Goal: Information Seeking & Learning: Learn about a topic

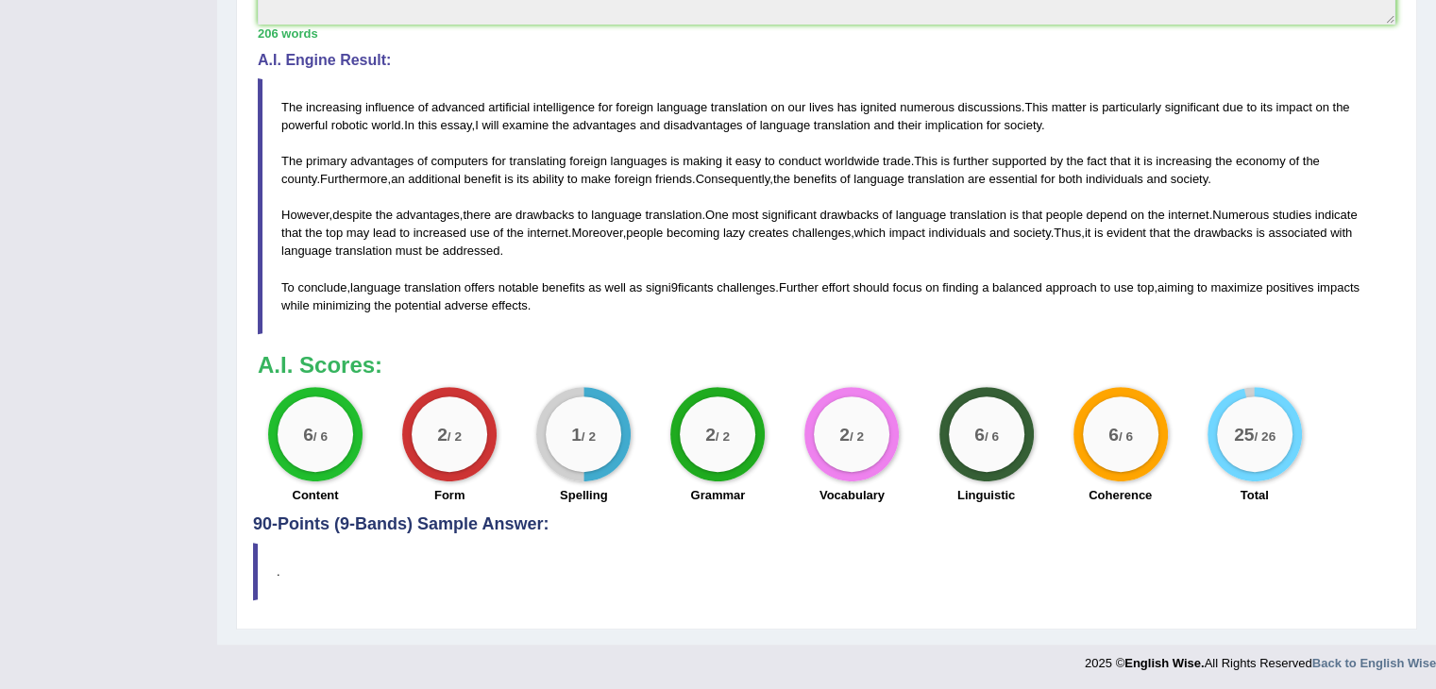
scroll to position [170, 0]
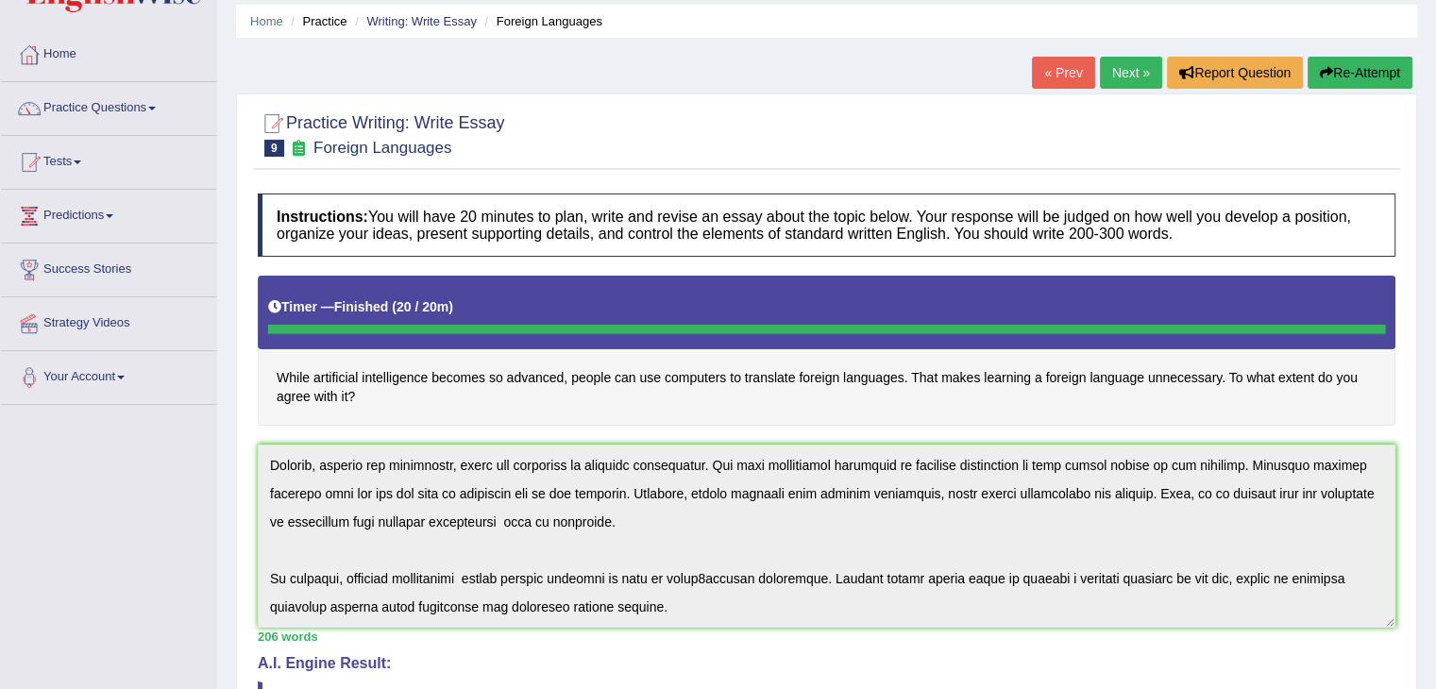
scroll to position [0, 0]
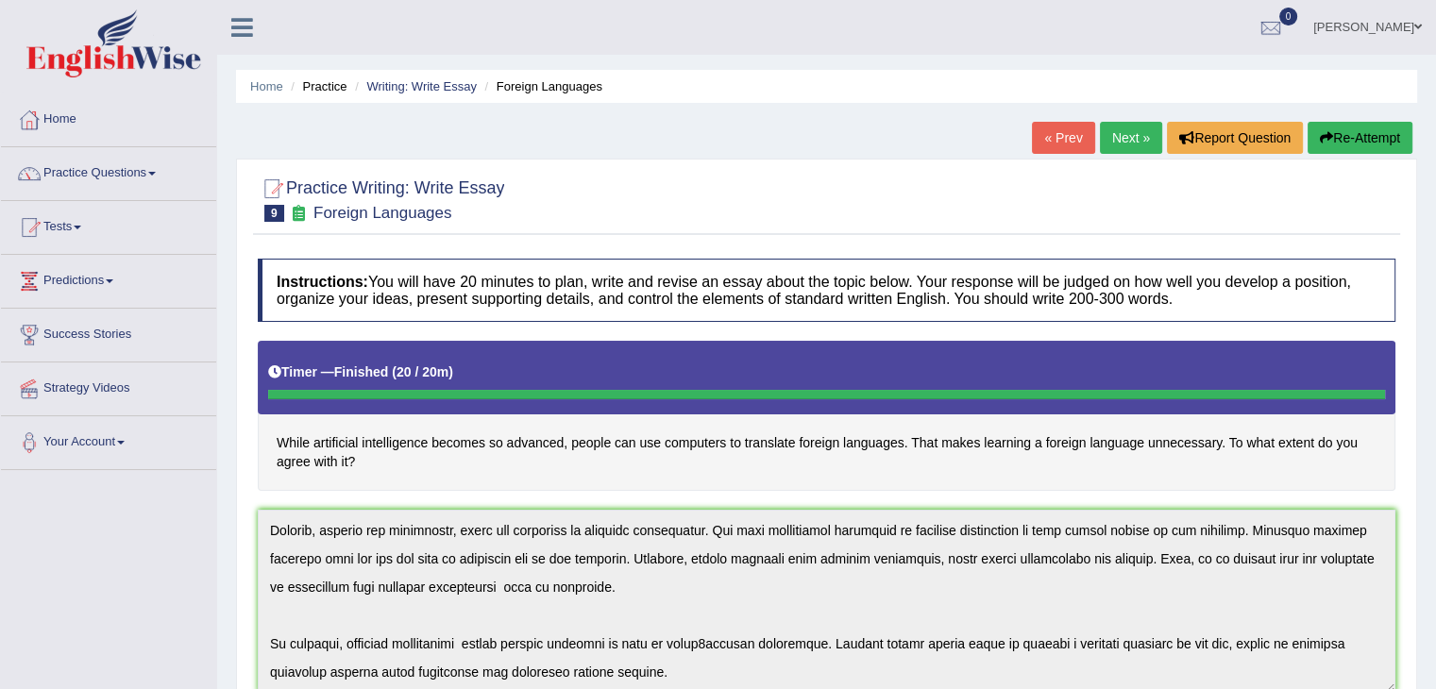
click at [125, 168] on link "Practice Questions" at bounding box center [108, 170] width 215 height 47
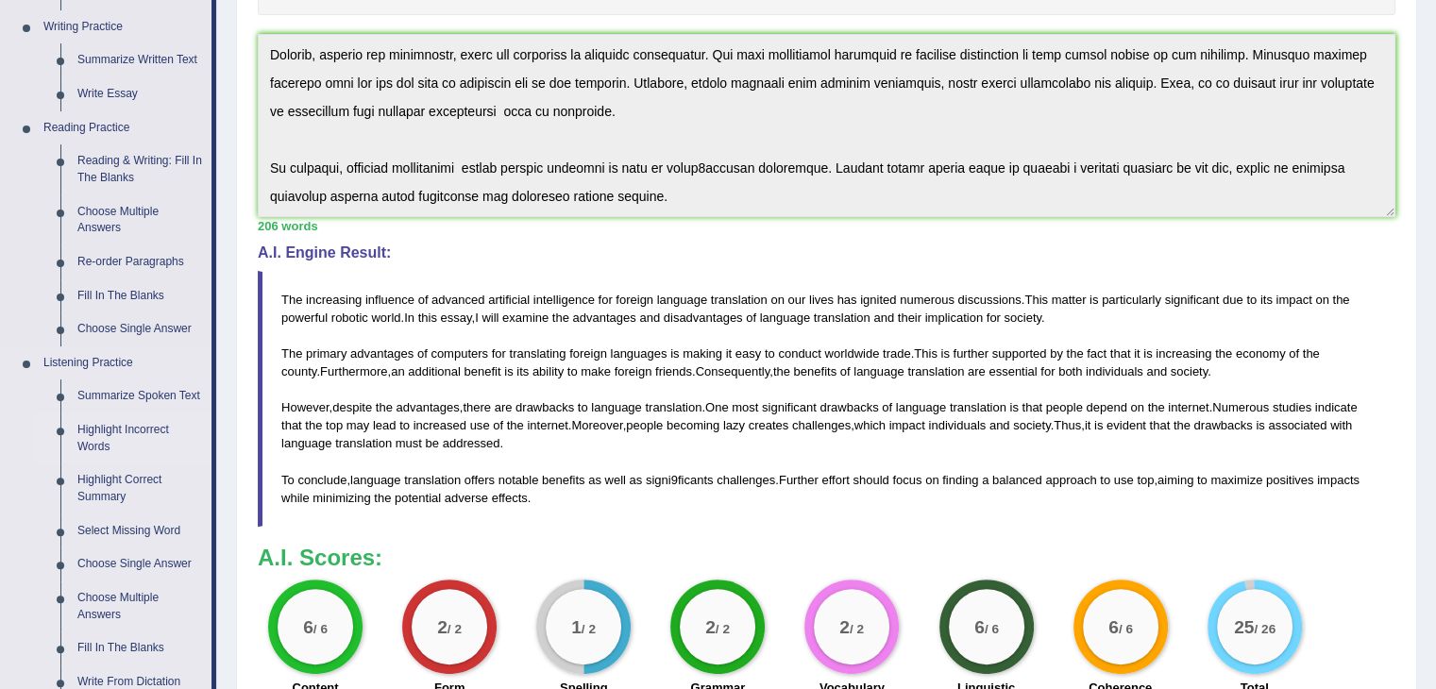
scroll to position [480, 0]
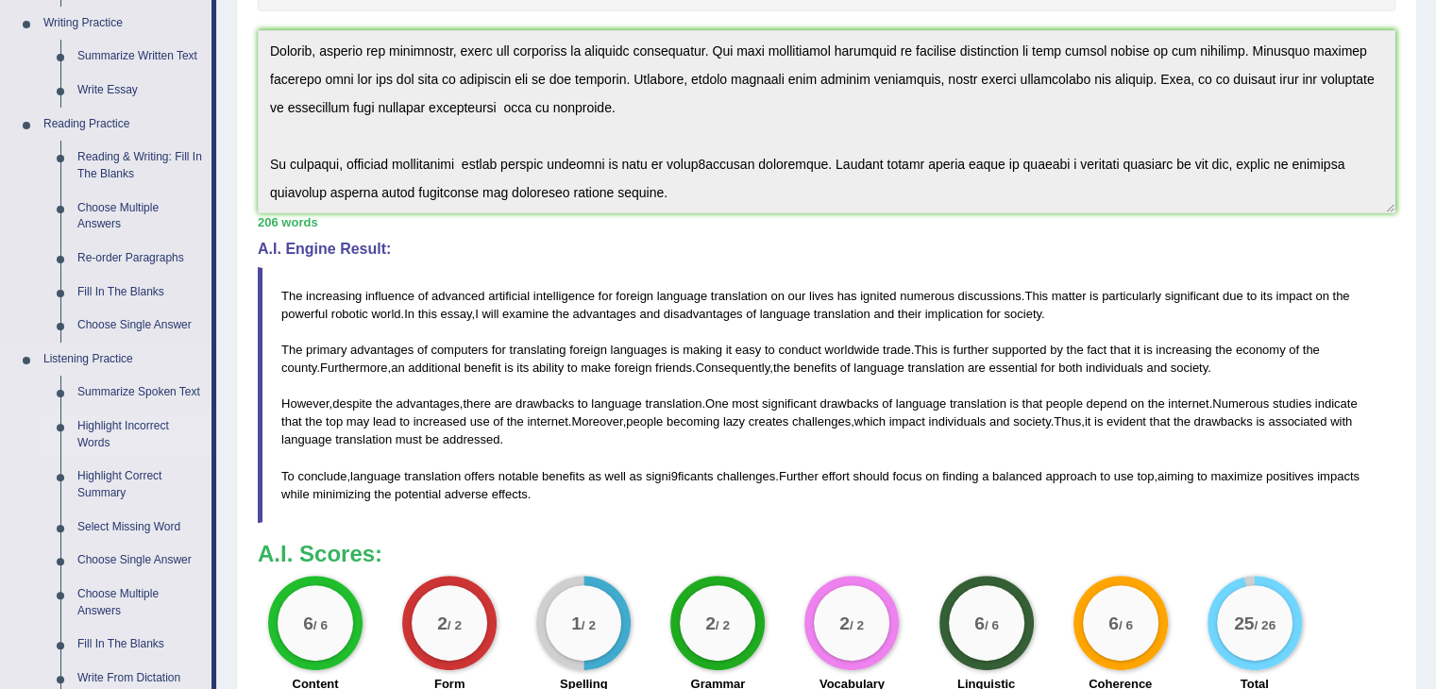
click at [114, 425] on link "Highlight Incorrect Words" at bounding box center [140, 435] width 143 height 50
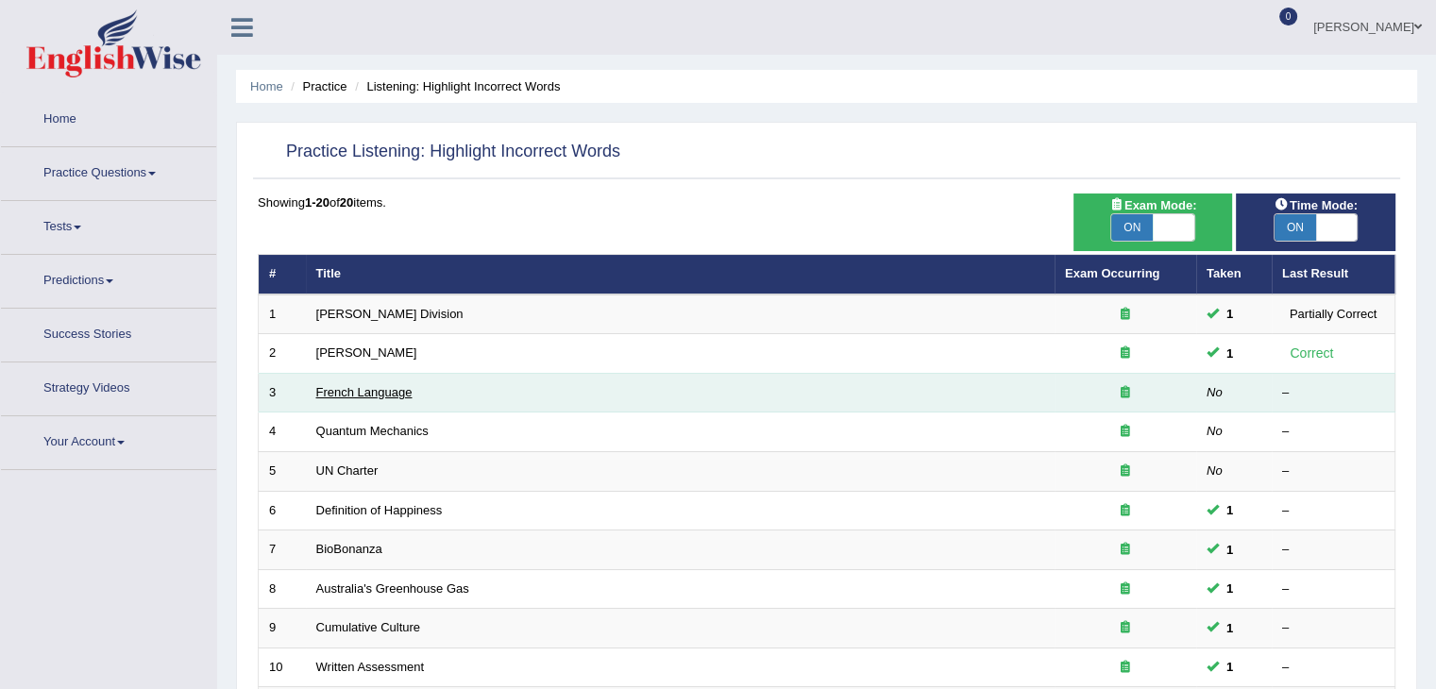
click at [358, 378] on td "French Language" at bounding box center [680, 393] width 749 height 40
click at [381, 390] on link "French Language" at bounding box center [364, 392] width 96 height 14
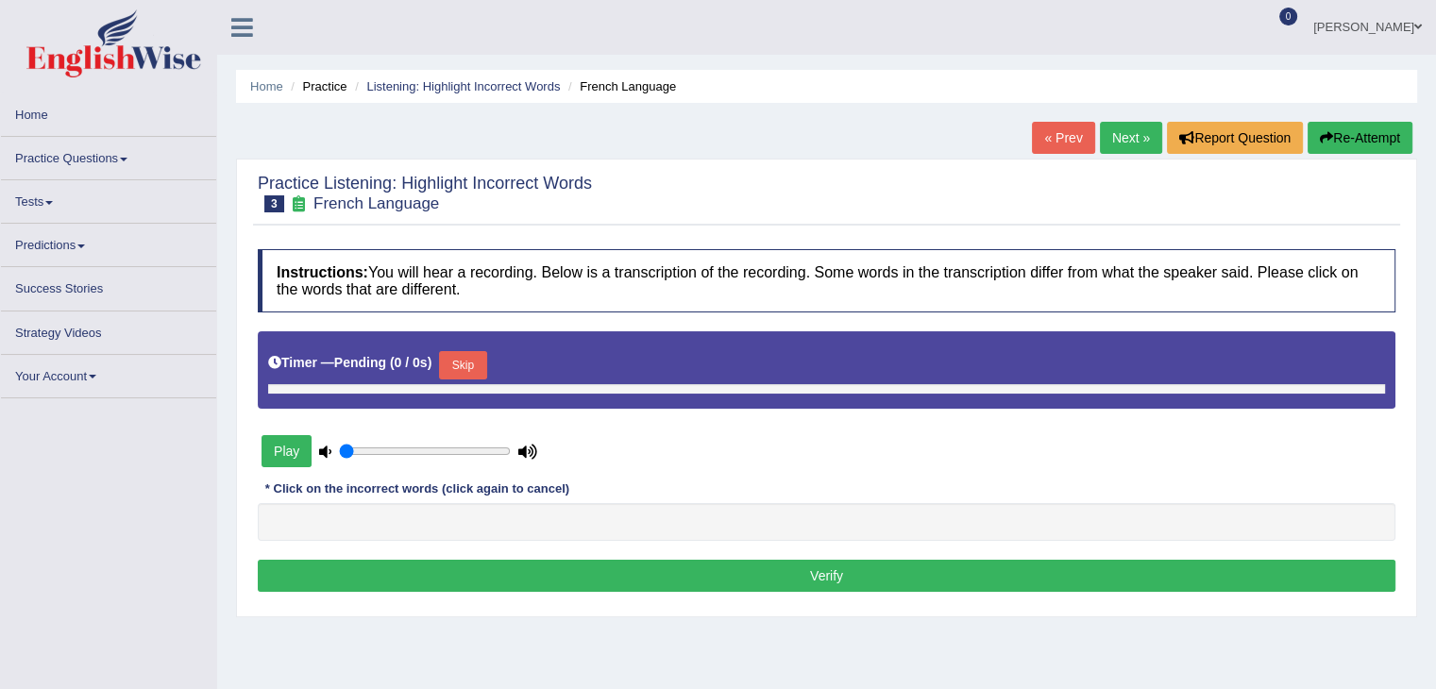
type input "0.8"
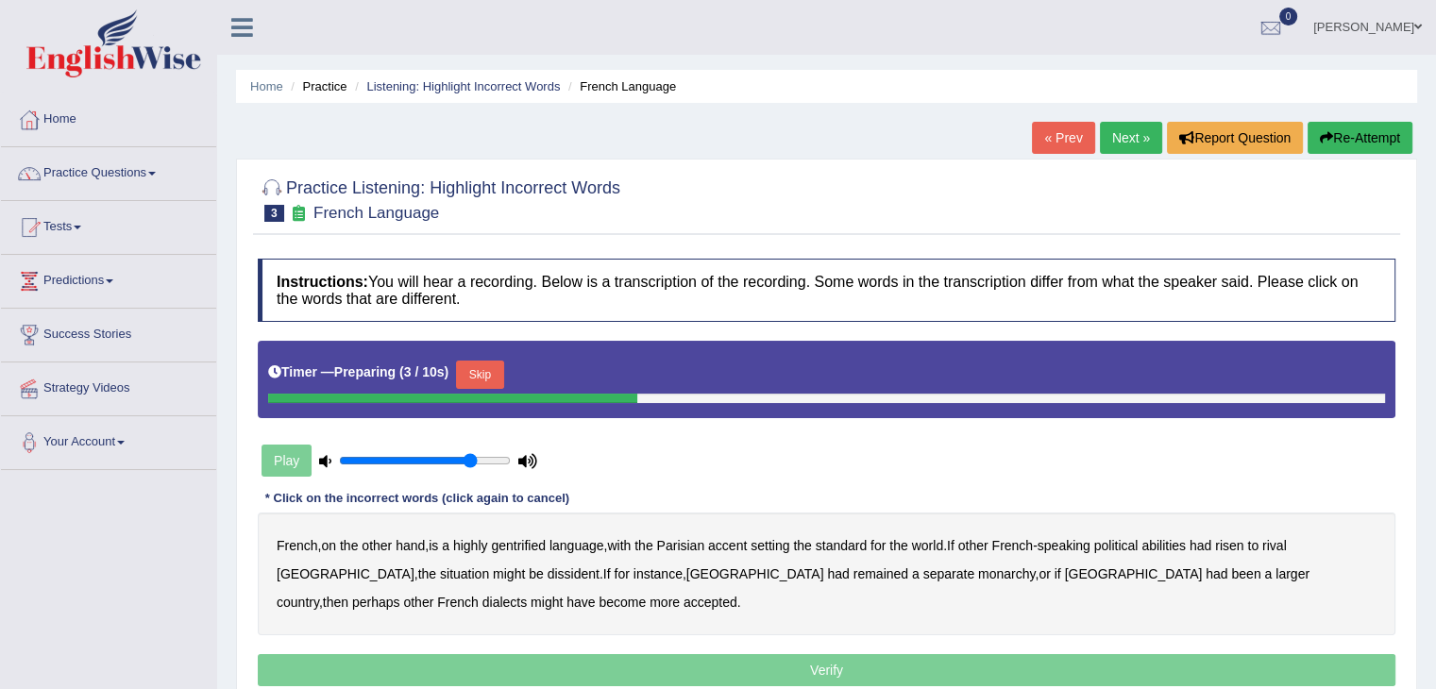
click at [464, 367] on button "Skip" at bounding box center [479, 375] width 47 height 28
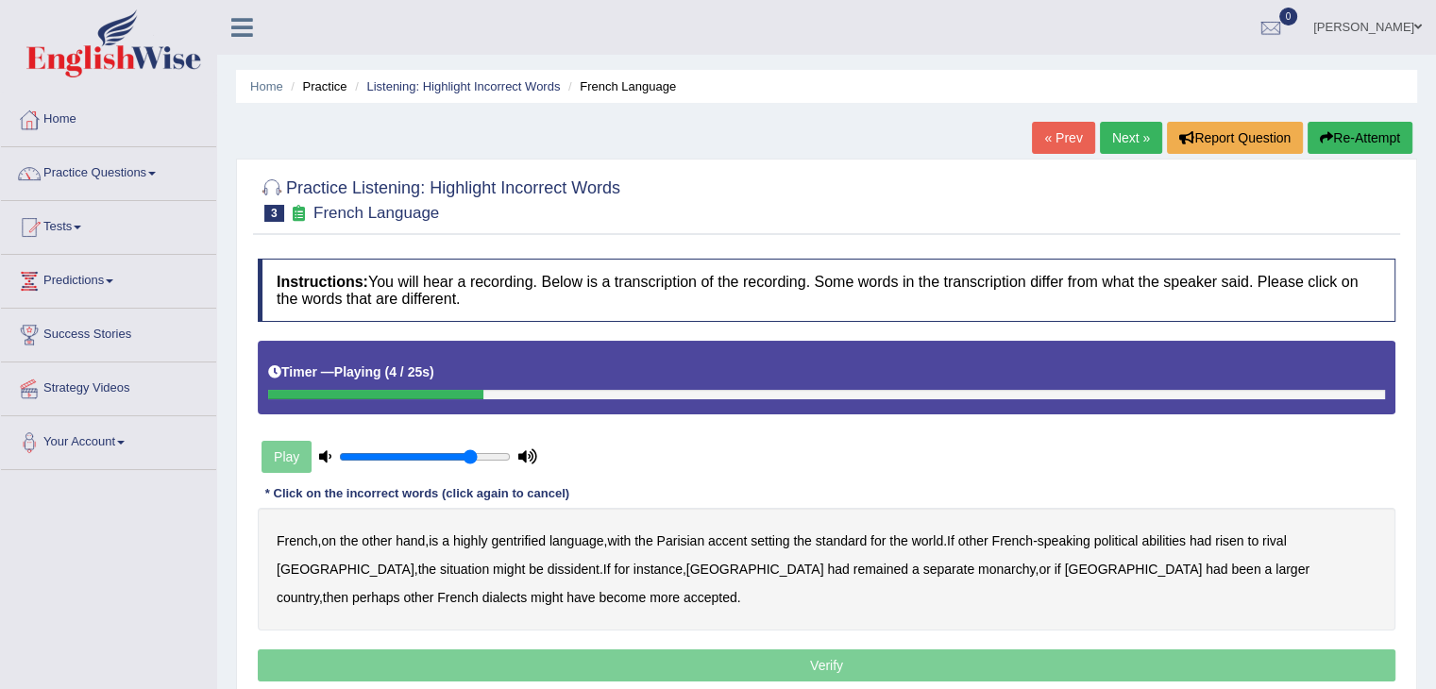
click at [515, 542] on b "gentrified" at bounding box center [518, 540] width 55 height 15
click at [1182, 545] on b "abilities" at bounding box center [1163, 540] width 44 height 15
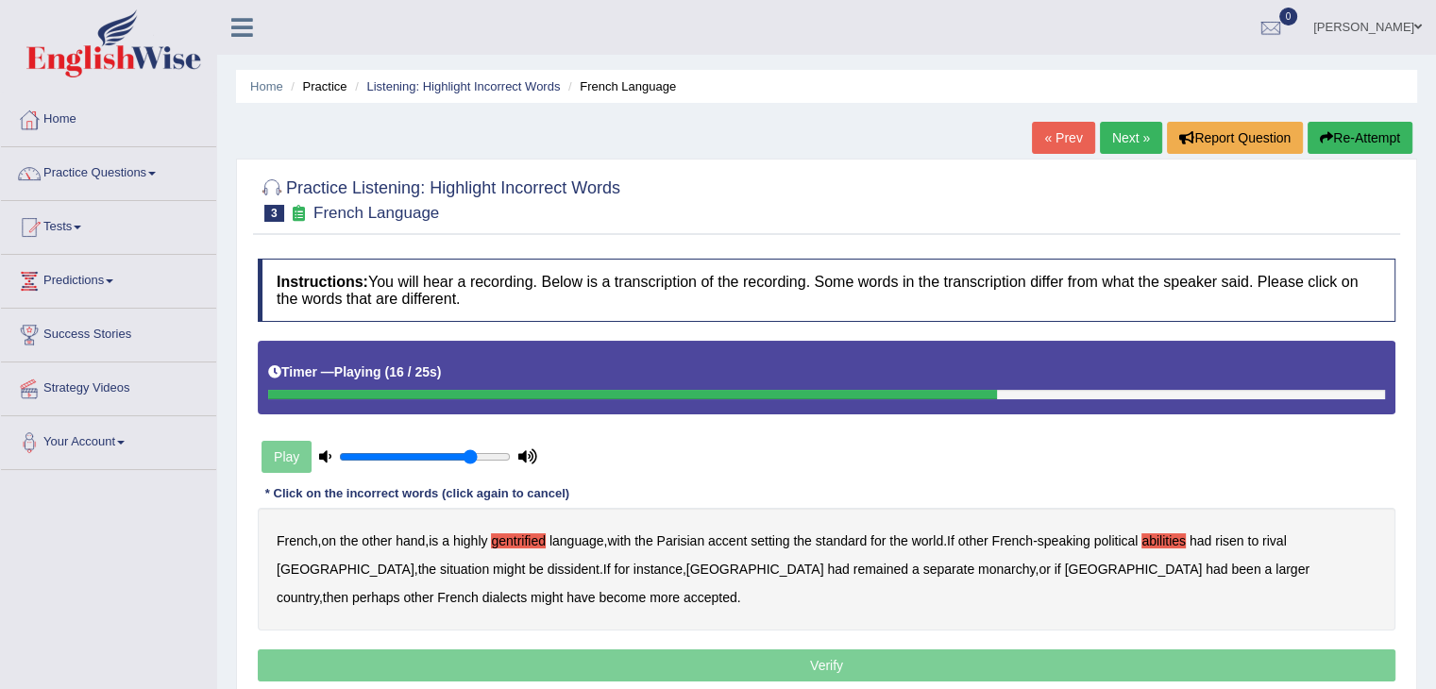
click at [548, 570] on b "dissident" at bounding box center [574, 569] width 52 height 15
click at [978, 571] on b "monarchy" at bounding box center [1006, 569] width 57 height 15
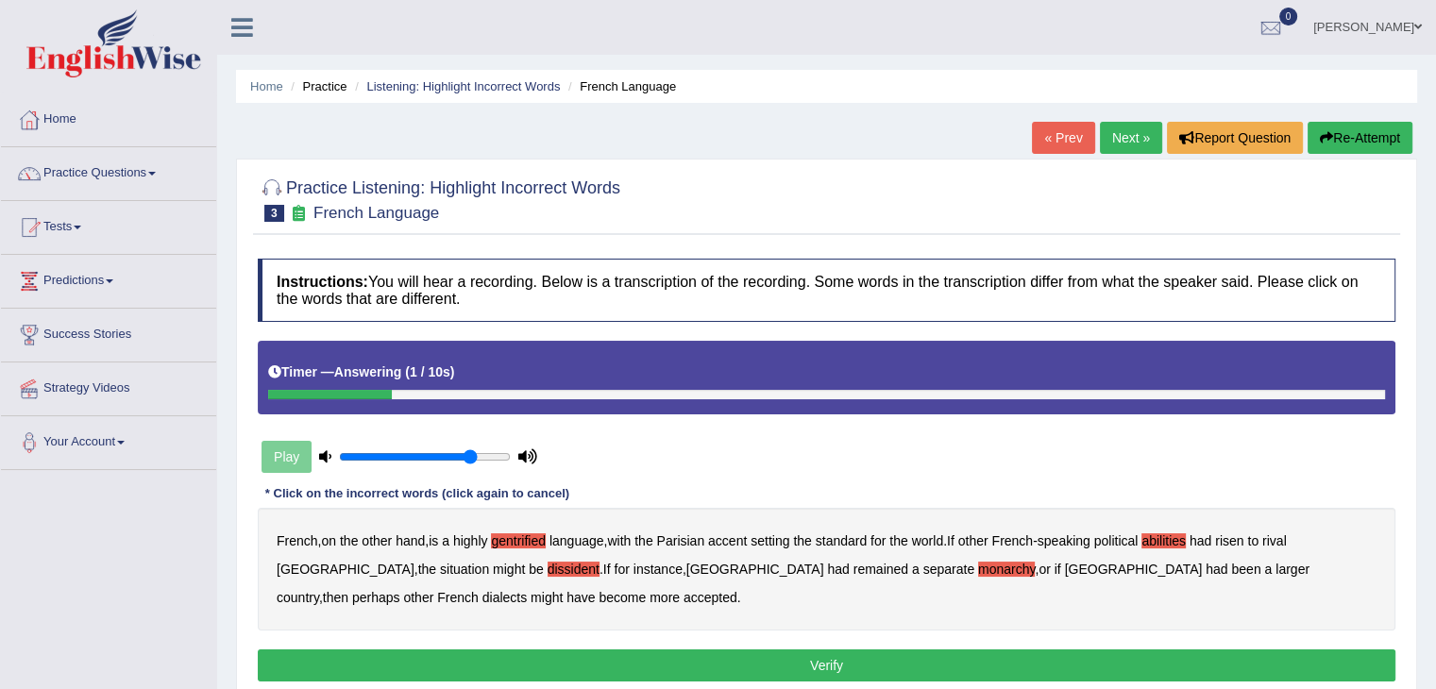
click at [589, 653] on button "Verify" at bounding box center [827, 665] width 1138 height 32
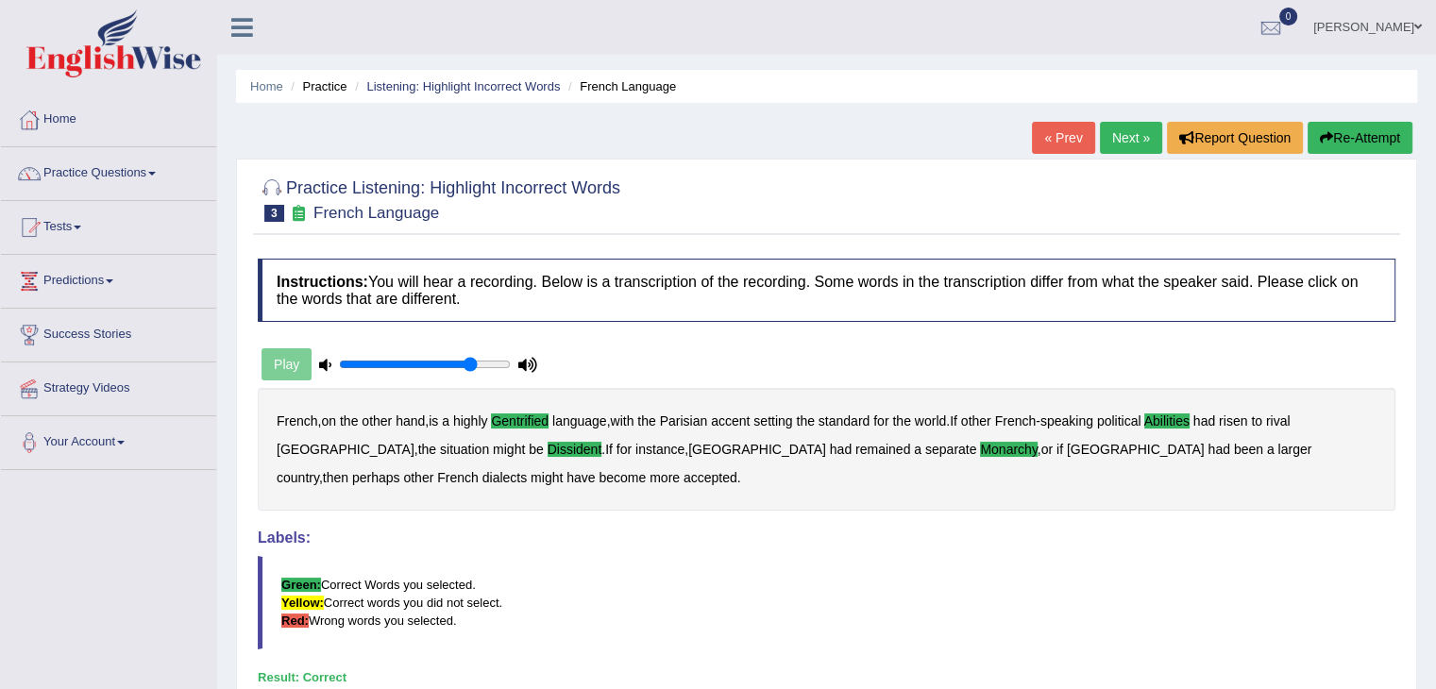
click at [1137, 125] on link "Next »" at bounding box center [1131, 138] width 62 height 32
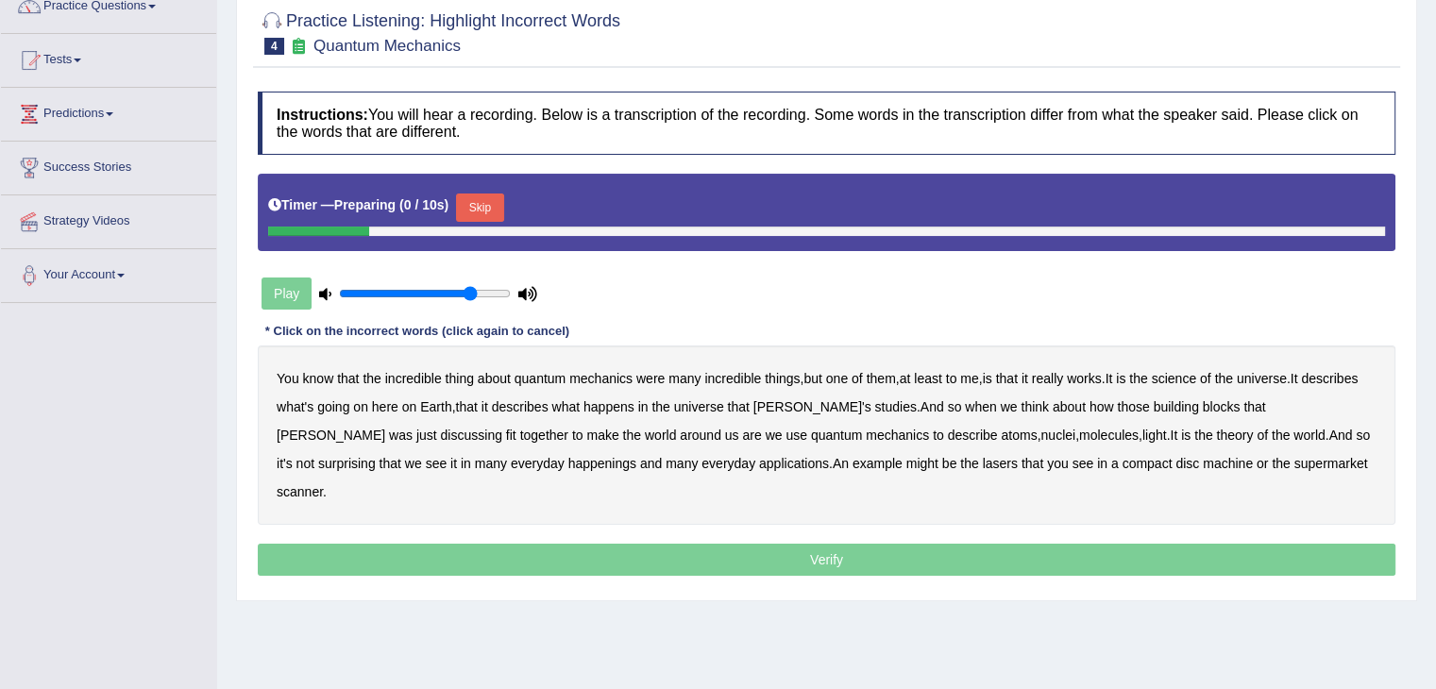
scroll to position [189, 0]
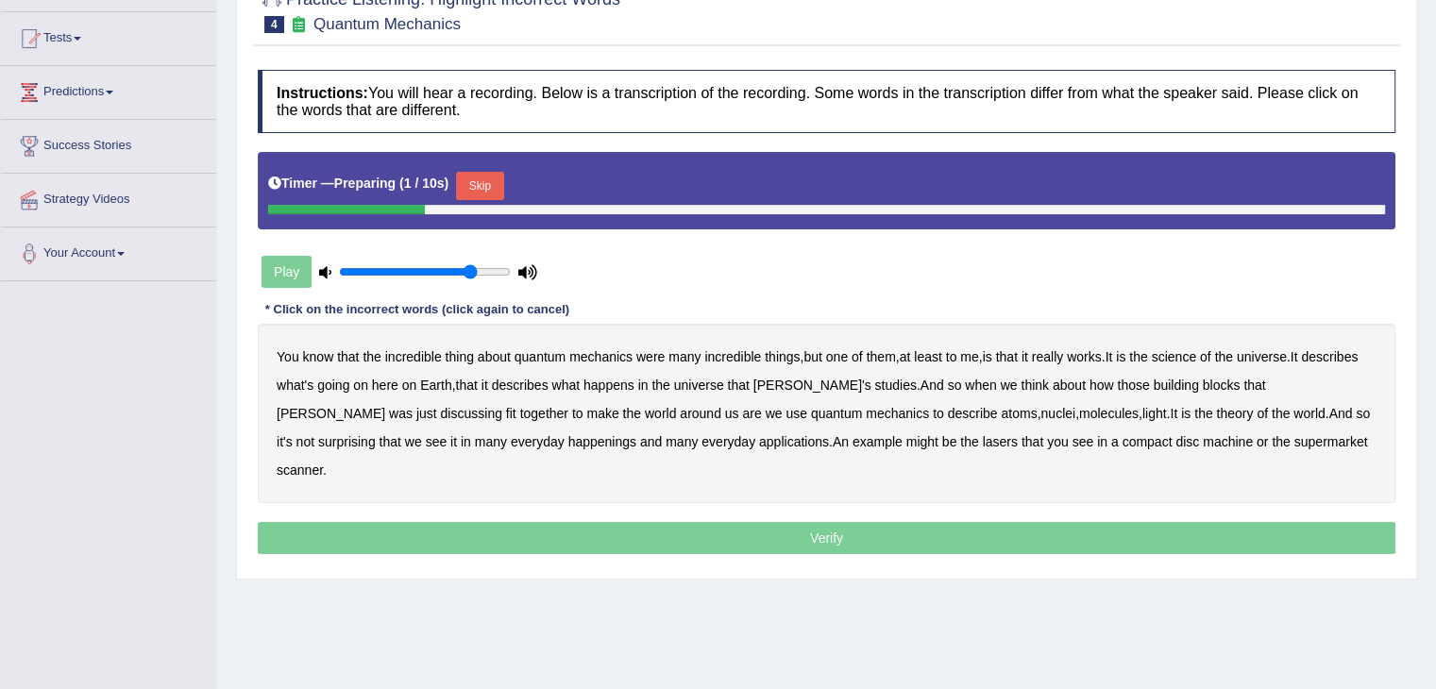
click at [480, 172] on button "Skip" at bounding box center [479, 186] width 47 height 28
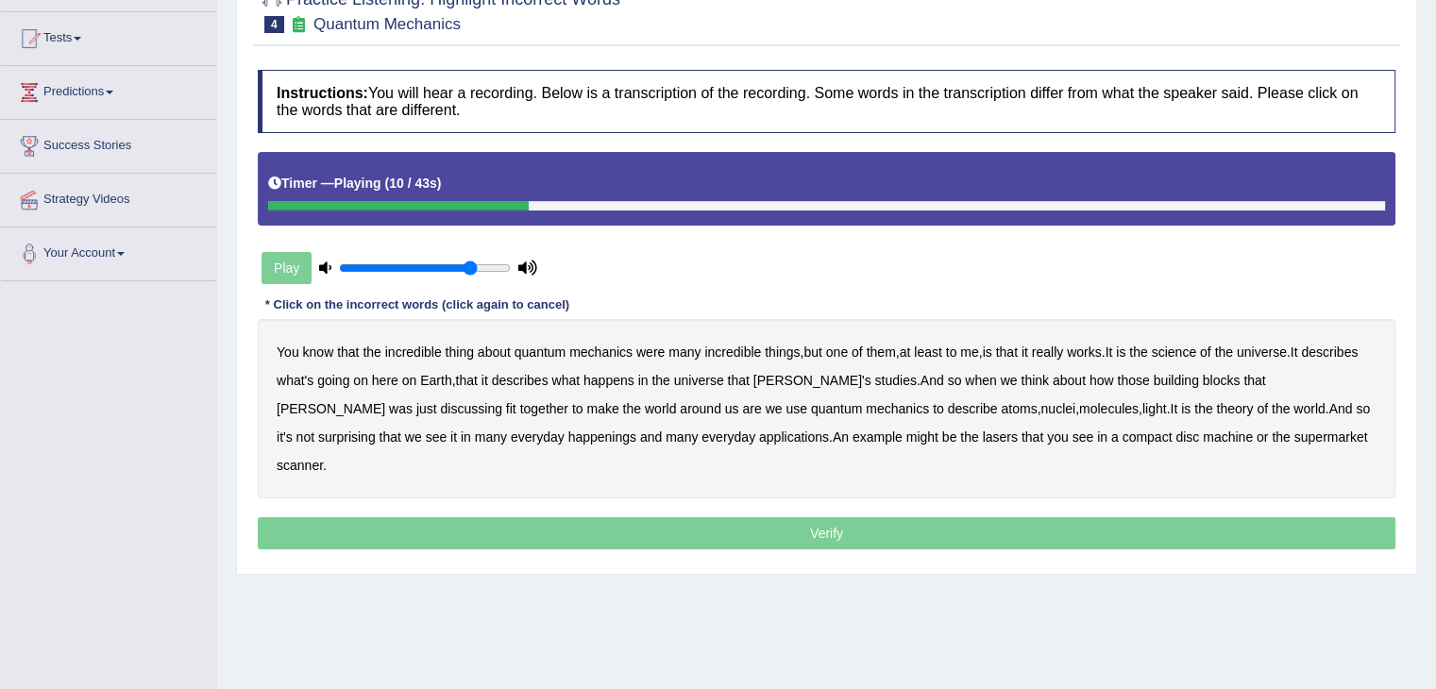
click at [1192, 354] on b "science" at bounding box center [1174, 352] width 44 height 15
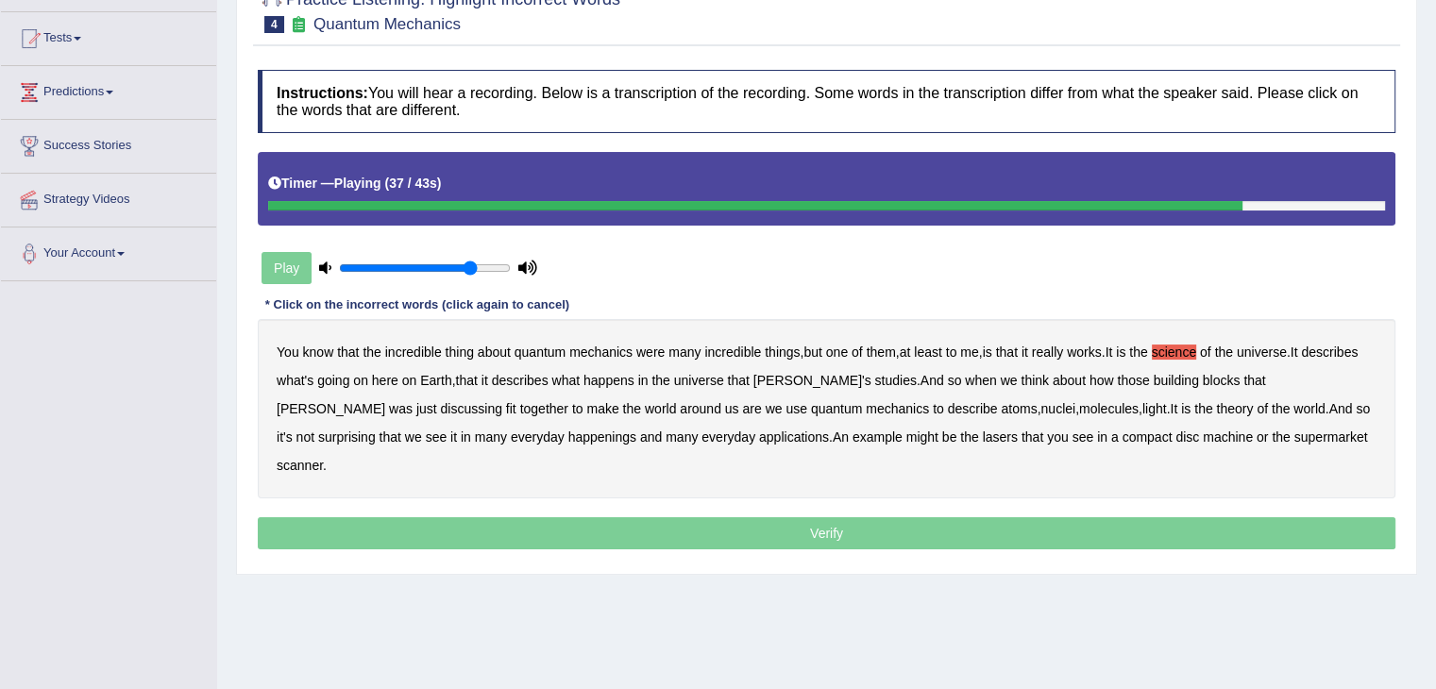
click at [568, 439] on b "happenings" at bounding box center [602, 437] width 68 height 15
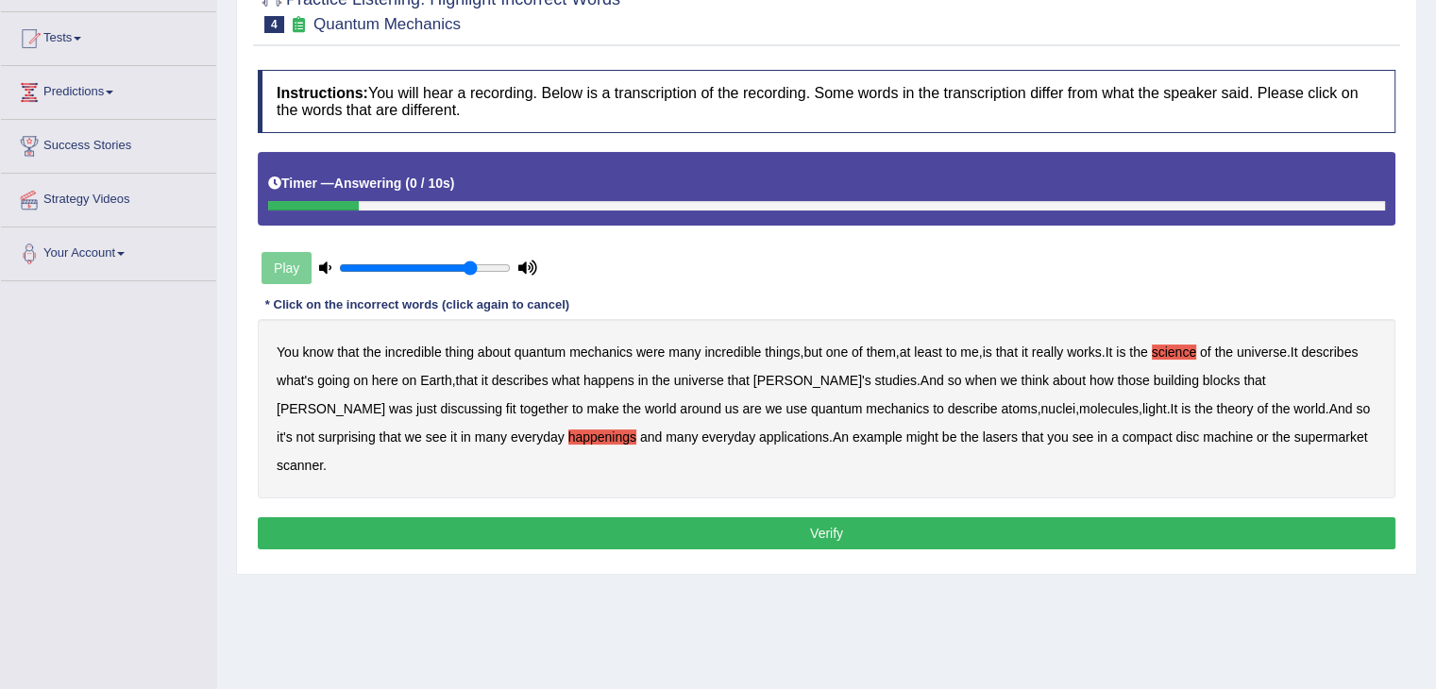
click at [847, 517] on button "Verify" at bounding box center [827, 533] width 1138 height 32
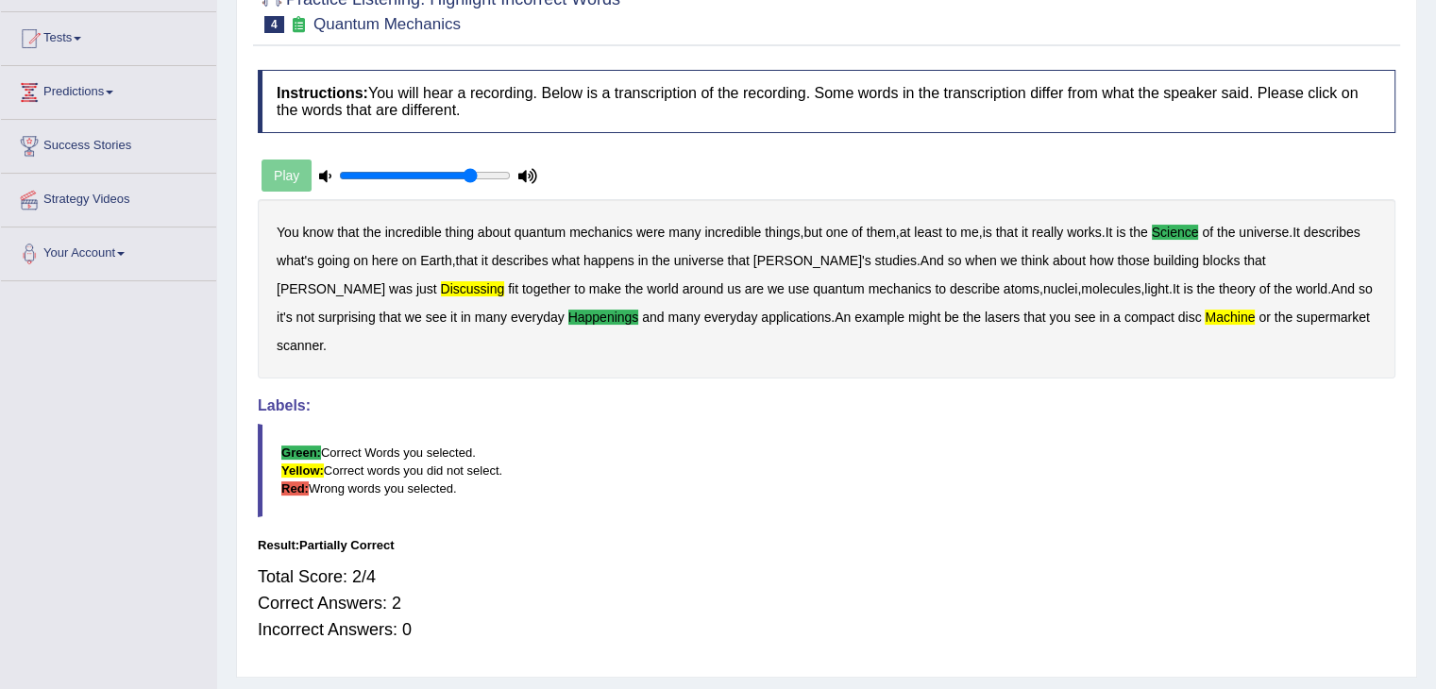
scroll to position [0, 0]
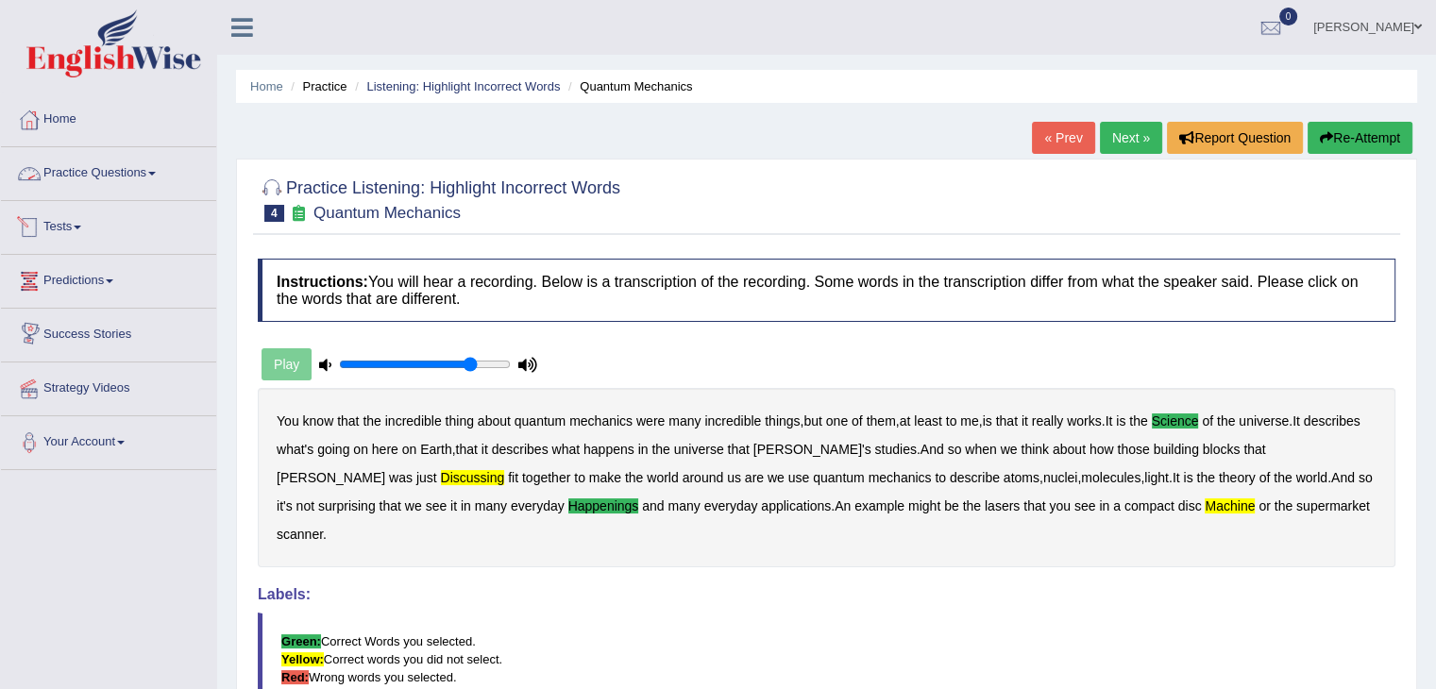
click at [143, 177] on link "Practice Questions" at bounding box center [108, 170] width 215 height 47
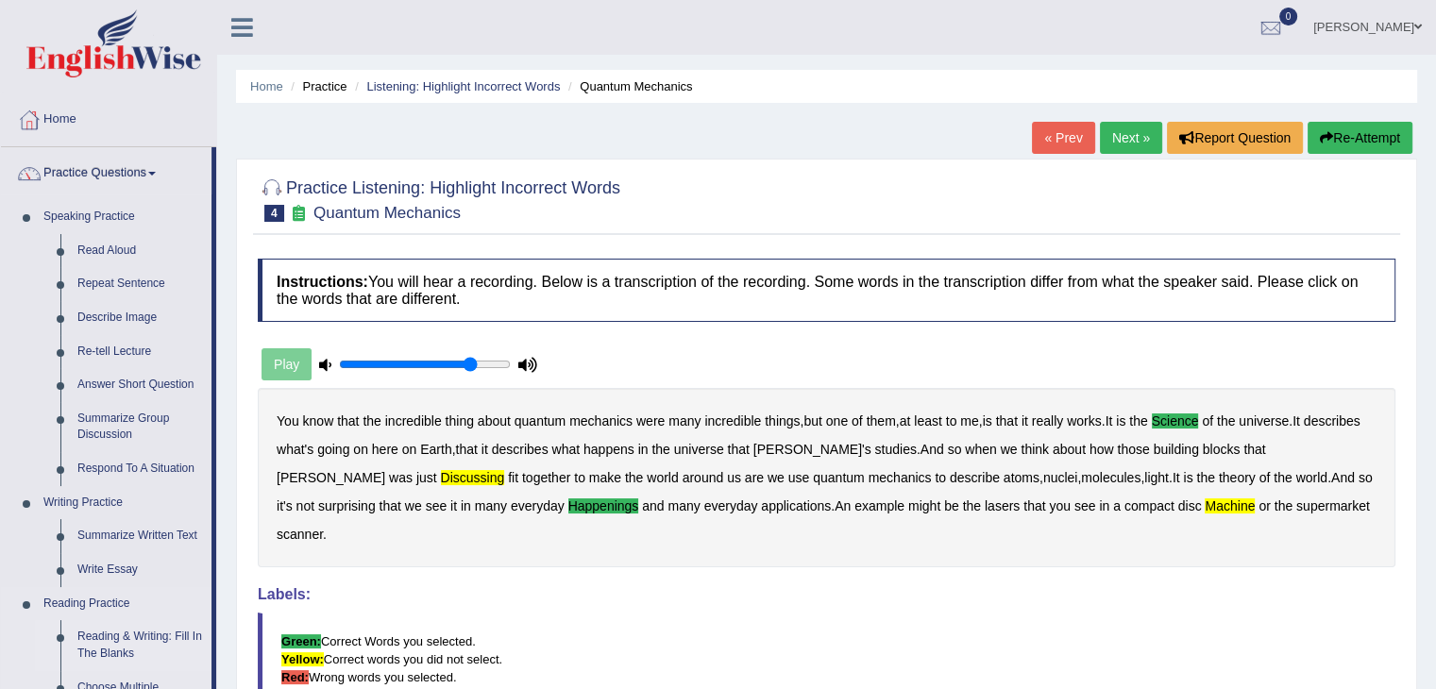
click at [119, 634] on link "Reading & Writing: Fill In The Blanks" at bounding box center [140, 645] width 143 height 50
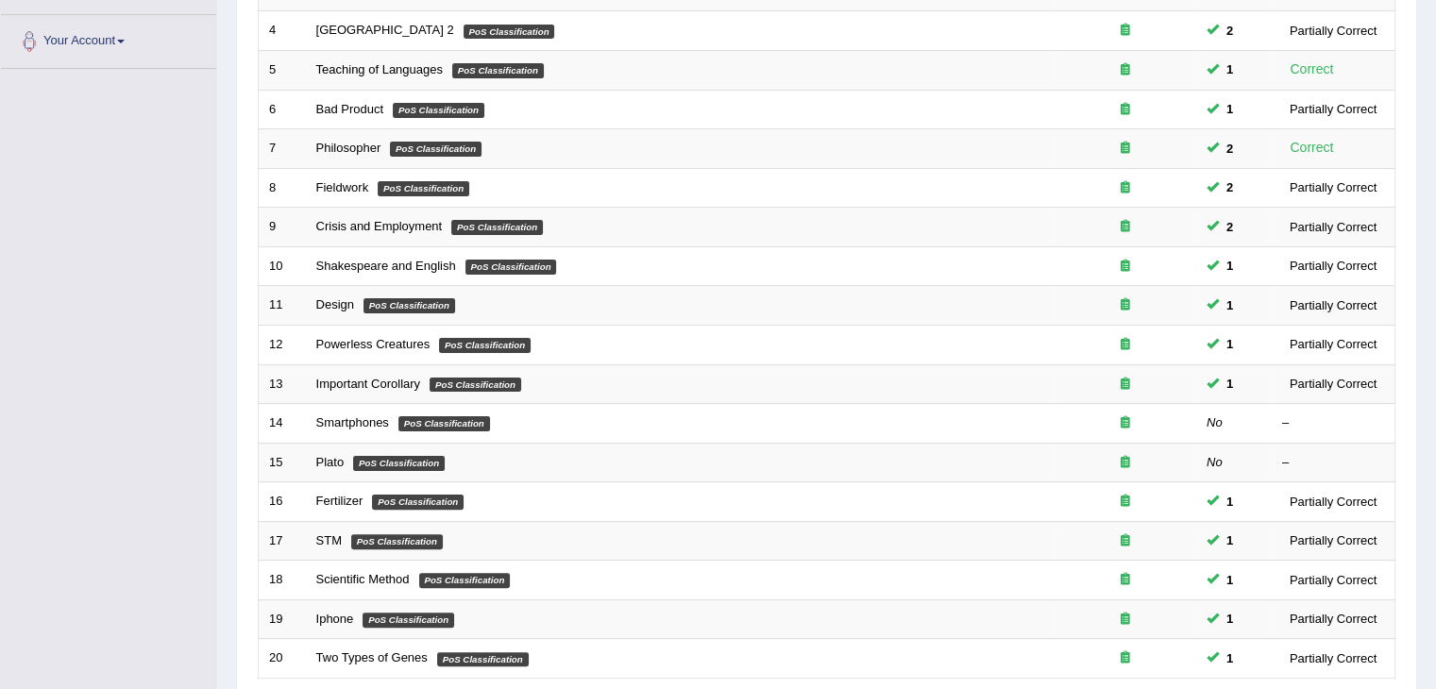
scroll to position [406, 0]
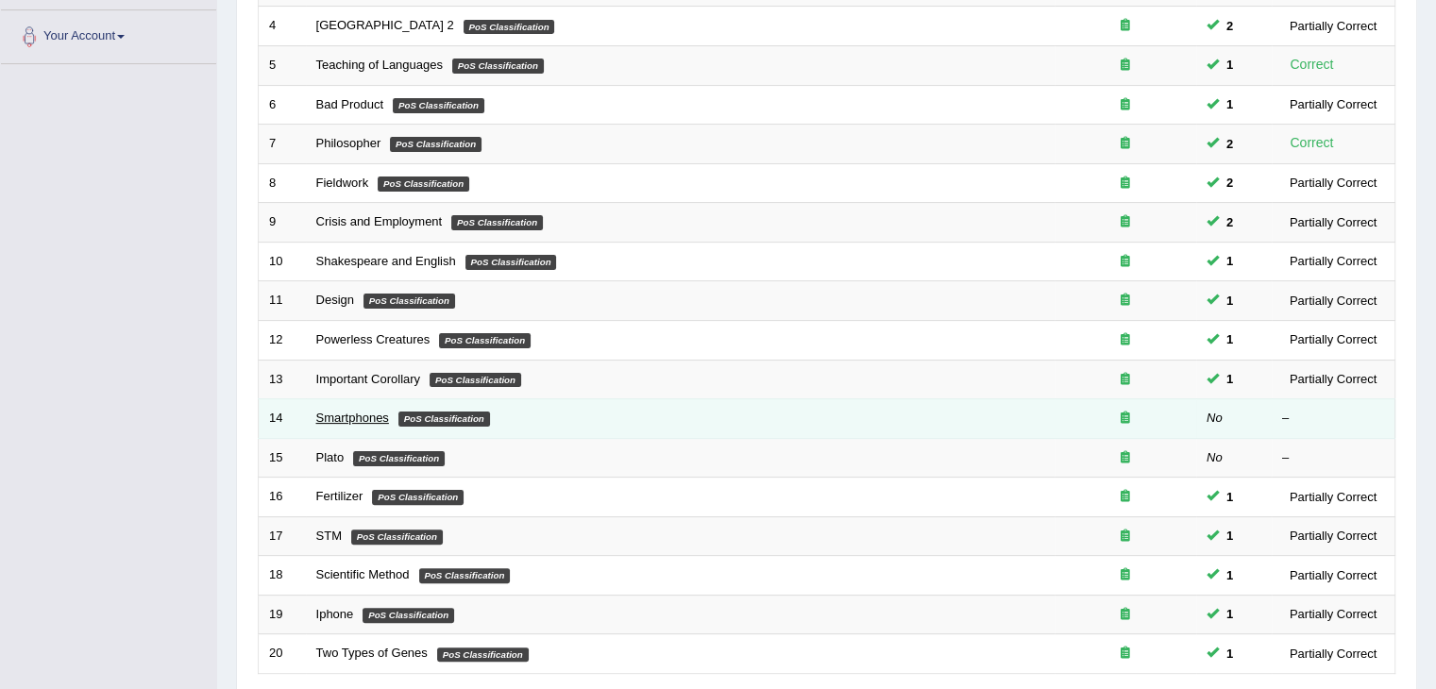
click at [344, 418] on link "Smartphones" at bounding box center [352, 418] width 73 height 14
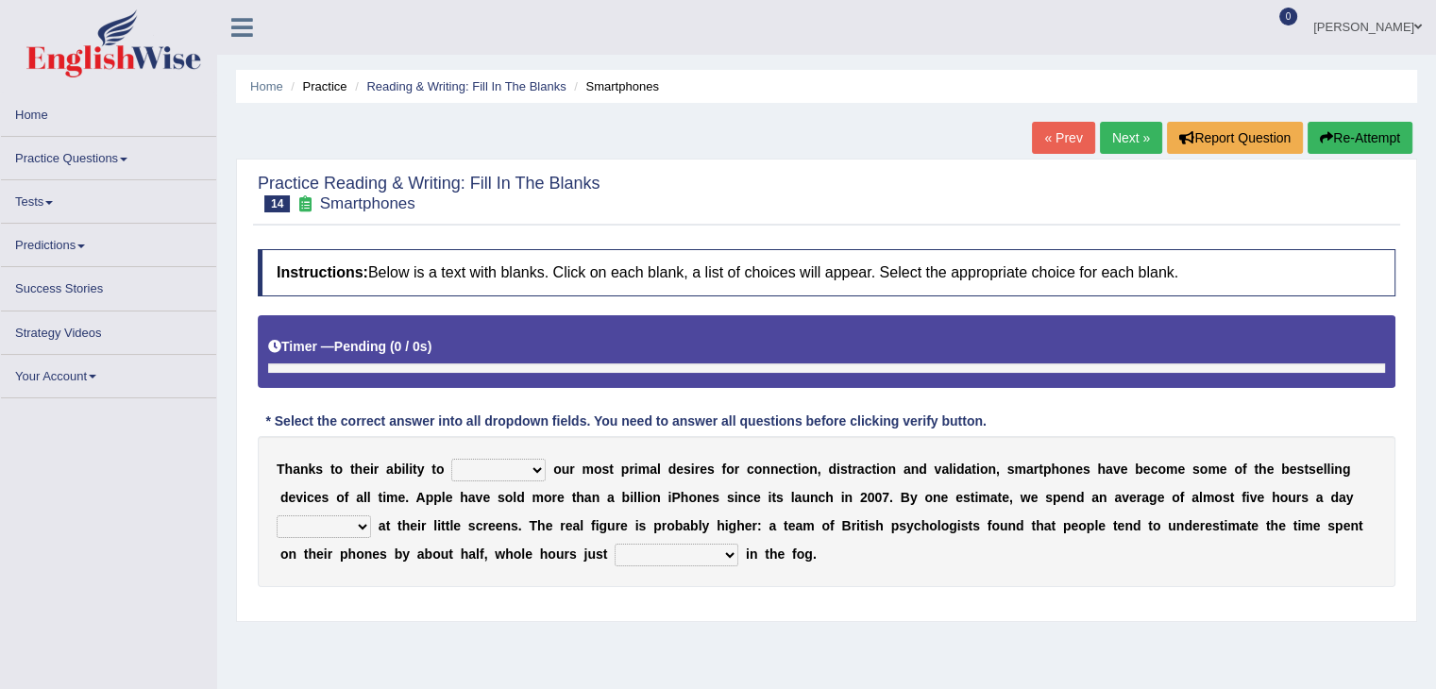
click at [500, 464] on select "hijack describe sharpen conserve" at bounding box center [498, 470] width 94 height 23
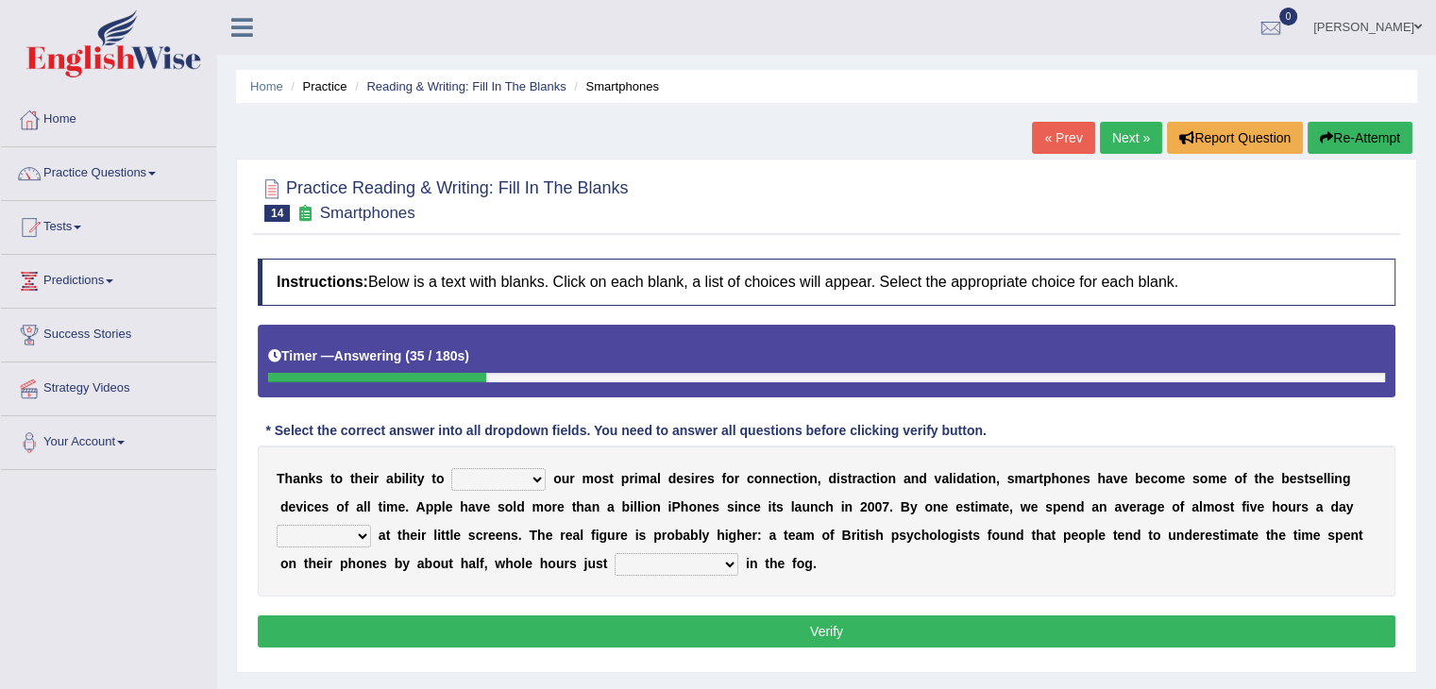
select select "hijack"
click at [451, 468] on select "hijack describe sharpen conserve" at bounding box center [498, 479] width 94 height 23
click at [346, 537] on select "watching waggling snoring staring" at bounding box center [324, 536] width 94 height 23
select select "watching"
click at [277, 525] on select "watching waggling snoring staring" at bounding box center [324, 536] width 94 height 23
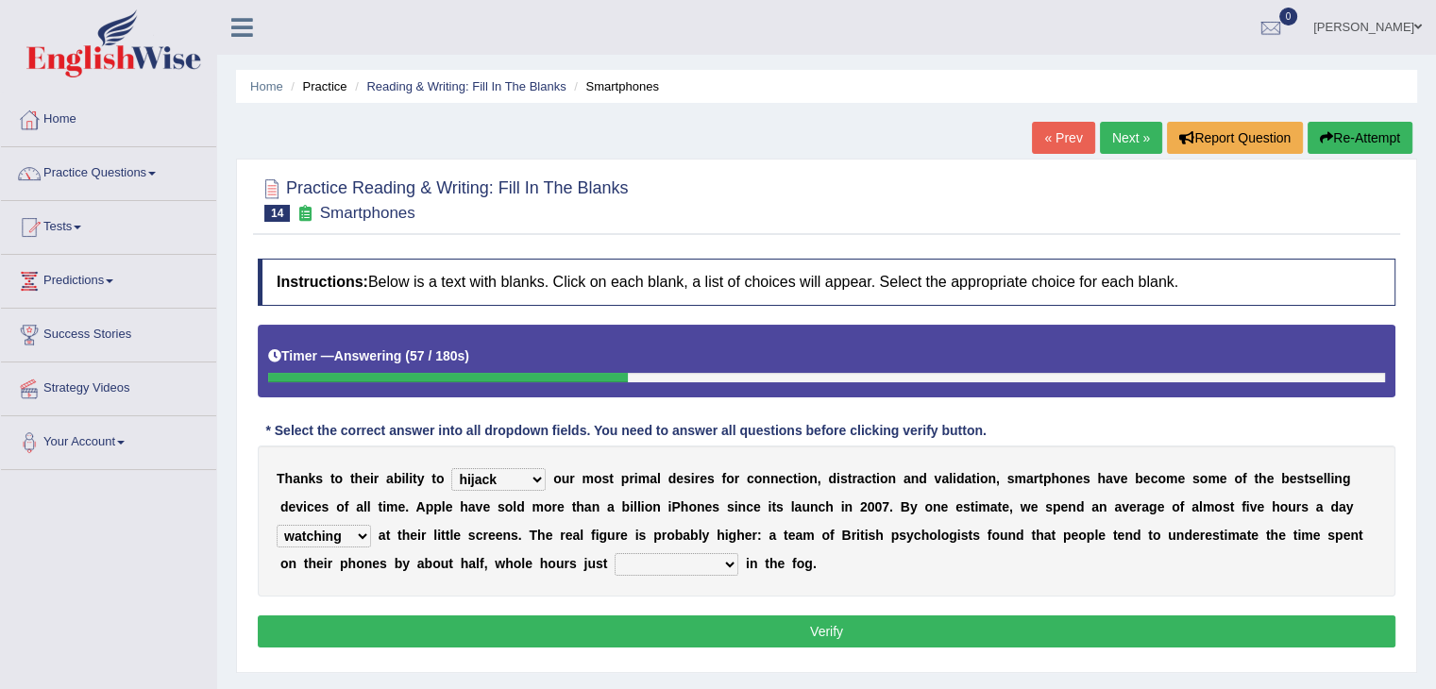
click at [641, 565] on select "has evaporated evaporating evaporate evaporates" at bounding box center [677, 564] width 124 height 23
click at [939, 558] on div "T h a n k s t o t h e i r a b i l i t y t o hijack describe sharpen conserve o …" at bounding box center [827, 521] width 1138 height 151
click at [725, 554] on select "has evaporated evaporating evaporate evaporates" at bounding box center [677, 564] width 124 height 23
select select "evaporates"
click at [615, 553] on select "has evaporated evaporating evaporate evaporates" at bounding box center [677, 564] width 124 height 23
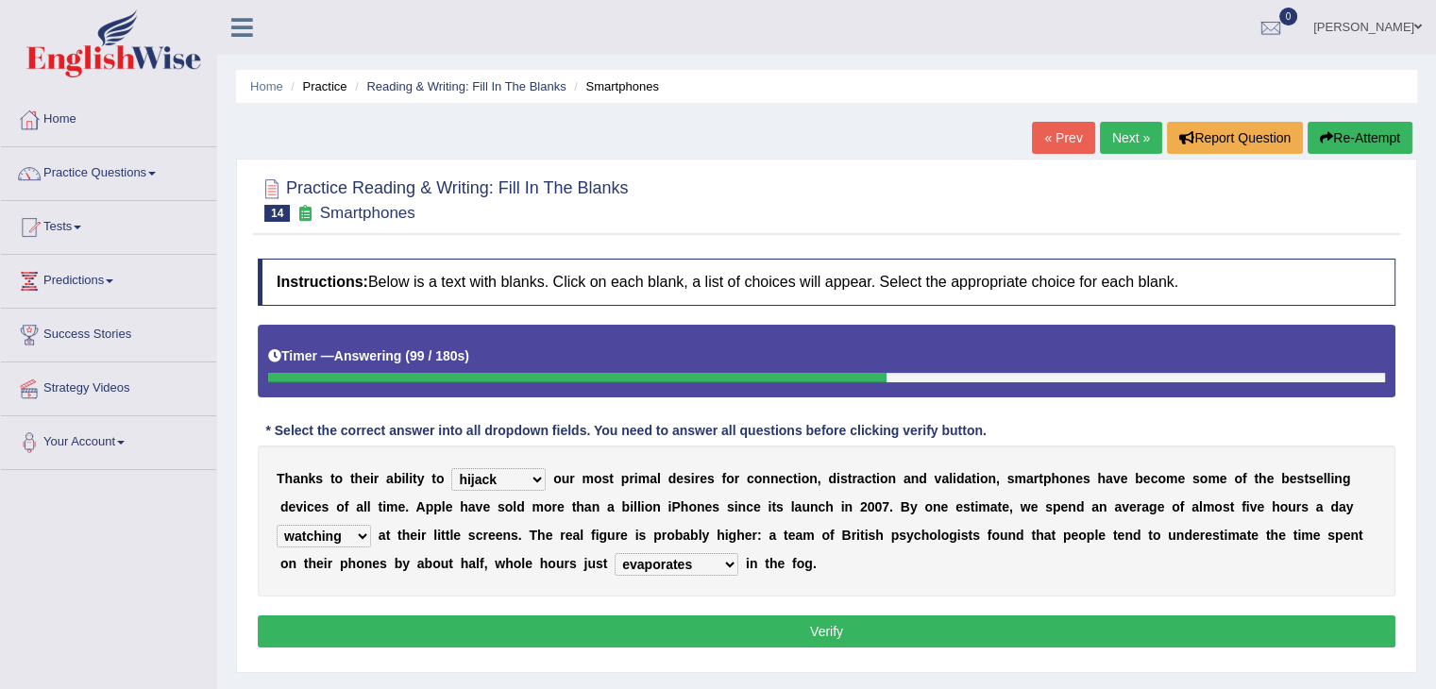
click at [681, 626] on button "Verify" at bounding box center [827, 632] width 1138 height 32
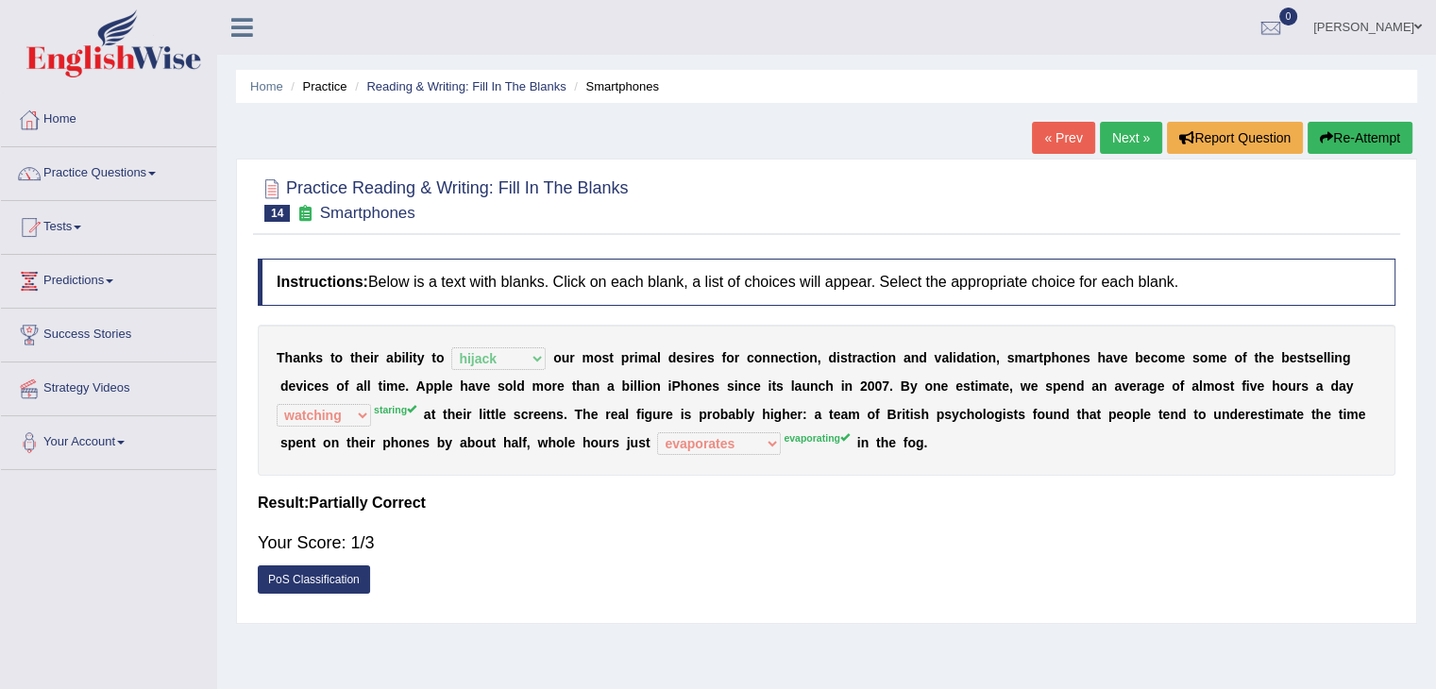
click at [1121, 98] on ul "Home Practice Reading & Writing: Fill In The Blanks Smartphones" at bounding box center [826, 86] width 1181 height 33
click at [1139, 138] on link "Next »" at bounding box center [1131, 138] width 62 height 32
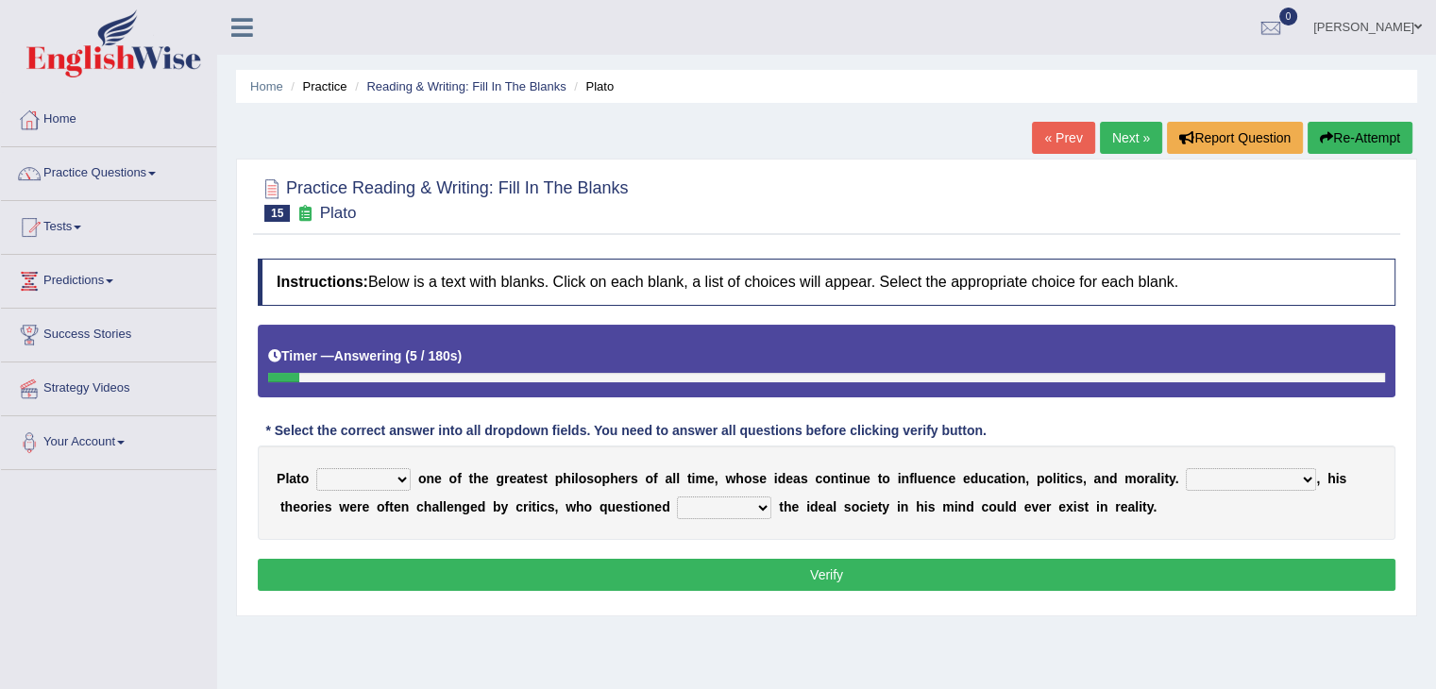
click at [400, 469] on select "keeps comes claims remains" at bounding box center [363, 479] width 94 height 23
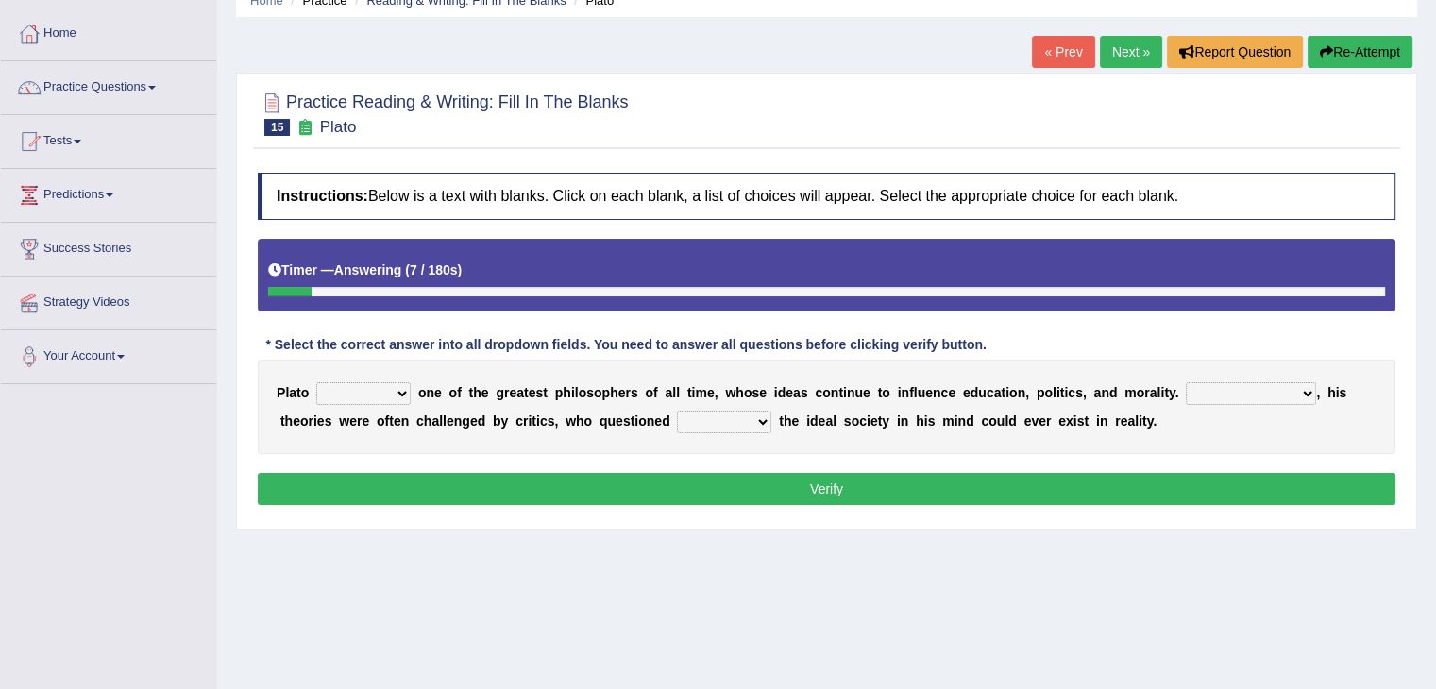
scroll to position [89, 0]
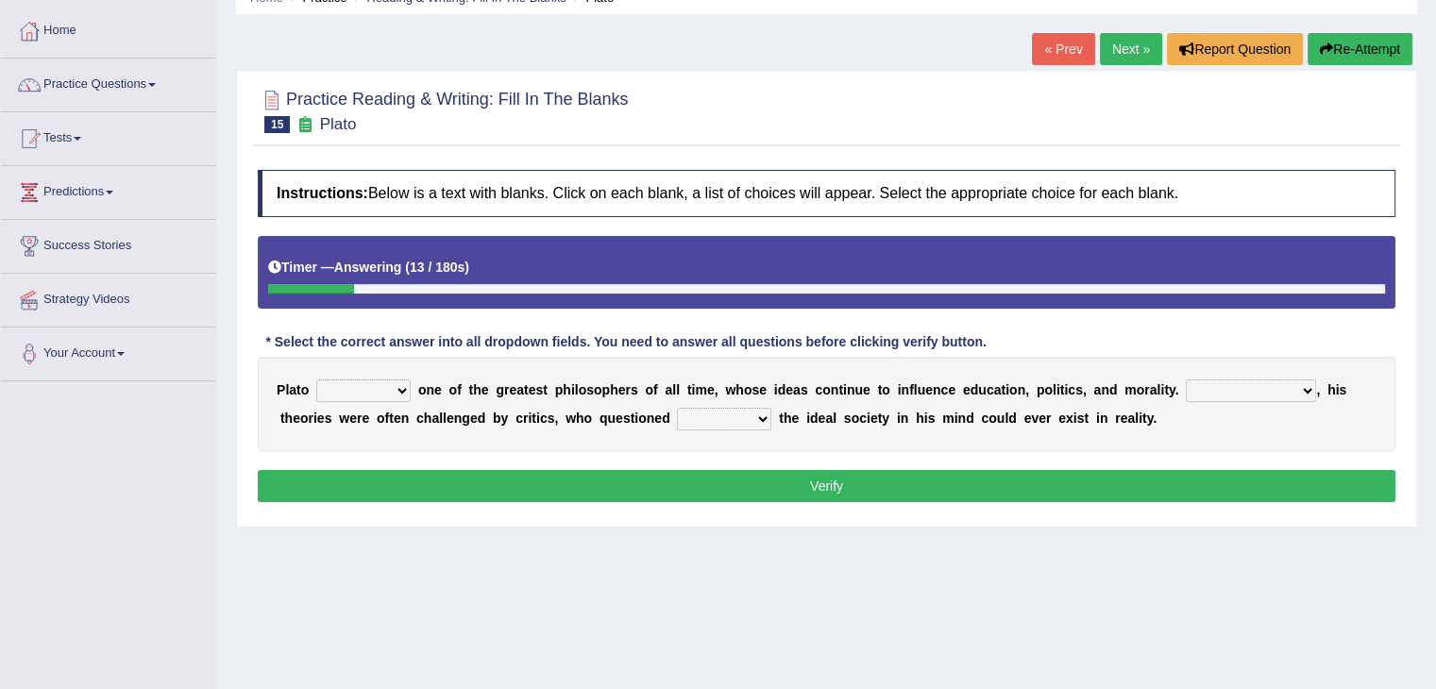
click at [358, 392] on select "keeps comes claims remains" at bounding box center [363, 391] width 94 height 23
select select "remains"
click at [316, 380] on select "keeps comes claims remains" at bounding box center [363, 391] width 94 height 23
click at [1274, 396] on select "Notwithstanding So However Whatever" at bounding box center [1251, 391] width 130 height 23
select select "However"
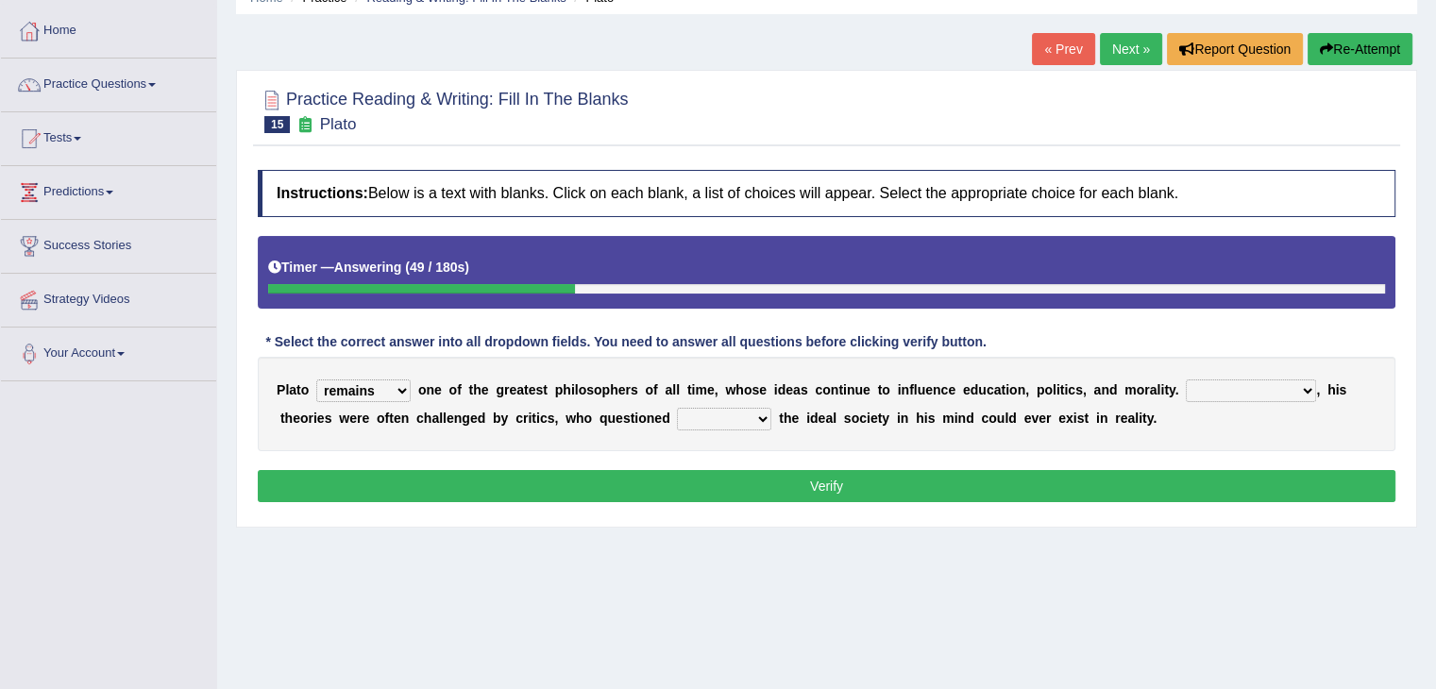
click at [1186, 380] on select "Notwithstanding So However Whatever" at bounding box center [1251, 391] width 130 height 23
click at [733, 423] on select "which what that whether" at bounding box center [724, 419] width 94 height 23
select select "that"
click at [677, 408] on select "which what that whether" at bounding box center [724, 419] width 94 height 23
click at [861, 480] on button "Verify" at bounding box center [827, 486] width 1138 height 32
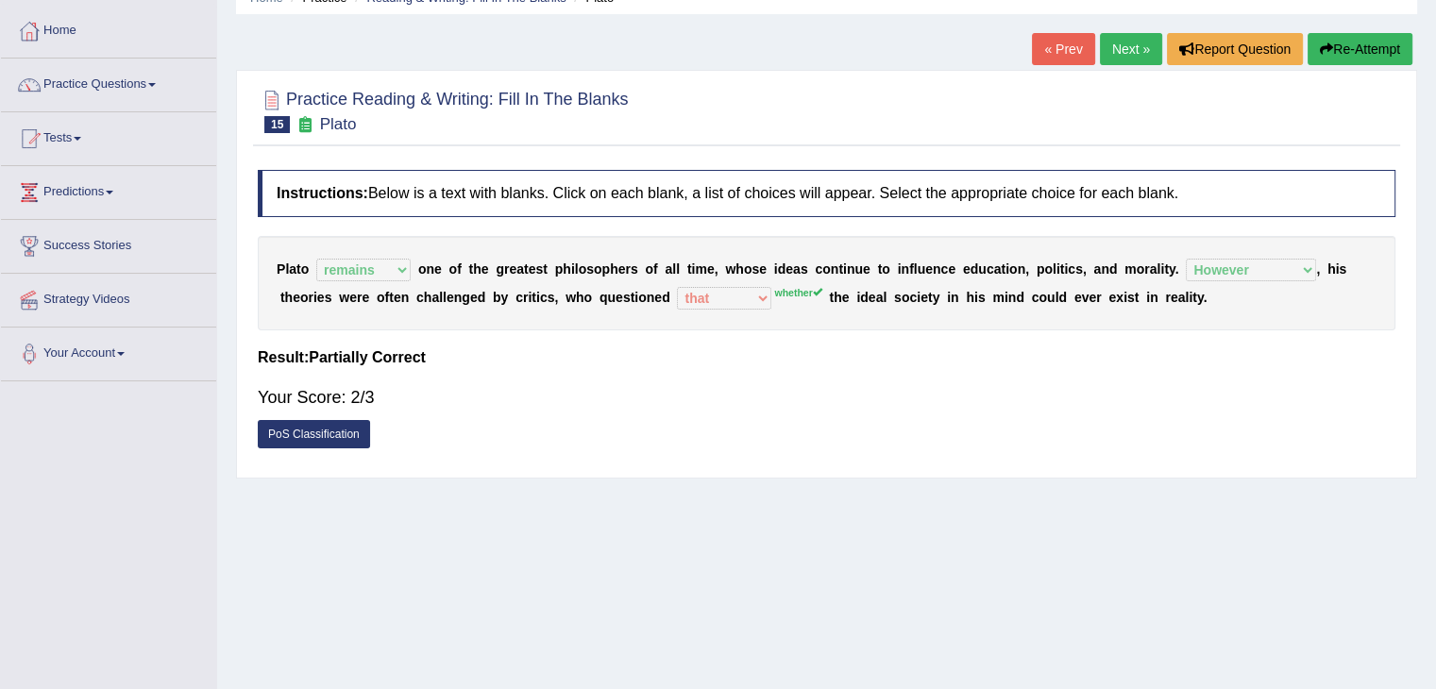
click at [1126, 40] on link "Next »" at bounding box center [1131, 49] width 62 height 32
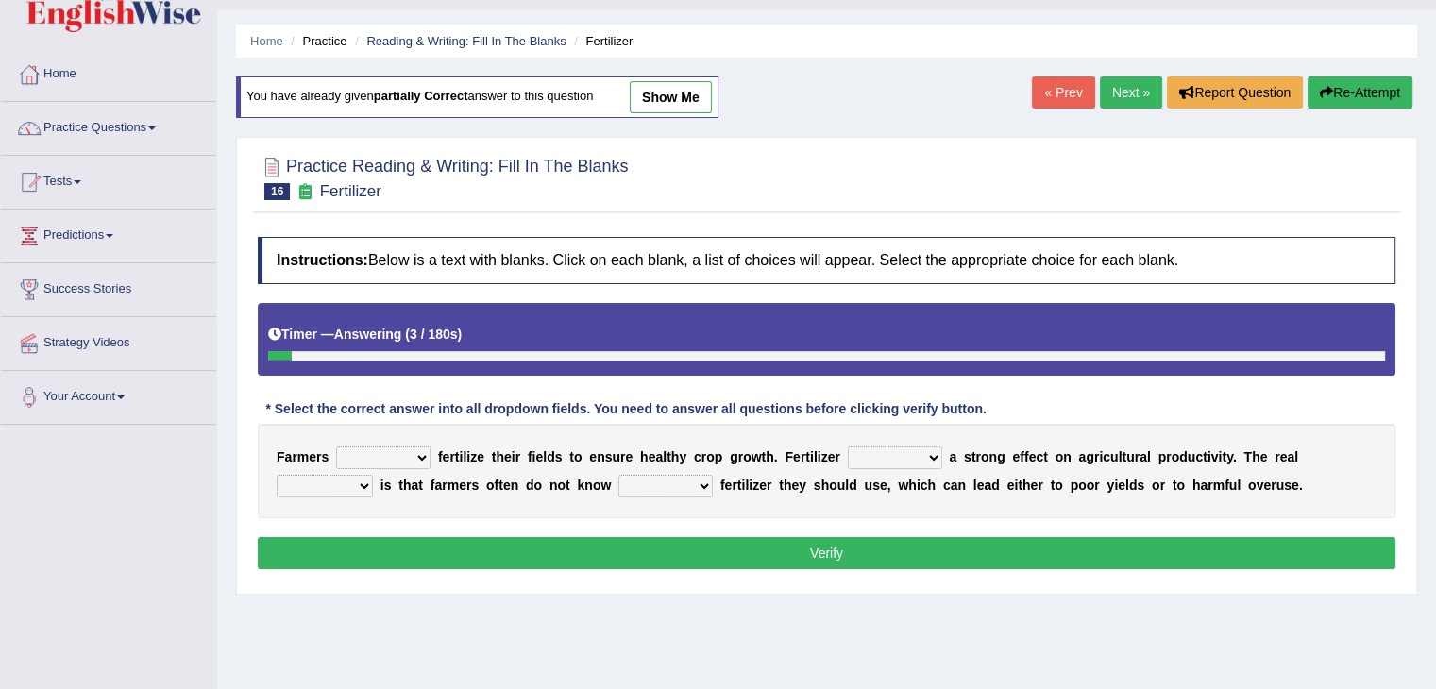
scroll to position [71, 0]
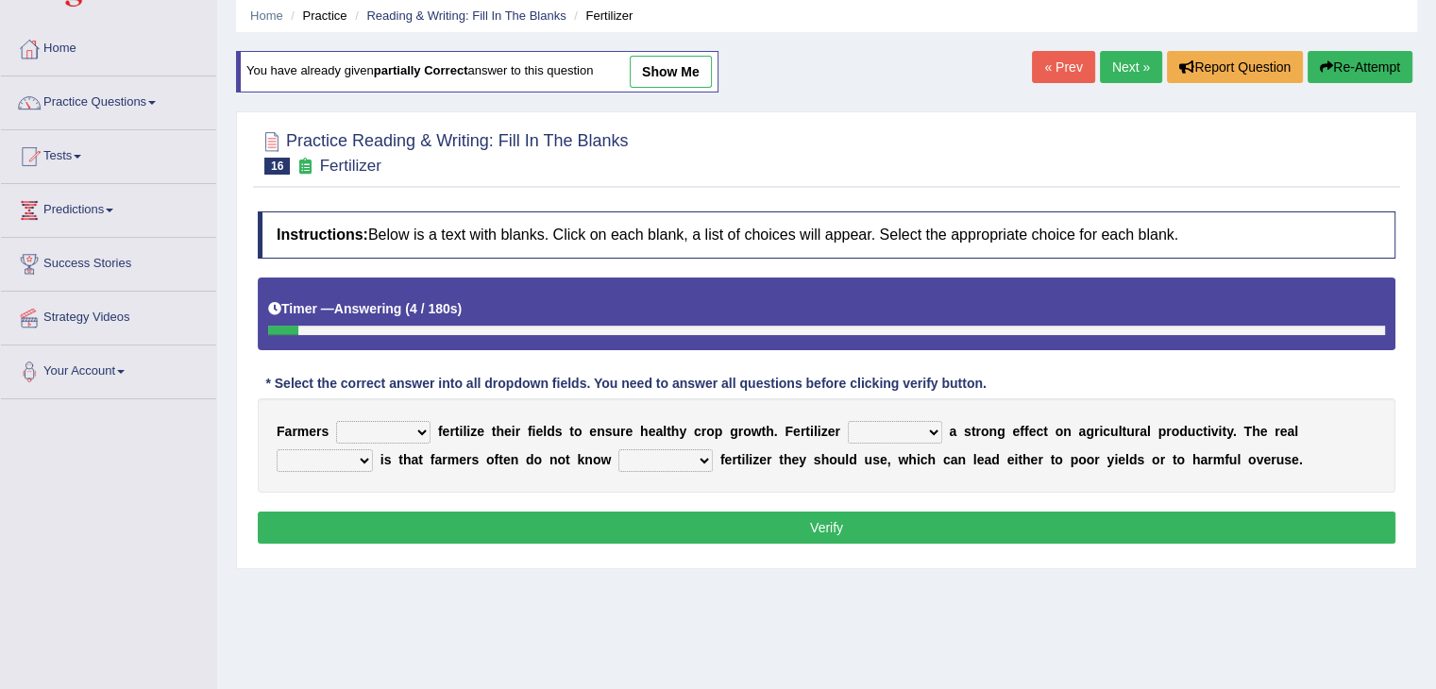
click at [390, 427] on select "must should need can" at bounding box center [383, 432] width 94 height 23
select select "must"
click at [336, 421] on select "must should need can" at bounding box center [383, 432] width 94 height 23
click at [380, 430] on select "must should need can" at bounding box center [383, 432] width 94 height 23
click at [404, 430] on select "must should need can" at bounding box center [383, 432] width 94 height 23
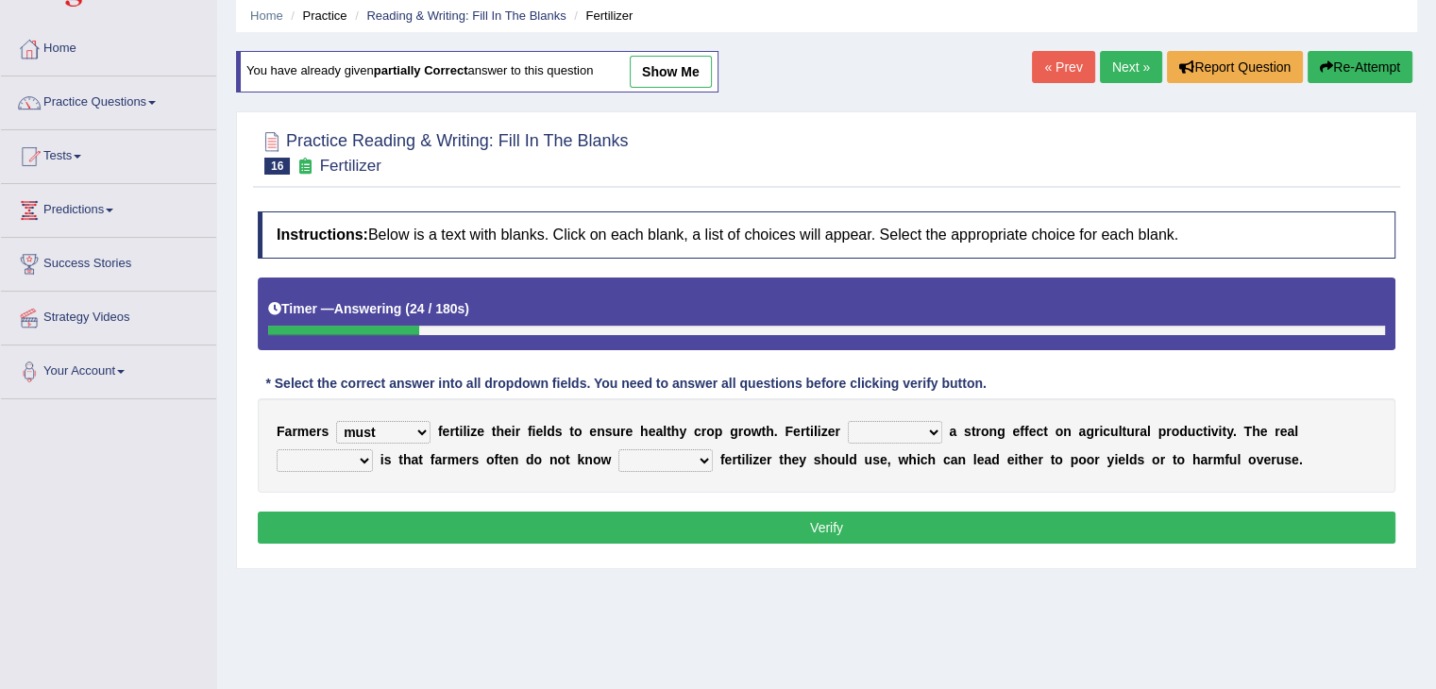
click at [931, 452] on b "h" at bounding box center [931, 459] width 8 height 15
click at [904, 421] on select "has had have having" at bounding box center [895, 432] width 94 height 23
select select "has"
click at [848, 421] on select "has had have having" at bounding box center [895, 432] width 94 height 23
click at [337, 449] on select "problem question conclusion answer" at bounding box center [325, 460] width 96 height 23
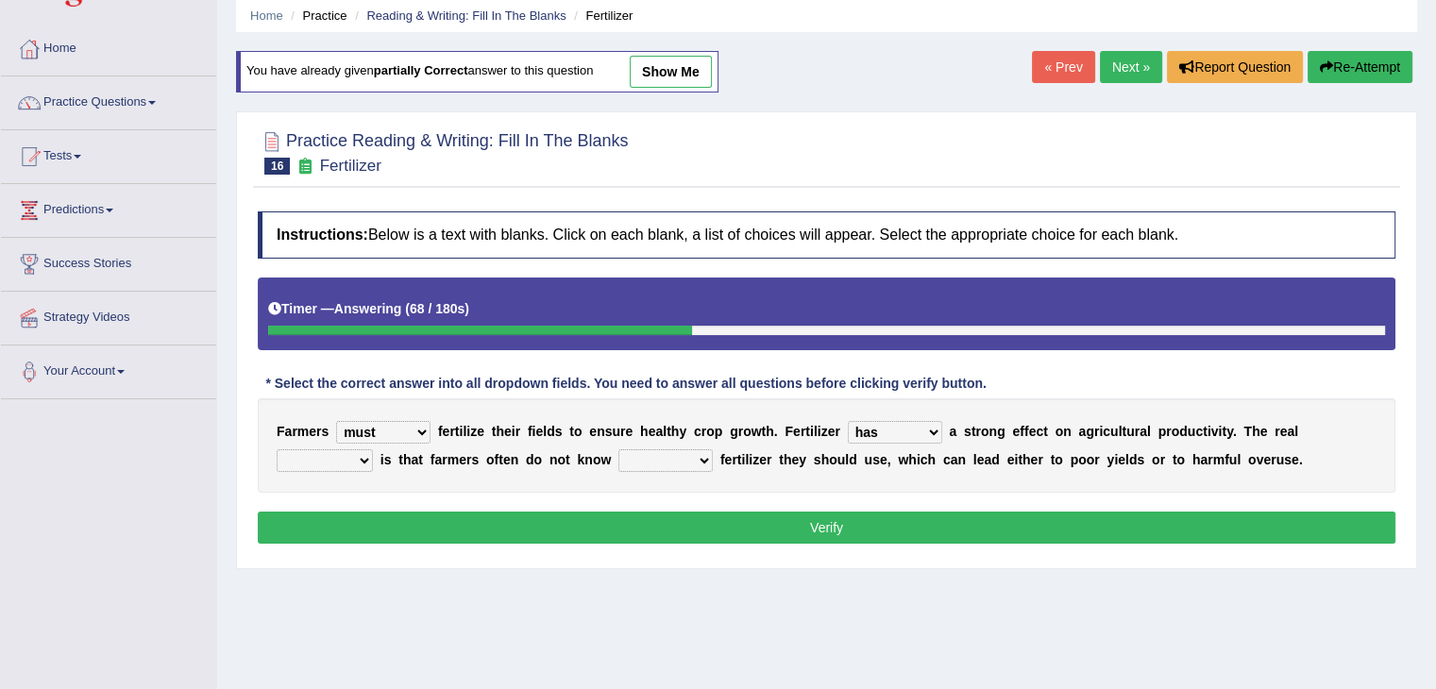
click at [699, 466] on select "how much how many however so much" at bounding box center [665, 460] width 94 height 23
select select "how much"
click at [618, 449] on select "how much how many however so much" at bounding box center [665, 460] width 94 height 23
click at [345, 449] on select "problem question conclusion answer" at bounding box center [325, 460] width 96 height 23
select select "problem"
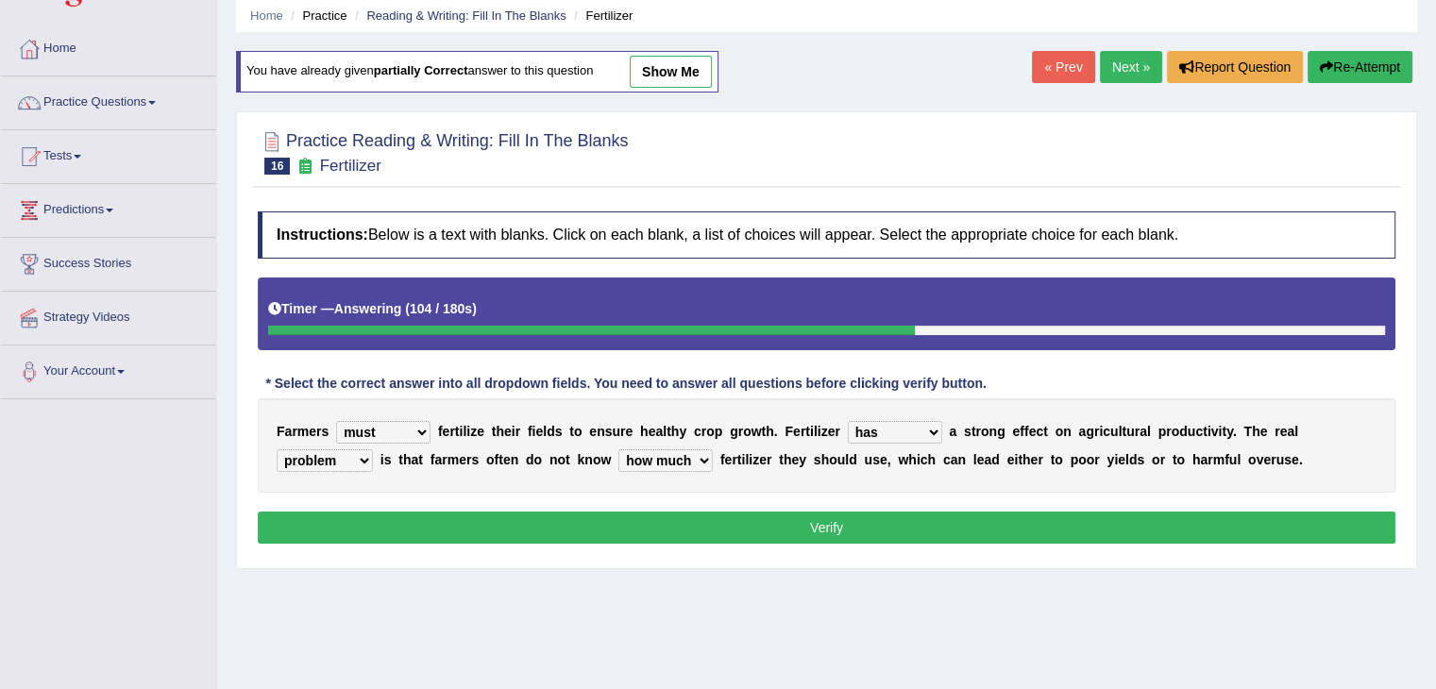
click at [277, 449] on select "problem question conclusion answer" at bounding box center [325, 460] width 96 height 23
click at [789, 536] on button "Verify" at bounding box center [827, 528] width 1138 height 32
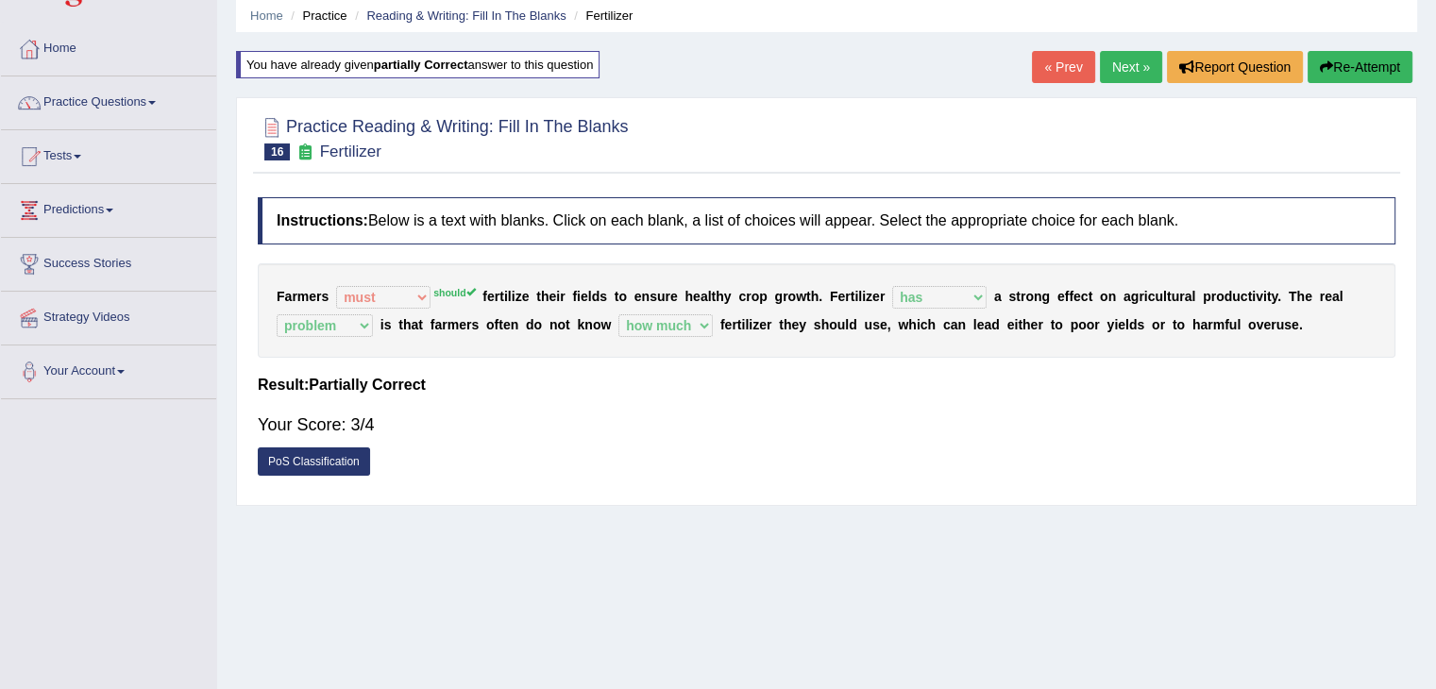
click at [1115, 52] on link "Next »" at bounding box center [1131, 67] width 62 height 32
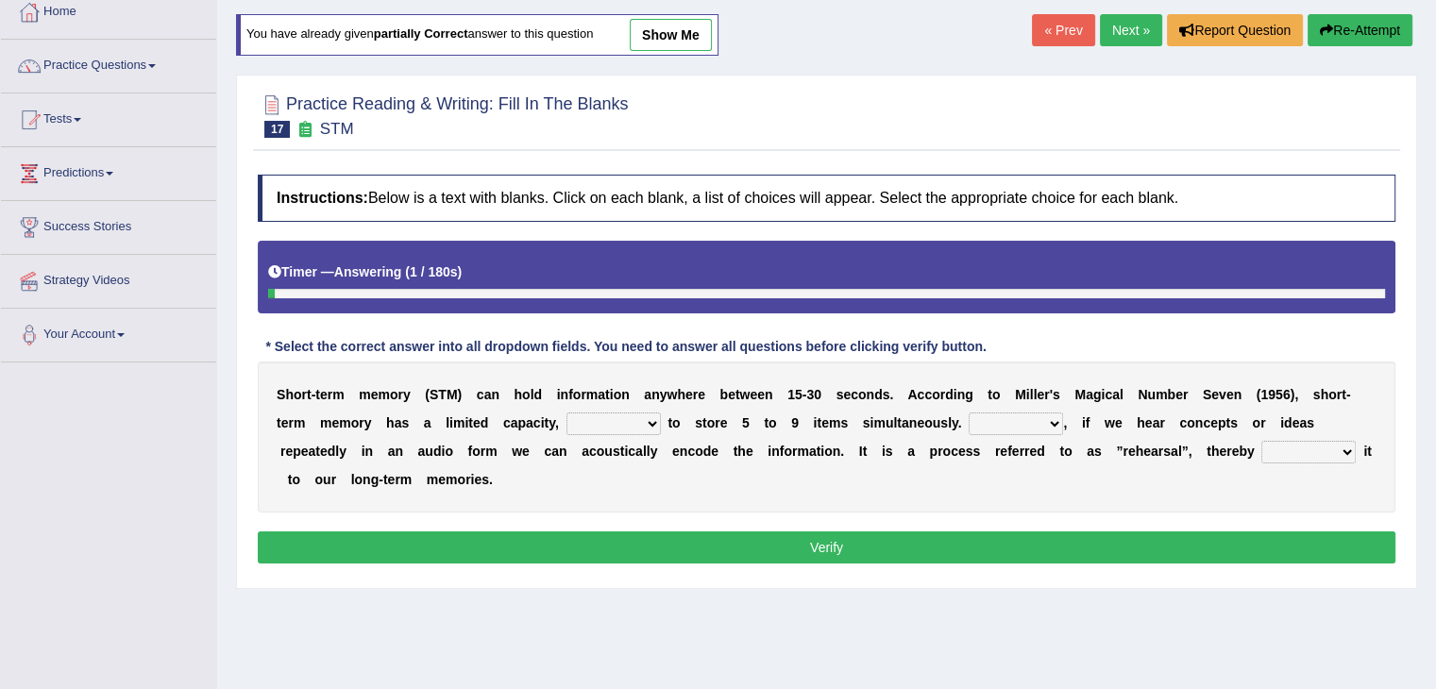
scroll to position [113, 0]
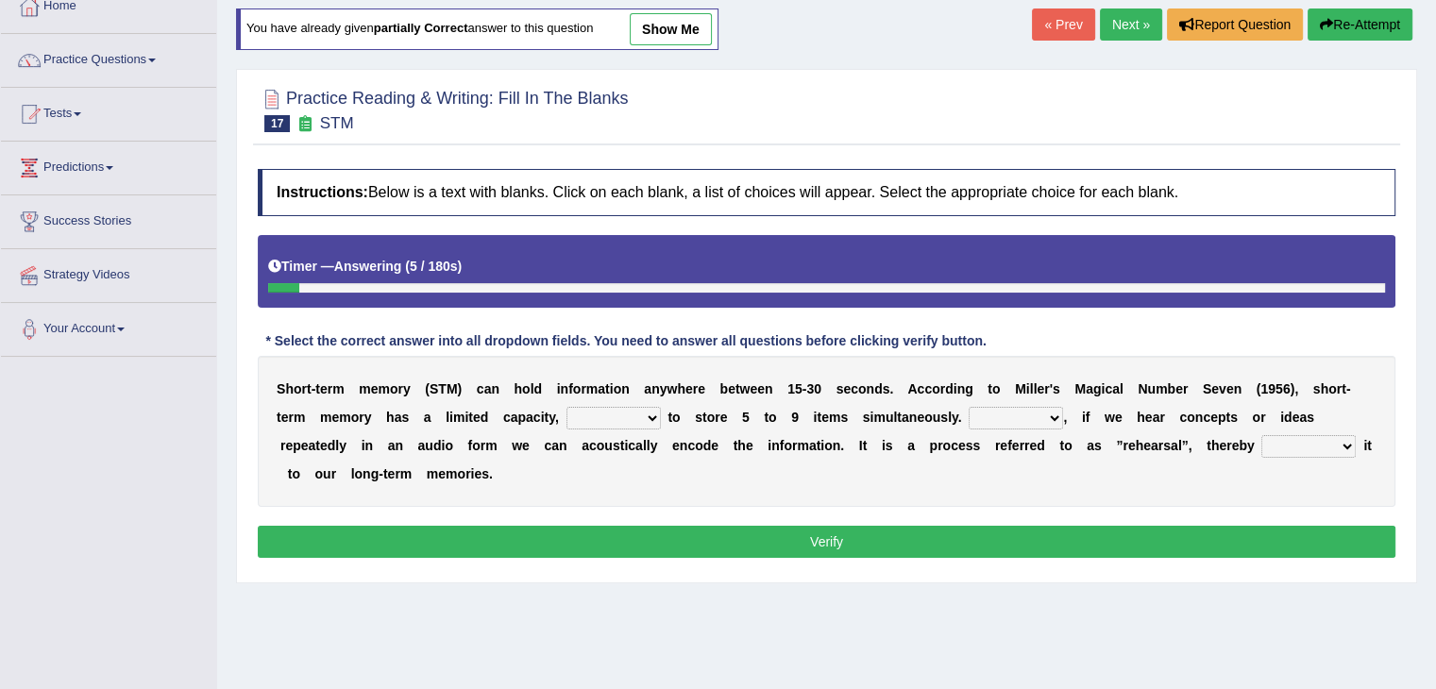
click at [680, 42] on link "show me" at bounding box center [671, 29] width 82 height 32
select select "being able"
select select "Moreover"
select select "commited"
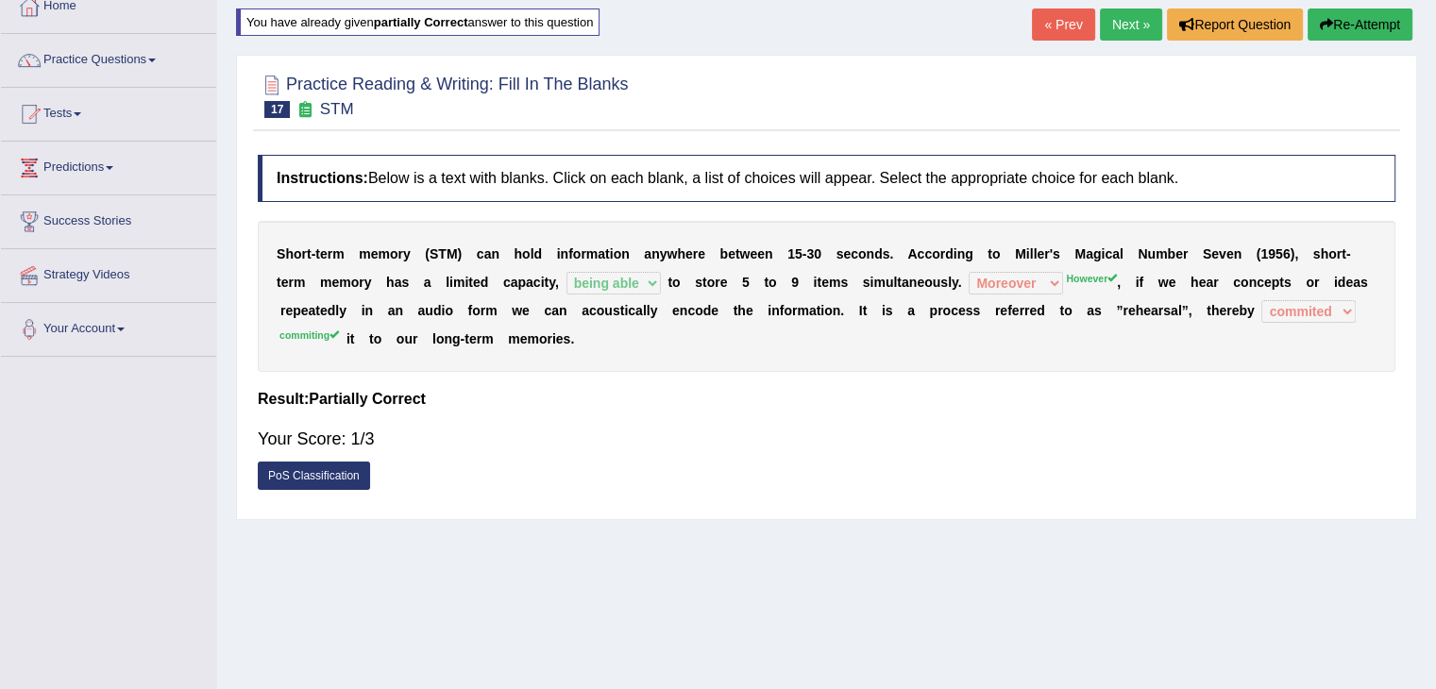
click at [1377, 17] on button "Re-Attempt" at bounding box center [1359, 24] width 105 height 32
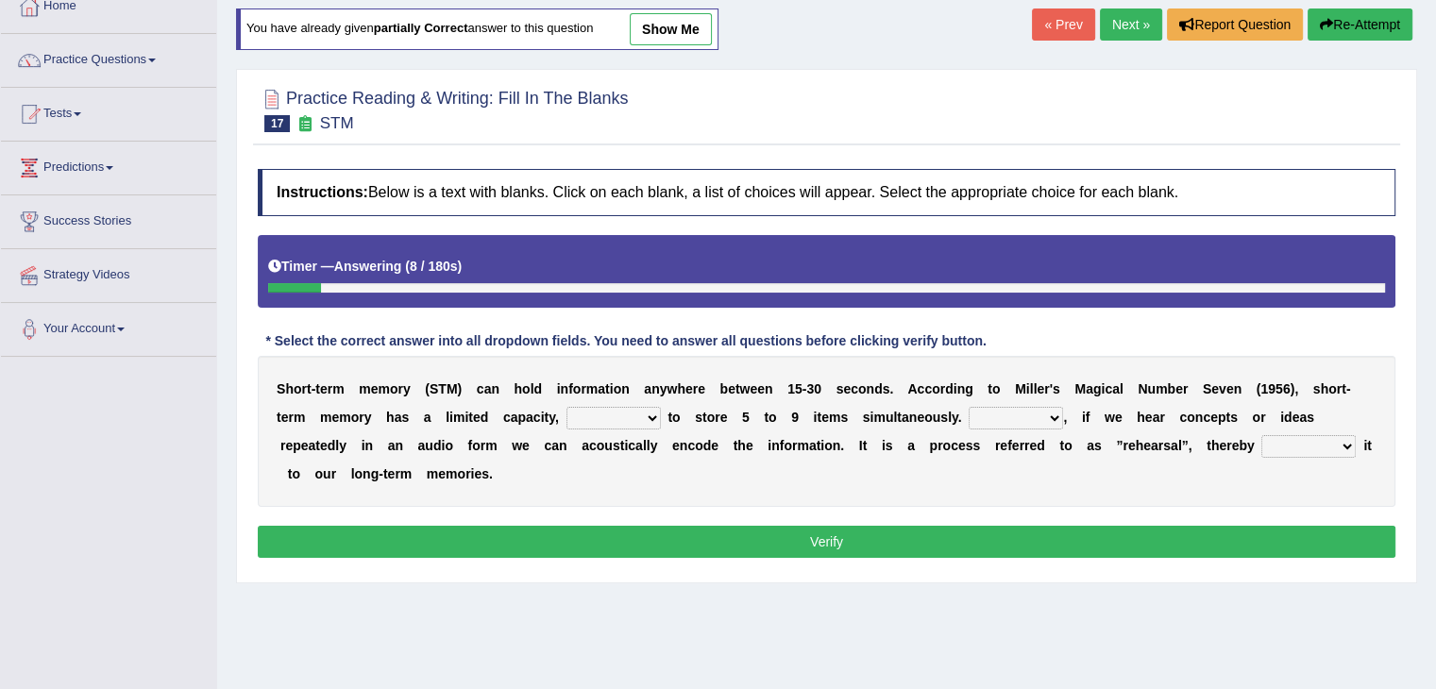
click at [617, 407] on select "being able is able be able unable" at bounding box center [613, 418] width 94 height 23
select select "being able"
click at [566, 407] on select "being able is able be able unable" at bounding box center [613, 418] width 94 height 23
click at [649, 410] on select "being able is able be able unable" at bounding box center [613, 418] width 94 height 23
click at [566, 407] on select "being able is able be able unable" at bounding box center [613, 418] width 94 height 23
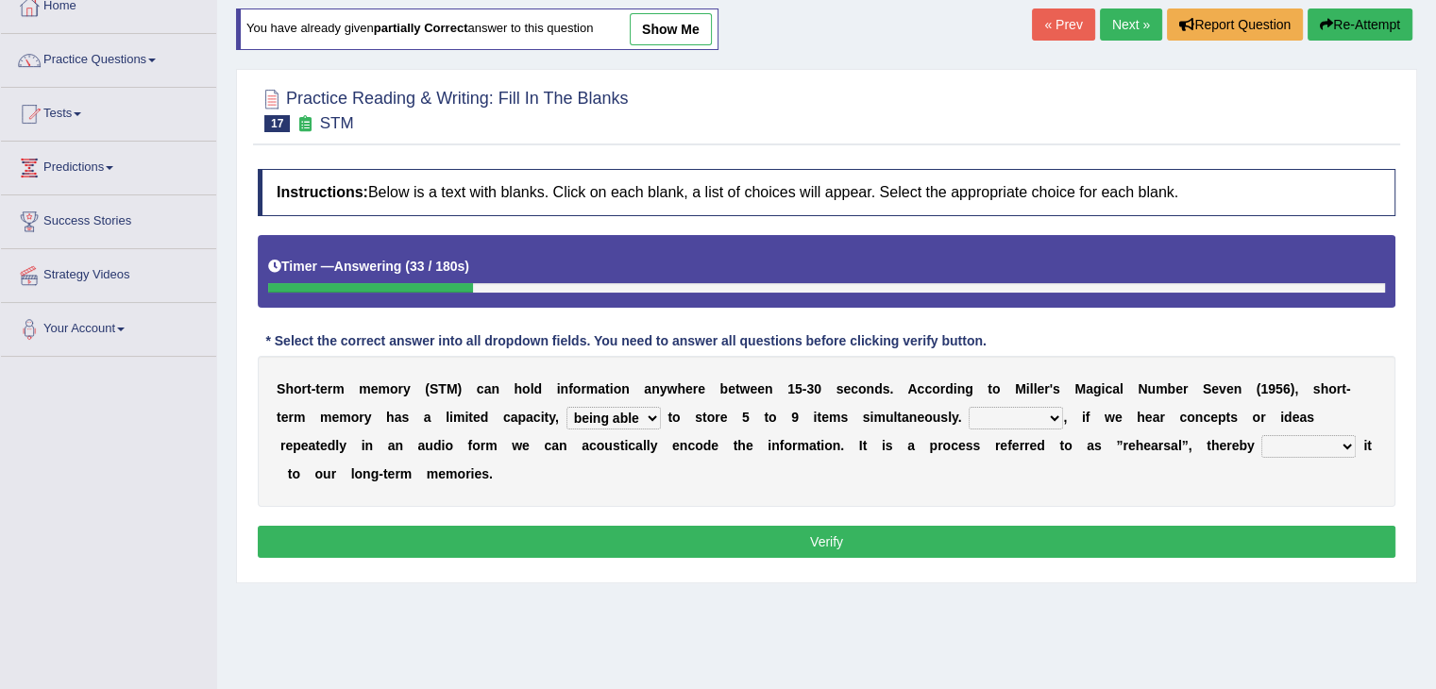
click at [1030, 423] on select "However So Moreover Therefore" at bounding box center [1016, 418] width 94 height 23
select select "Moreover"
click at [969, 407] on select "However So Moreover Therefore" at bounding box center [1016, 418] width 94 height 23
click at [1022, 415] on select "However So Moreover Therefore" at bounding box center [1016, 418] width 94 height 23
click at [969, 407] on select "However So Moreover Therefore" at bounding box center [1016, 418] width 94 height 23
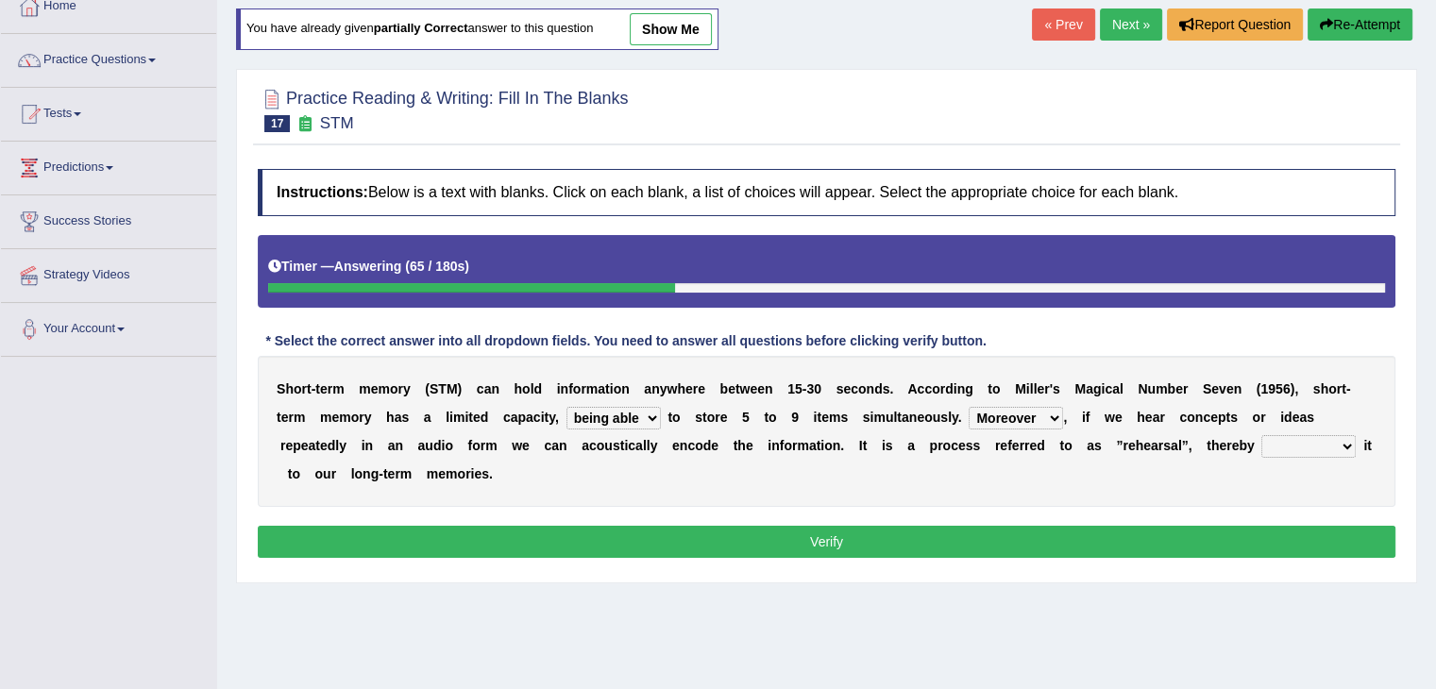
click at [1329, 447] on select "commit commits commiting commited" at bounding box center [1308, 446] width 94 height 23
select select "commiting"
click at [1261, 435] on select "commit commits commiting commited" at bounding box center [1308, 446] width 94 height 23
click at [1336, 539] on button "Verify" at bounding box center [827, 542] width 1138 height 32
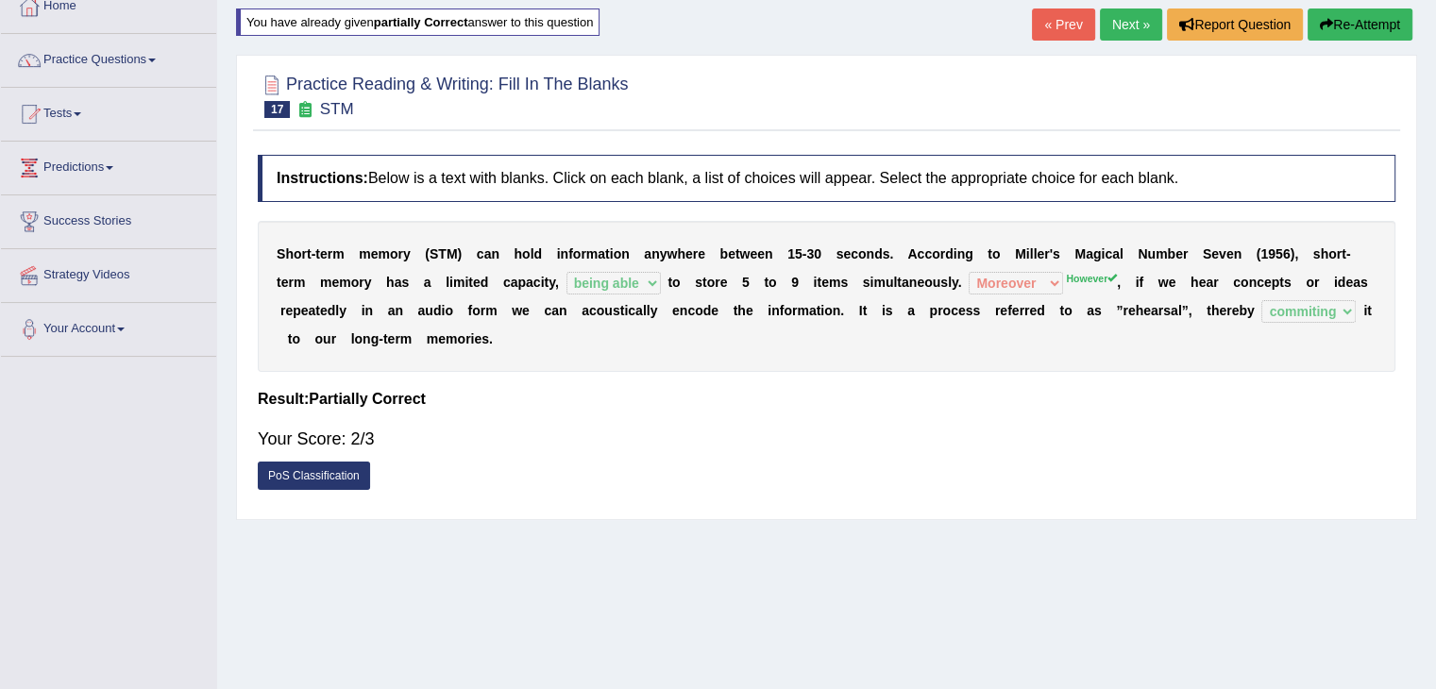
click at [1122, 13] on link "Next »" at bounding box center [1131, 24] width 62 height 32
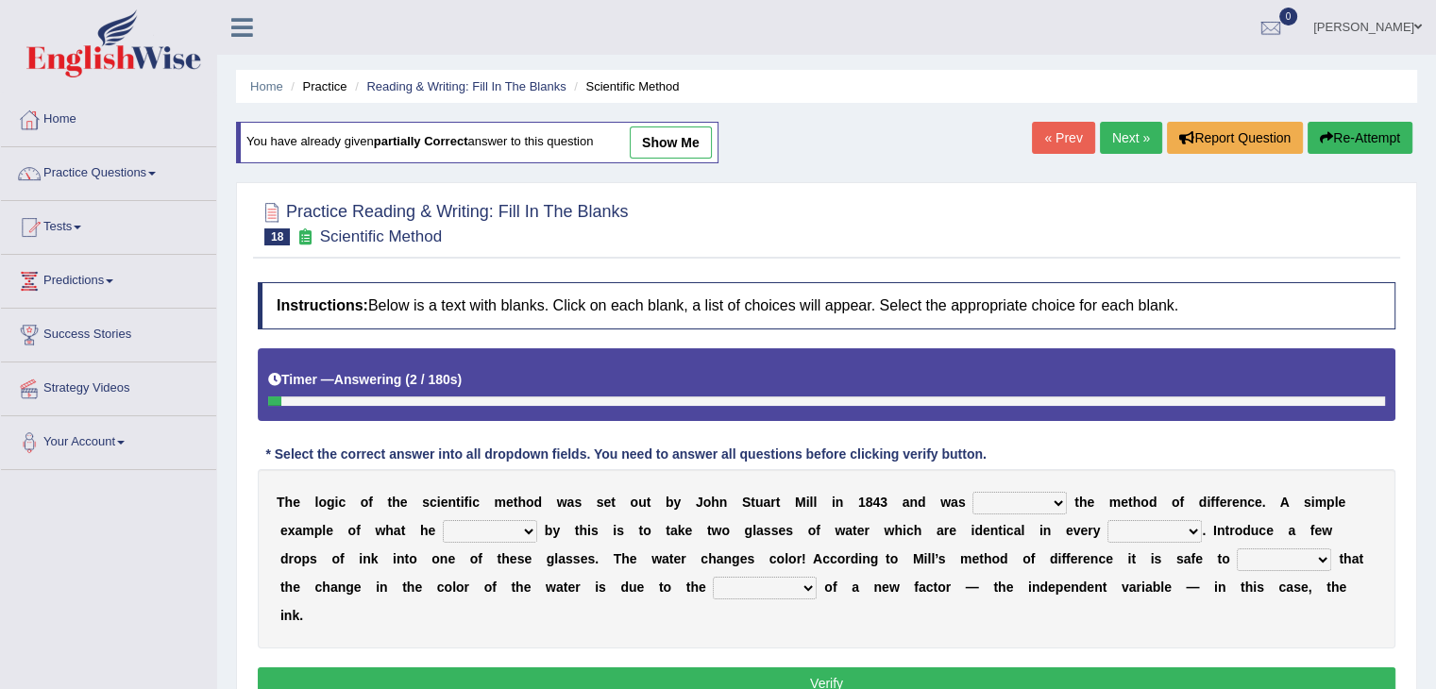
click at [653, 102] on ul "Home Practice Reading & Writing: Fill In The Blanks Scientific Method" at bounding box center [826, 86] width 1181 height 33
click at [712, 149] on link "show me" at bounding box center [671, 143] width 82 height 32
select select "claimed"
select select "found"
select select "respect"
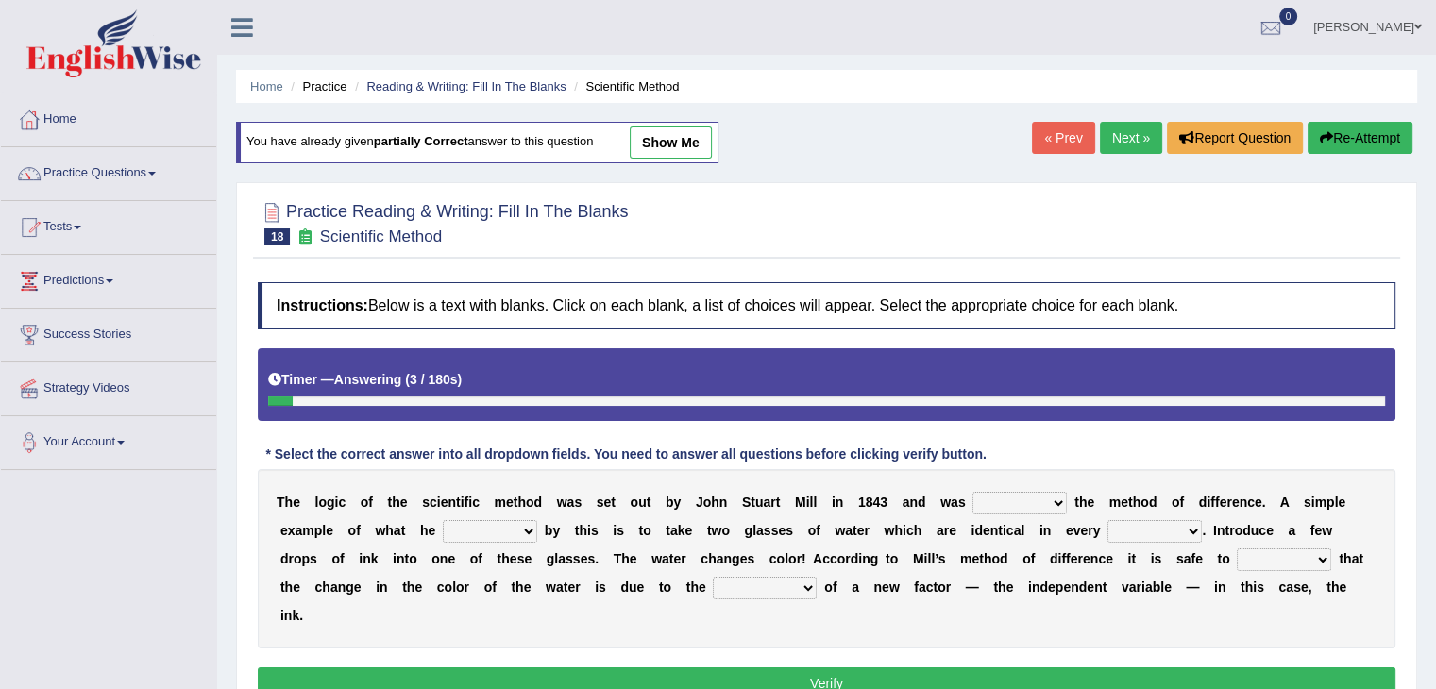
select select "assume"
select select "purification"
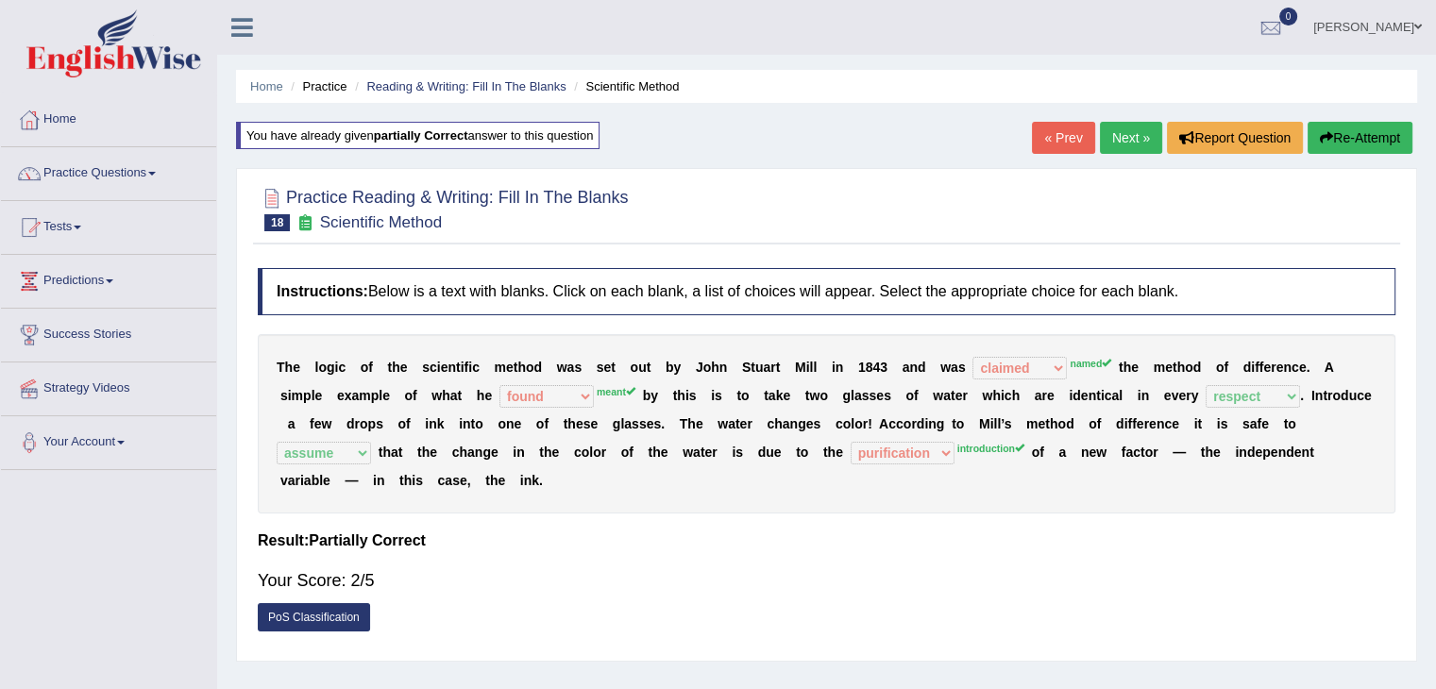
click at [1373, 125] on button "Re-Attempt" at bounding box center [1359, 138] width 105 height 32
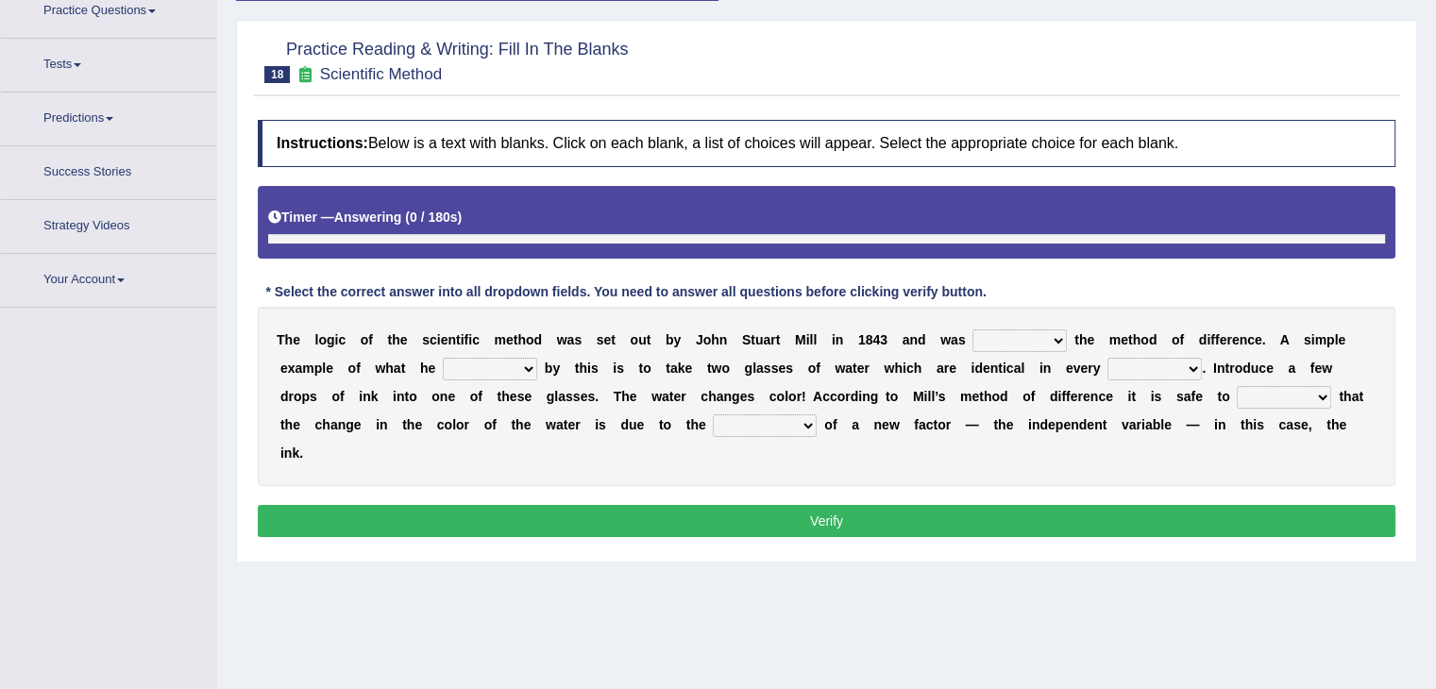
scroll to position [177, 0]
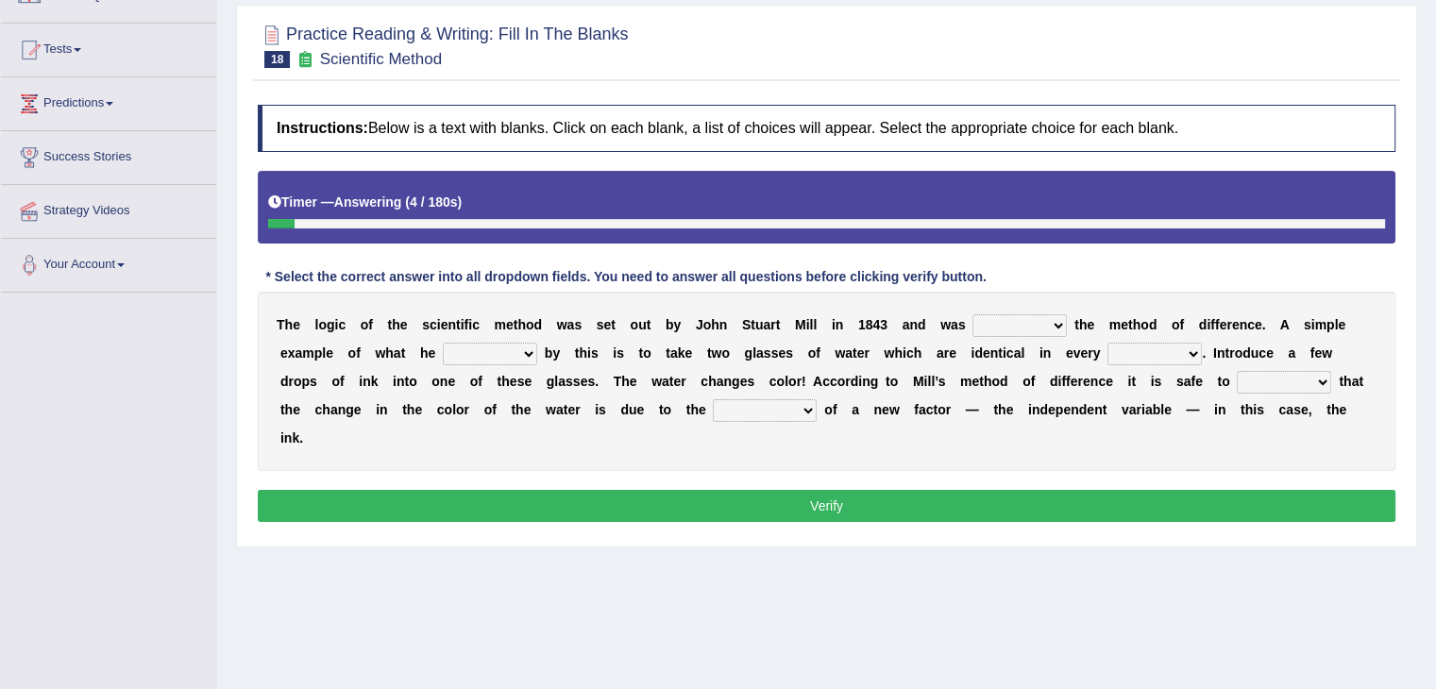
click at [1035, 317] on select "pointed claimed demanded named" at bounding box center [1019, 325] width 94 height 23
select select "claimed"
click at [972, 314] on select "pointed claimed demanded named" at bounding box center [1019, 325] width 94 height 23
click at [492, 358] on select "capped charged found meant" at bounding box center [490, 354] width 94 height 23
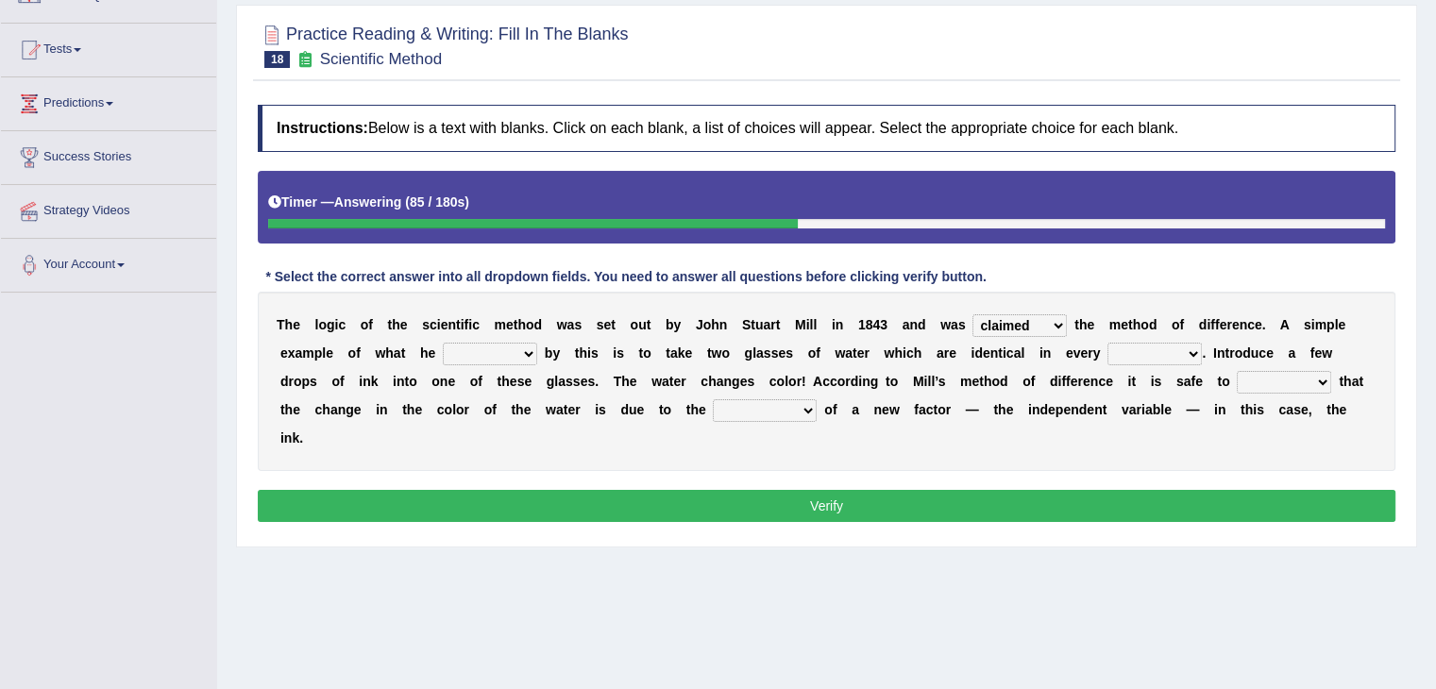
select select "found"
click at [443, 343] on select "capped charged found meant" at bounding box center [490, 354] width 94 height 23
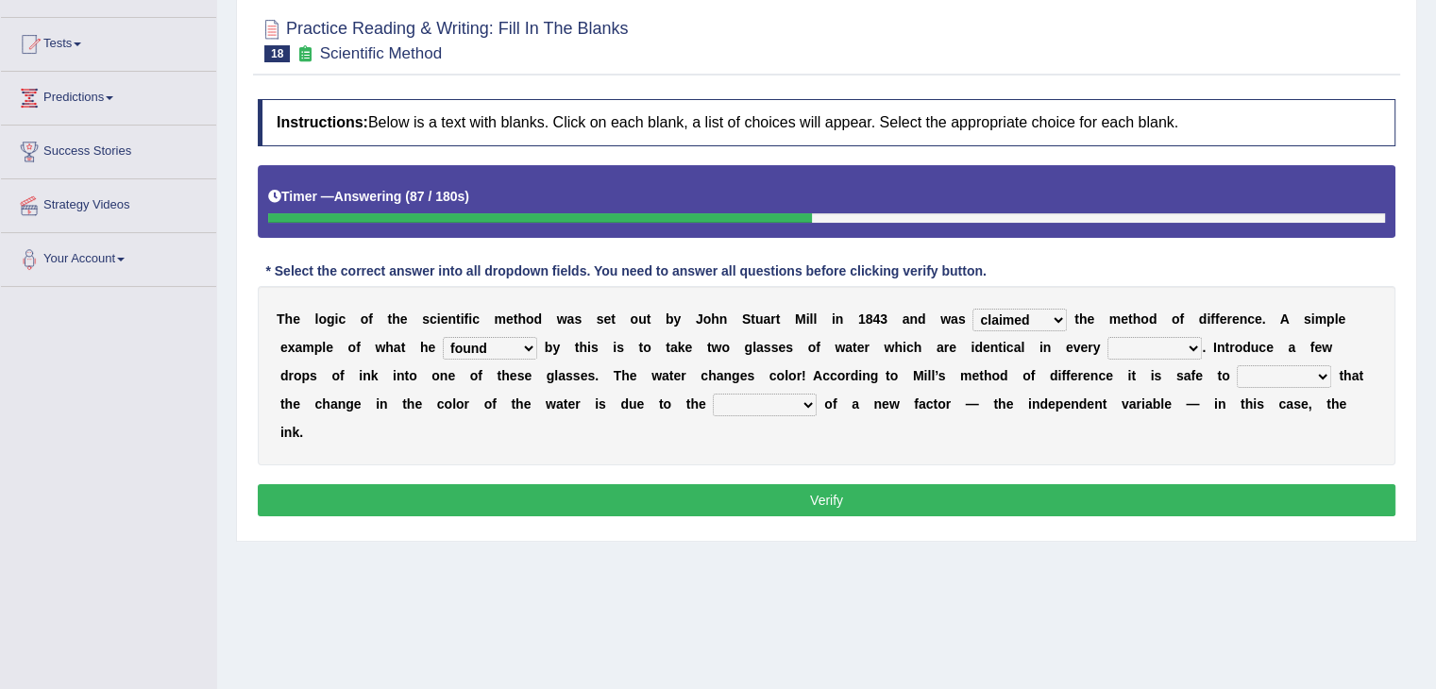
scroll to position [189, 0]
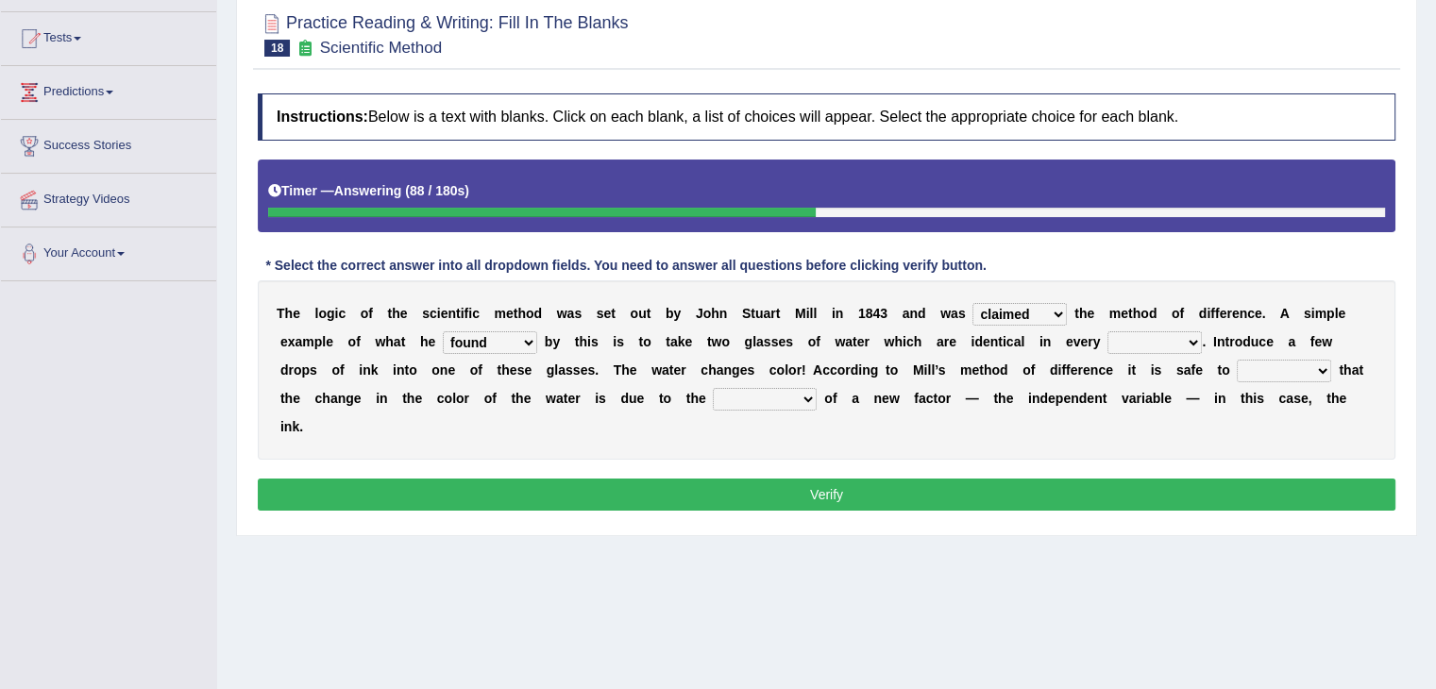
click at [1171, 336] on select "thought identity measure respect" at bounding box center [1154, 342] width 94 height 23
select select "identity"
click at [1107, 331] on select "thought identity measure respect" at bounding box center [1154, 342] width 94 height 23
click at [1174, 401] on b at bounding box center [1176, 398] width 8 height 15
click at [1315, 374] on select "assume discuss prefer acclaim" at bounding box center [1284, 371] width 94 height 23
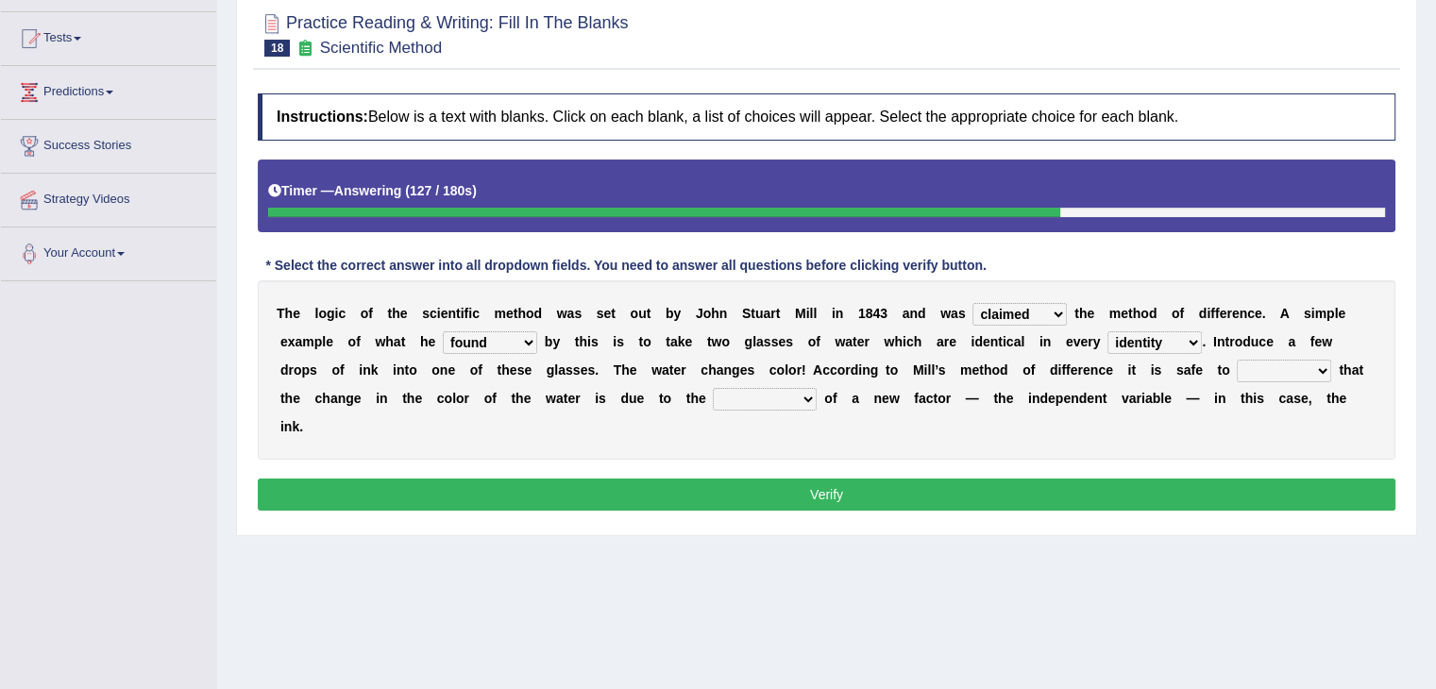
click at [765, 393] on select "introduction magnitude preparation purification" at bounding box center [765, 399] width 104 height 23
select select "introduction"
click at [713, 388] on select "introduction magnitude preparation purification" at bounding box center [765, 399] width 104 height 23
click at [1318, 365] on select "assume discuss prefer acclaim" at bounding box center [1284, 371] width 94 height 23
select select "assume"
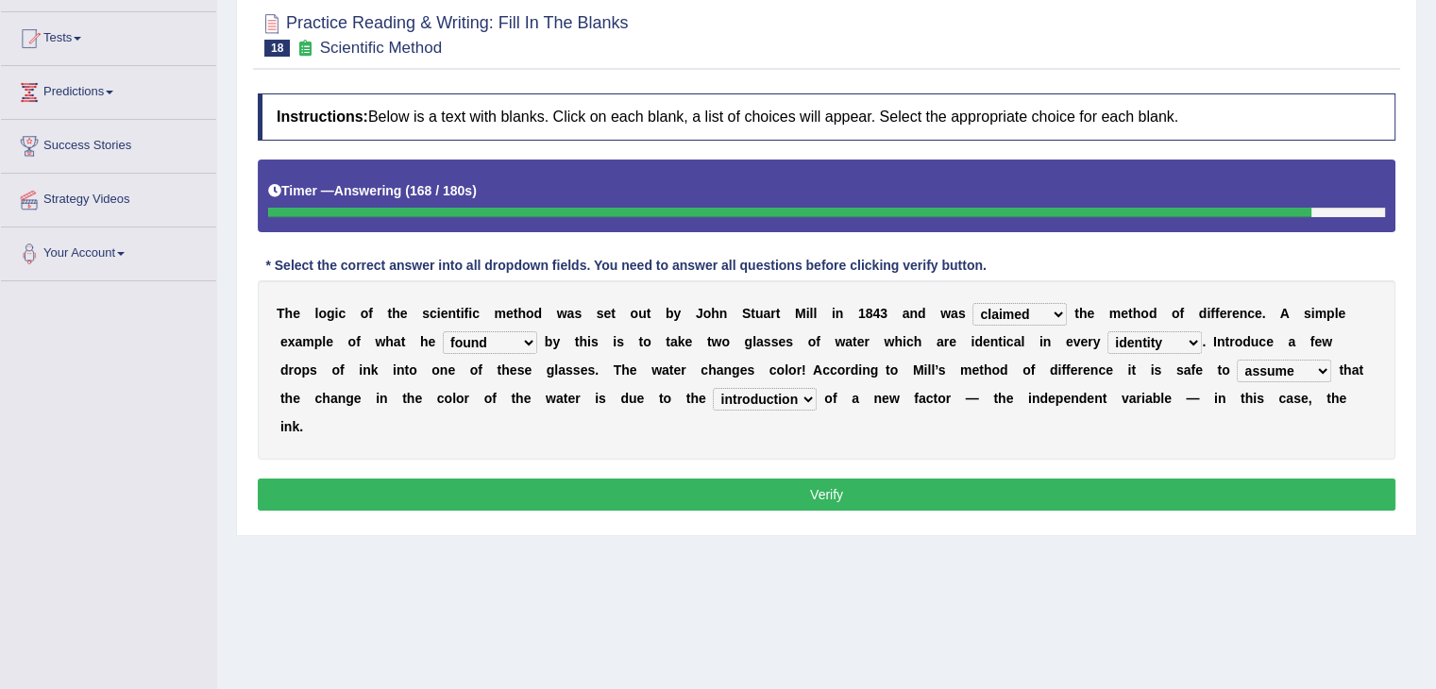
click at [1237, 360] on select "assume discuss prefer acclaim" at bounding box center [1284, 371] width 94 height 23
click at [1299, 498] on button "Verify" at bounding box center [827, 495] width 1138 height 32
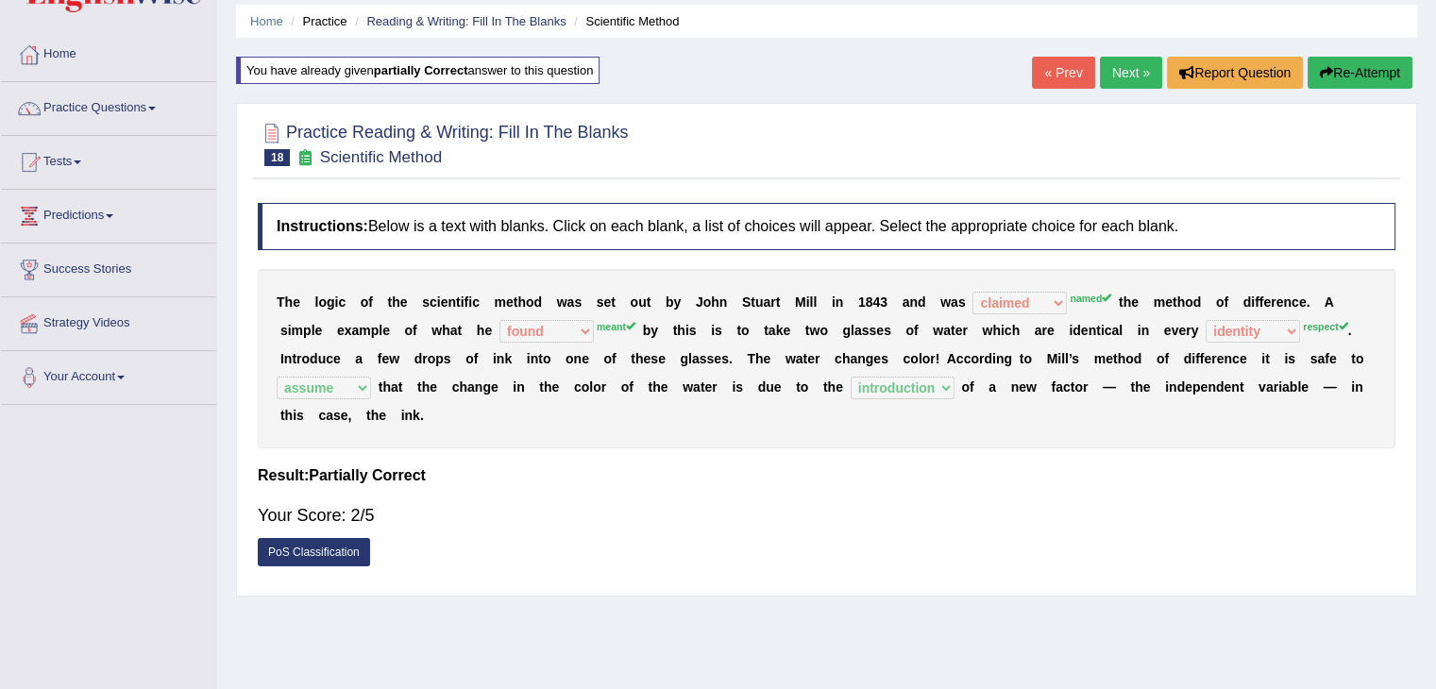
scroll to position [0, 0]
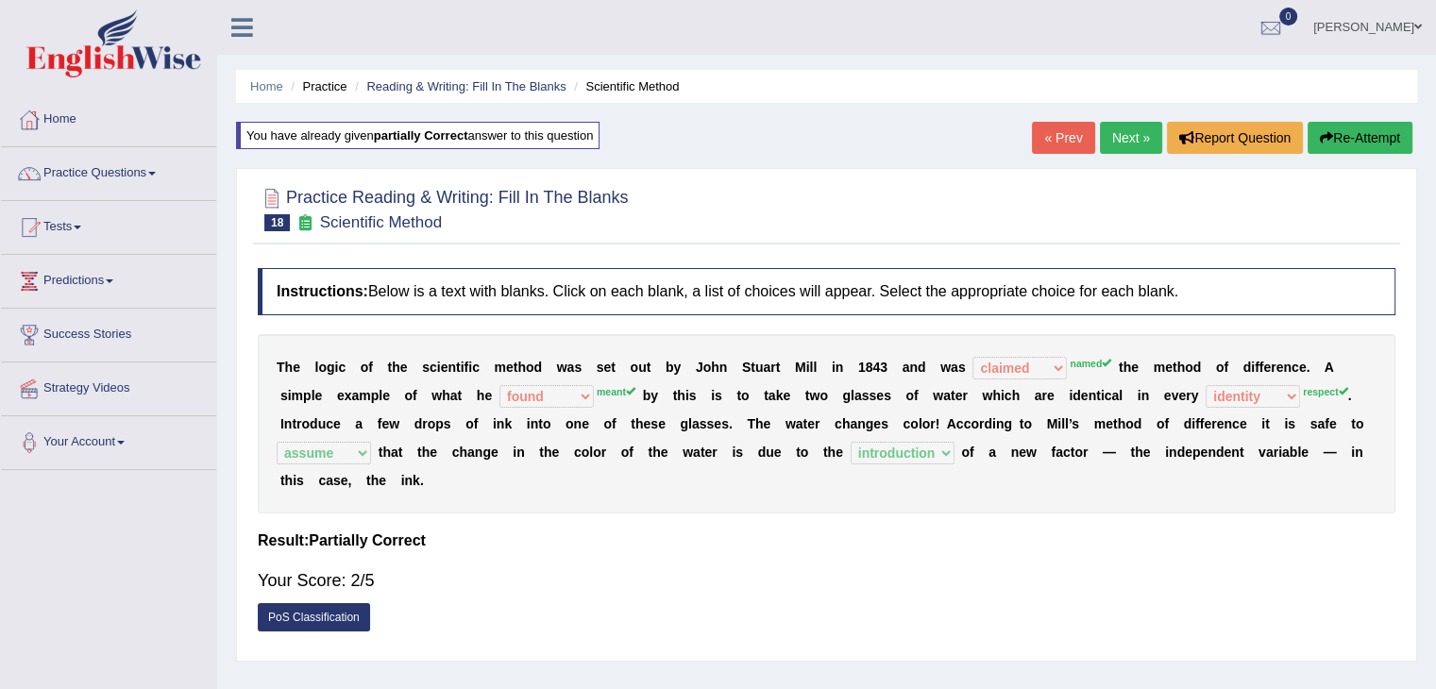
click at [1120, 124] on link "Next »" at bounding box center [1131, 138] width 62 height 32
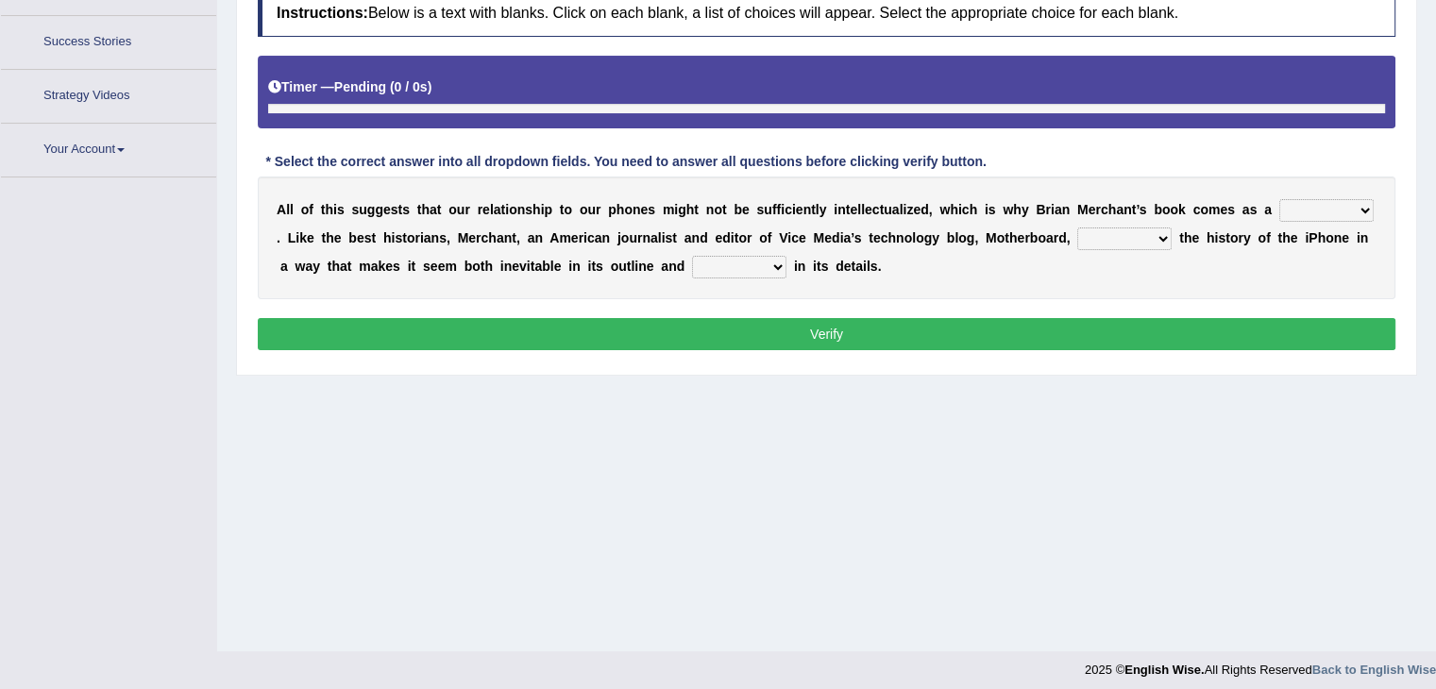
scroll to position [302, 0]
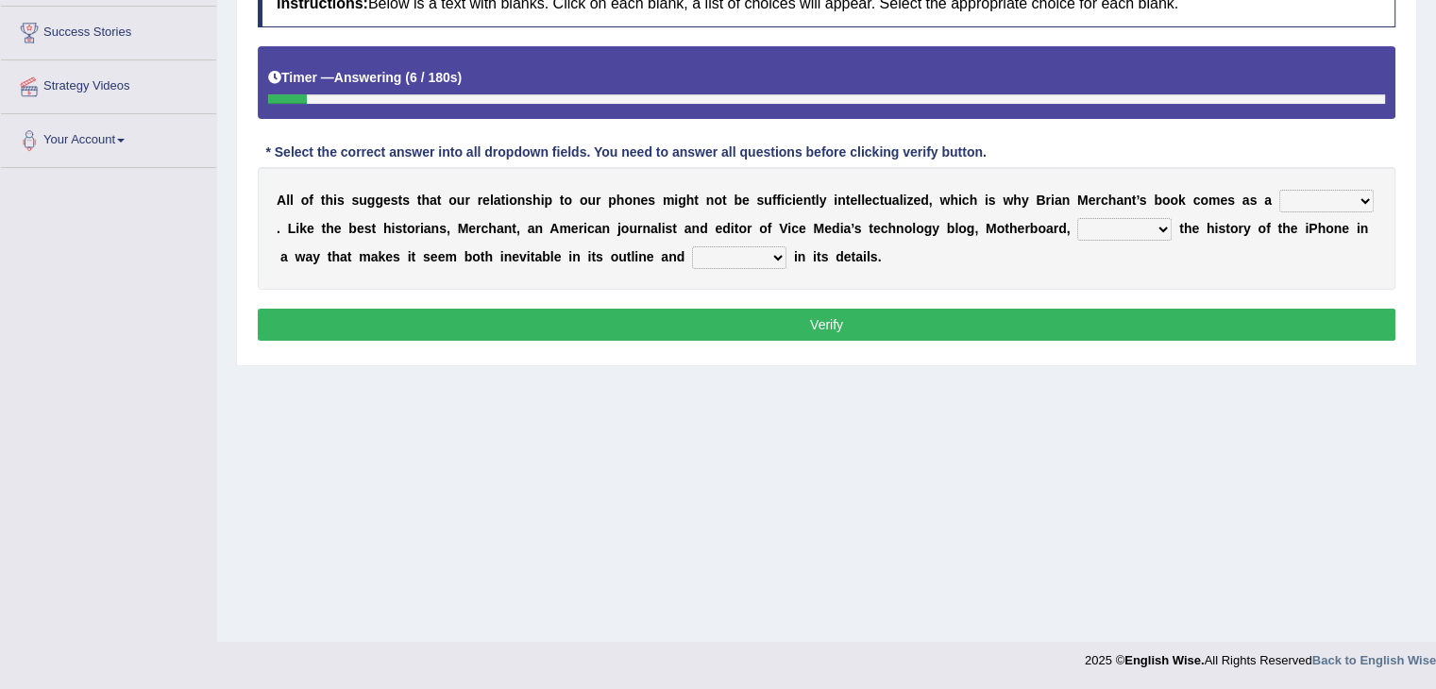
click at [1357, 200] on select "privilege relief demotion flash" at bounding box center [1326, 201] width 94 height 23
select select "demotion"
click at [1279, 190] on select "privilege relief demotion flash" at bounding box center [1326, 201] width 94 height 23
click at [1360, 204] on select "privilege relief demotion flash" at bounding box center [1326, 201] width 94 height 23
click at [1140, 234] on select "enriches unpacks detours contorts" at bounding box center [1124, 229] width 94 height 23
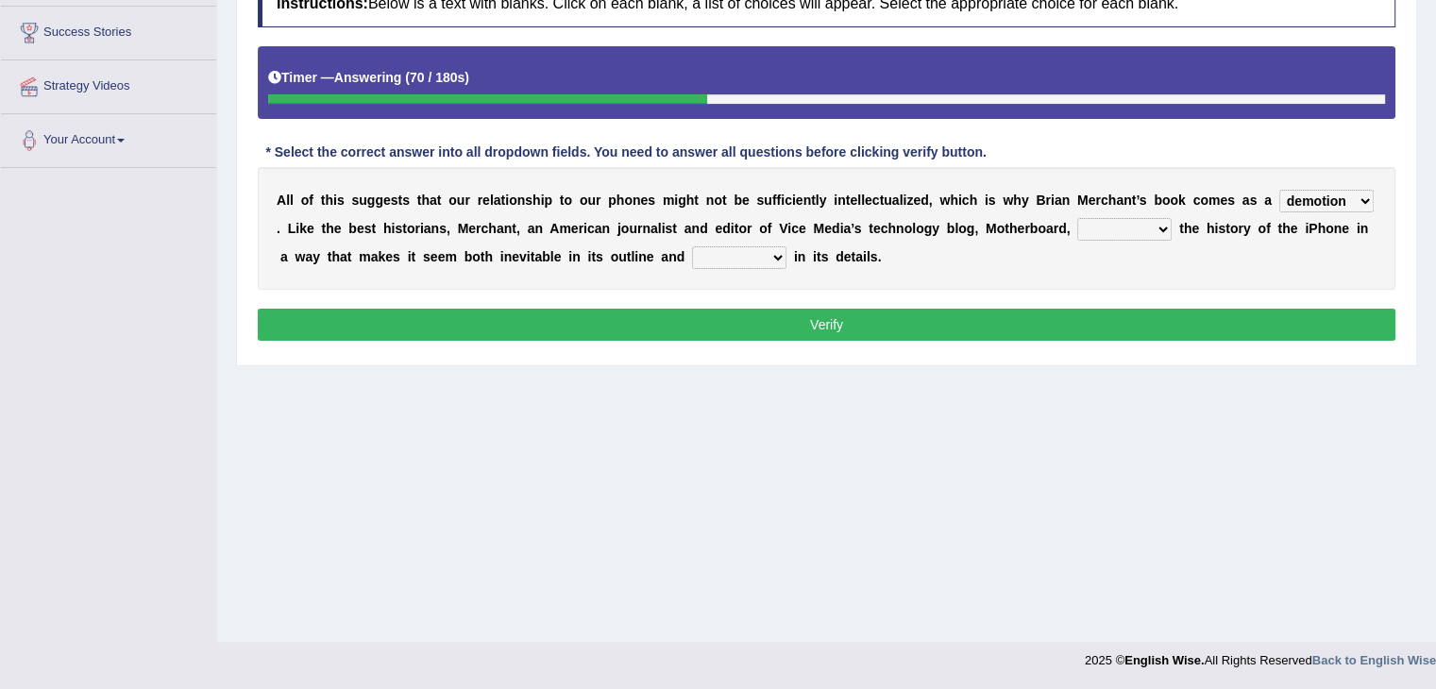
select select "enriches"
click at [1077, 218] on select "enriches unpacks detours contorts" at bounding box center [1124, 229] width 94 height 23
click at [725, 254] on select "surprises surprised surprising surprise" at bounding box center [739, 257] width 94 height 23
select select "surprising"
click at [692, 246] on select "surprises surprised surprising surprise" at bounding box center [739, 257] width 94 height 23
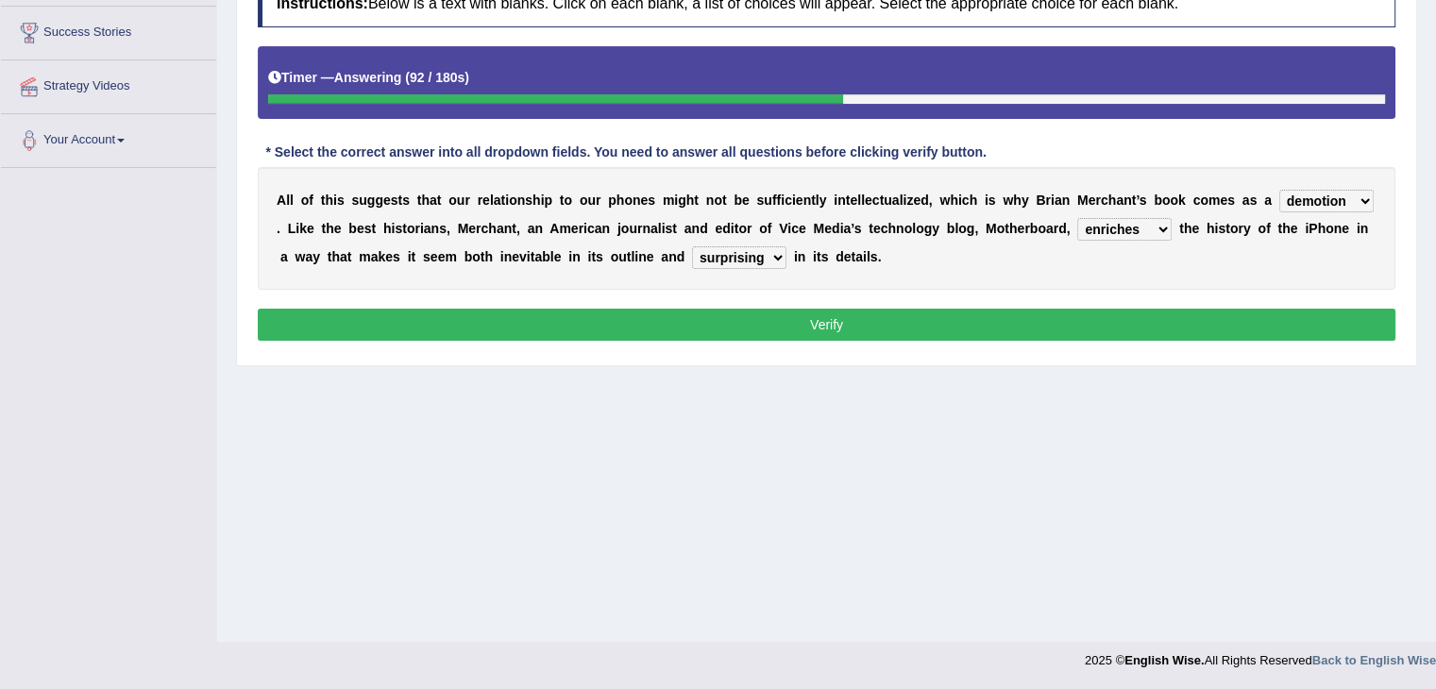
click at [856, 328] on button "Verify" at bounding box center [827, 325] width 1138 height 32
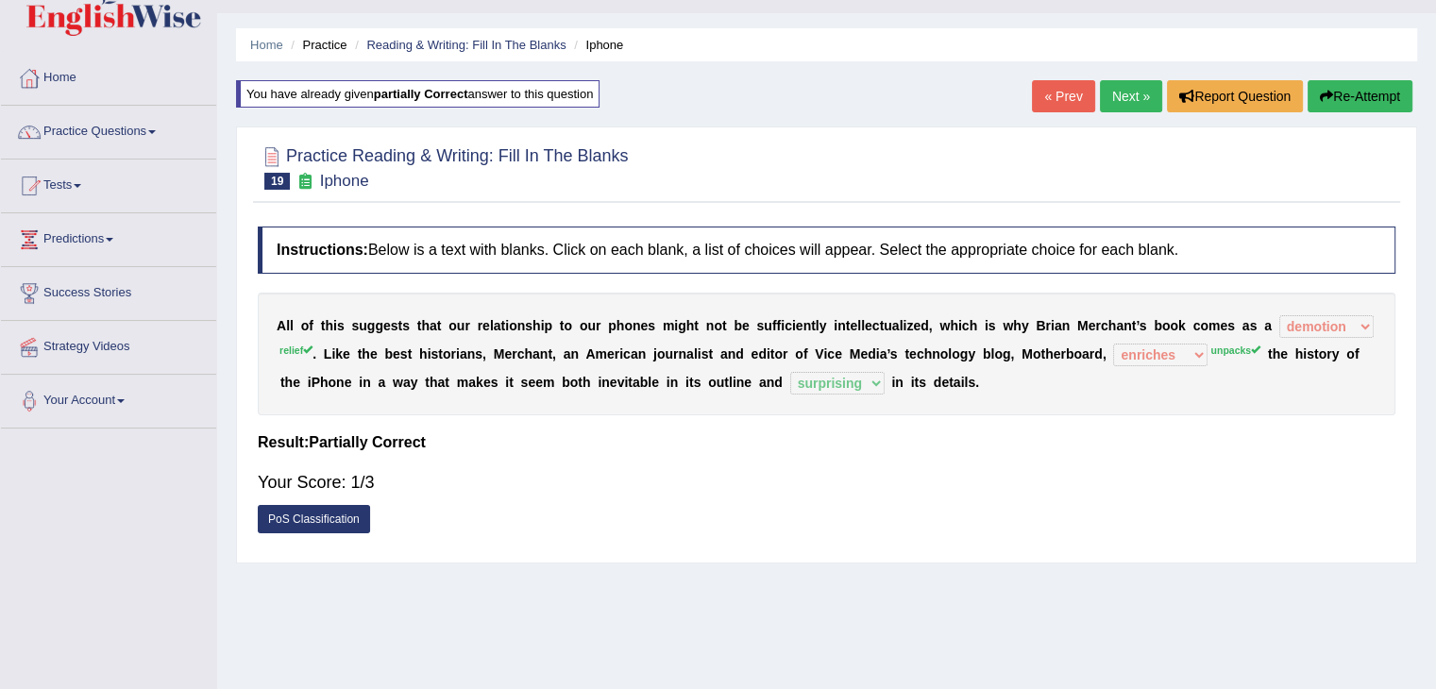
scroll to position [28, 0]
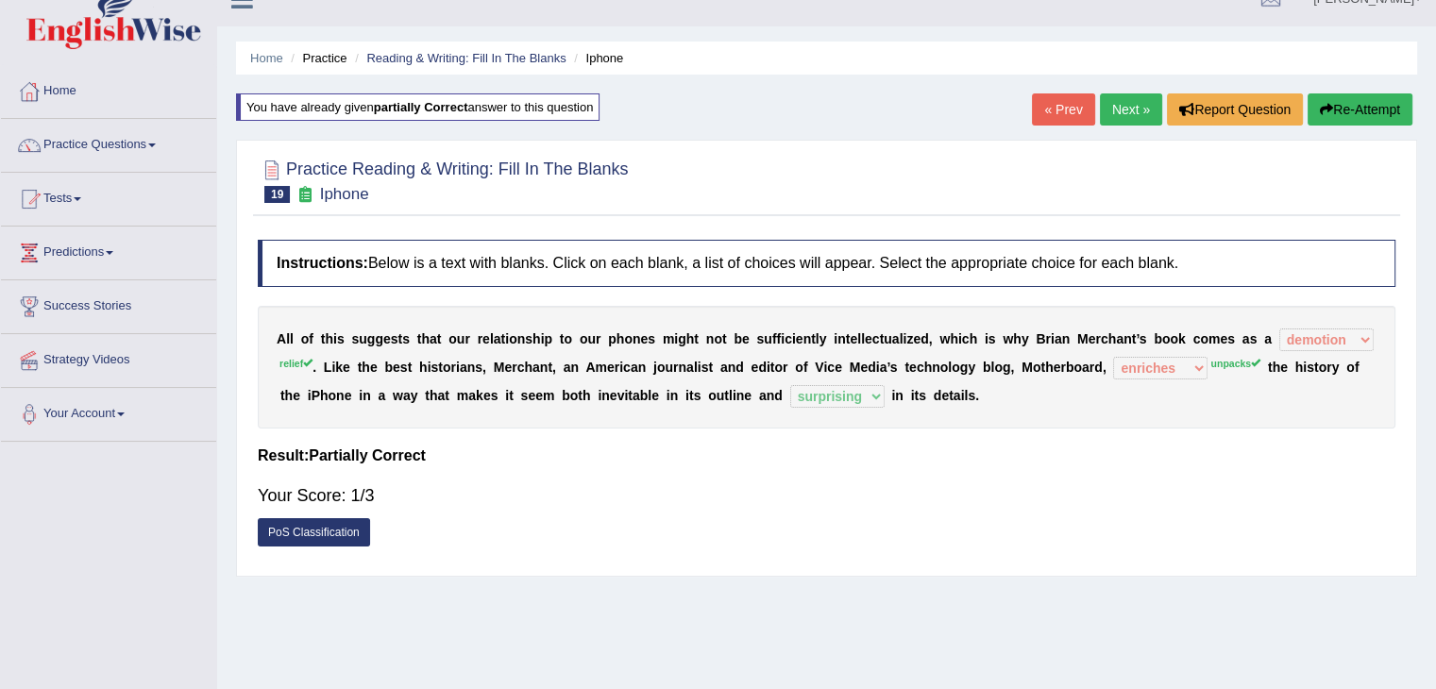
click at [1113, 93] on link "Next »" at bounding box center [1131, 109] width 62 height 32
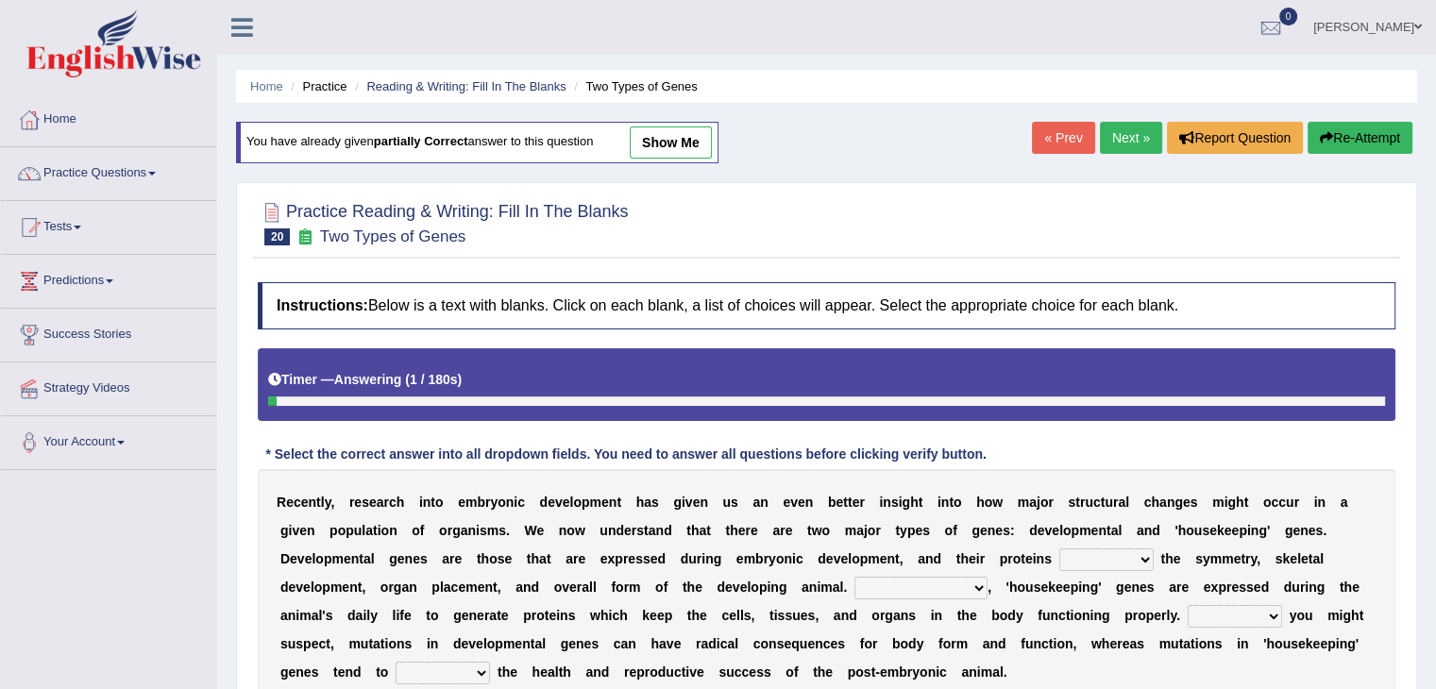
click at [1133, 552] on select "push control hold elevate" at bounding box center [1106, 559] width 94 height 23
select select "control"
click at [1059, 548] on select "push control hold elevate" at bounding box center [1106, 559] width 94 height 23
click at [885, 582] on select "Correspondingly Inclusively Conversely In contrast" at bounding box center [920, 588] width 133 height 23
select select "In contrast"
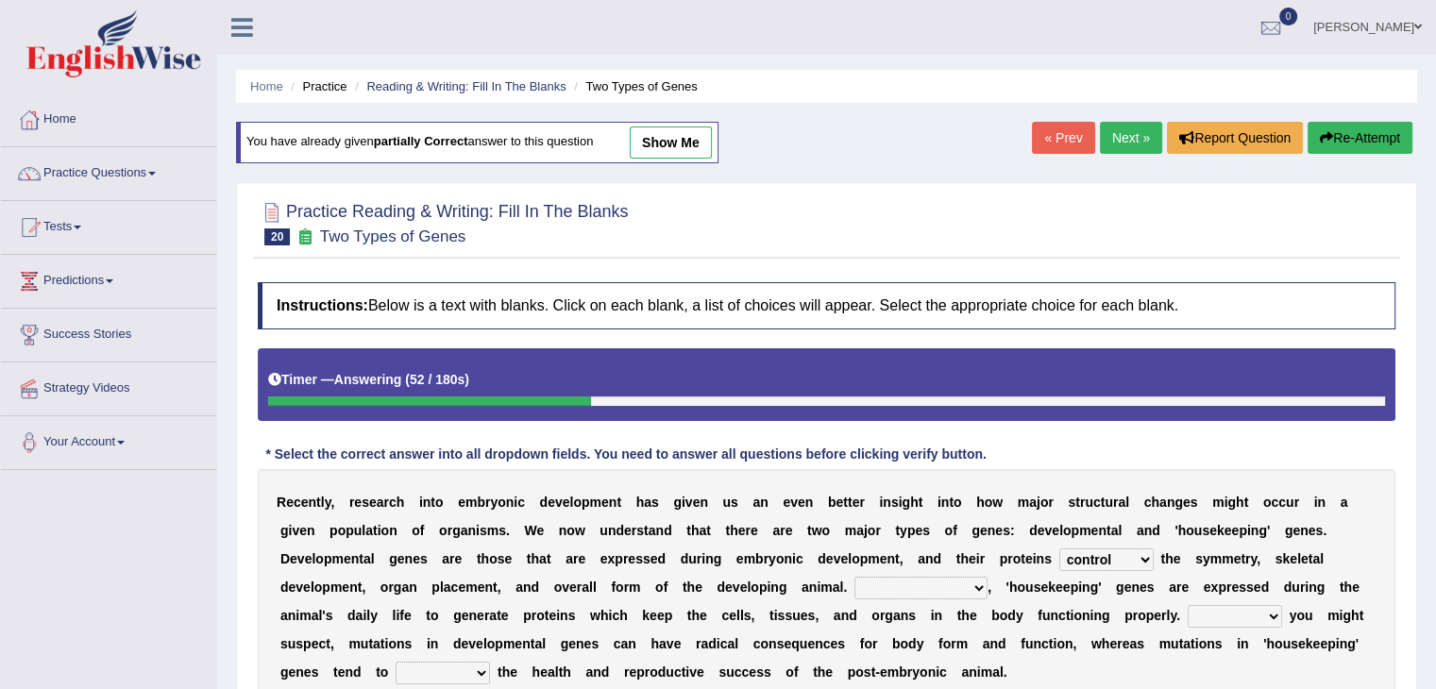
click at [854, 577] on select "Correspondingly Inclusively Conversely In contrast" at bounding box center [920, 588] width 133 height 23
click at [1223, 606] on select "For As With Within" at bounding box center [1235, 616] width 94 height 23
select select "As"
click at [1188, 605] on select "For As With Within" at bounding box center [1235, 616] width 94 height 23
click at [471, 663] on select "affect effect interrupt defect" at bounding box center [443, 673] width 94 height 23
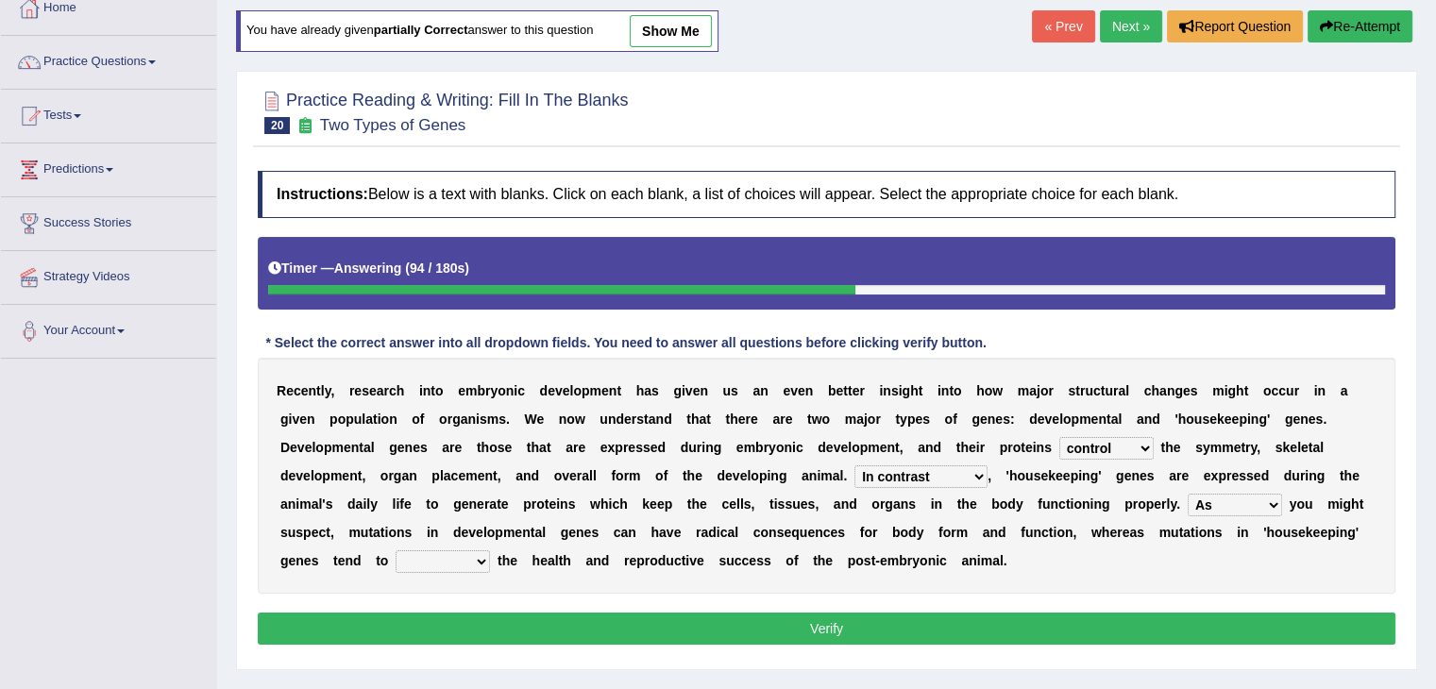
scroll to position [127, 0]
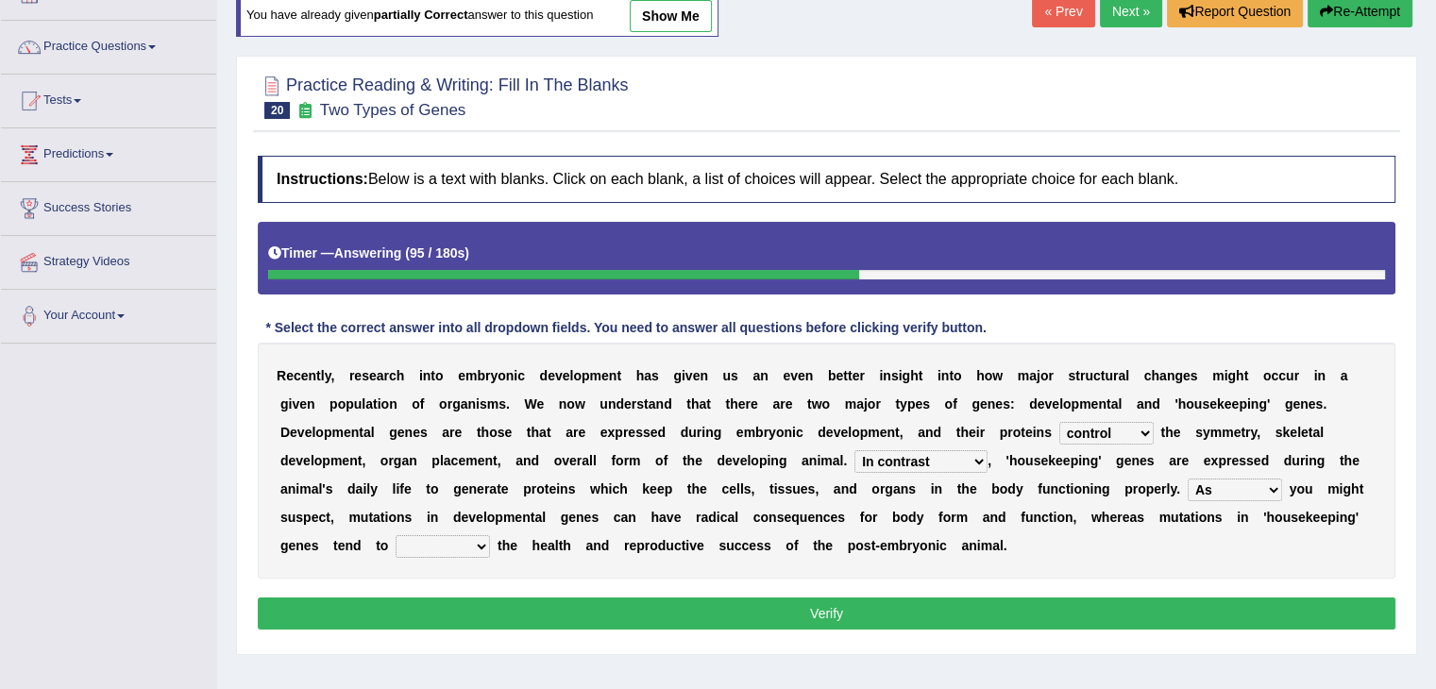
click at [444, 539] on select "affect effect interrupt defect" at bounding box center [443, 546] width 94 height 23
select select "effect"
click at [396, 535] on select "affect effect interrupt defect" at bounding box center [443, 546] width 94 height 23
click at [445, 609] on button "Verify" at bounding box center [827, 614] width 1138 height 32
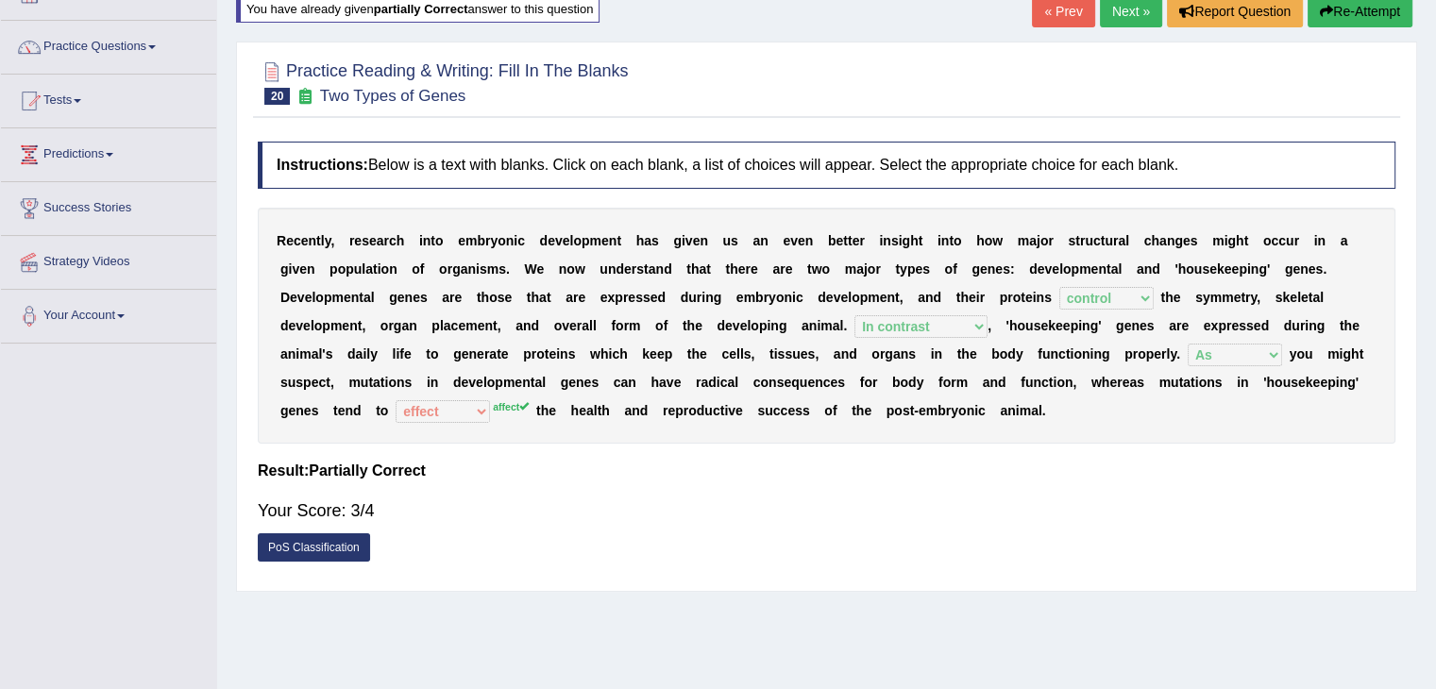
click at [1110, 2] on link "Next »" at bounding box center [1131, 11] width 62 height 32
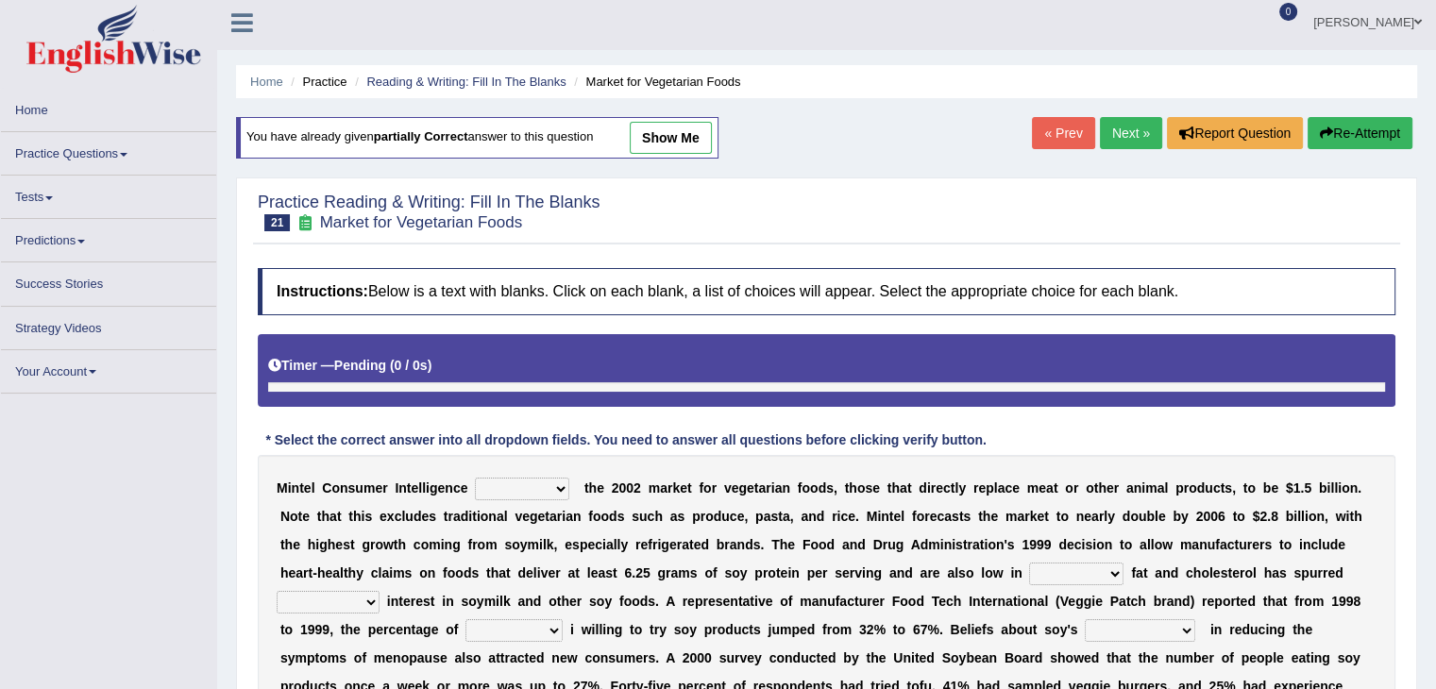
scroll to position [13, 0]
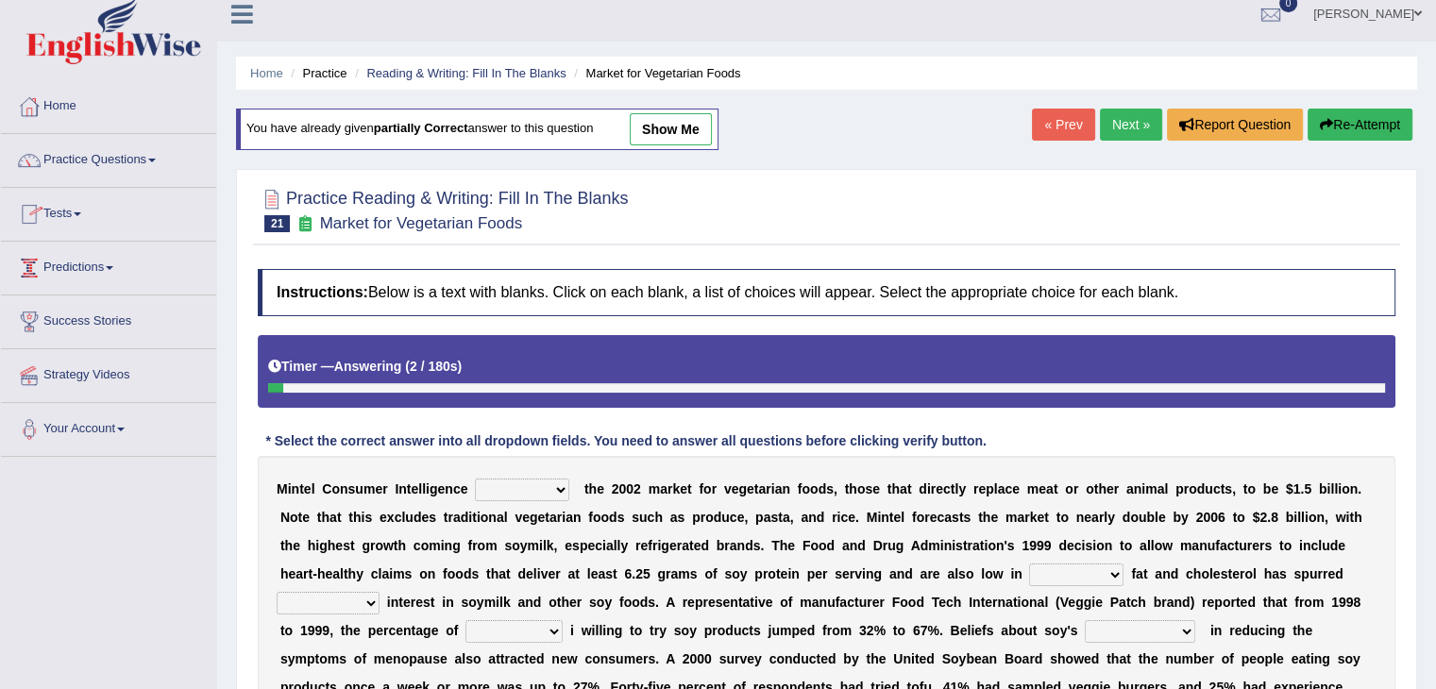
click at [121, 268] on link "Predictions" at bounding box center [108, 265] width 215 height 47
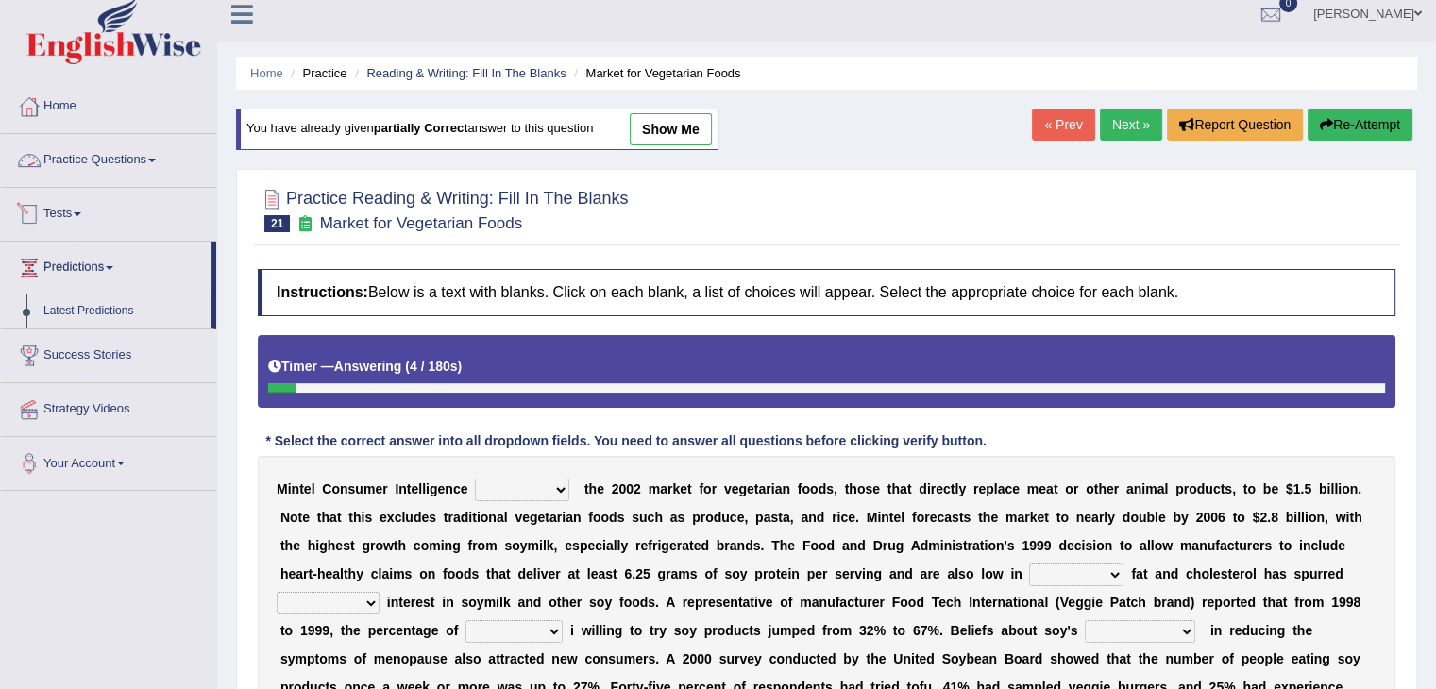
click at [147, 167] on link "Practice Questions" at bounding box center [108, 157] width 215 height 47
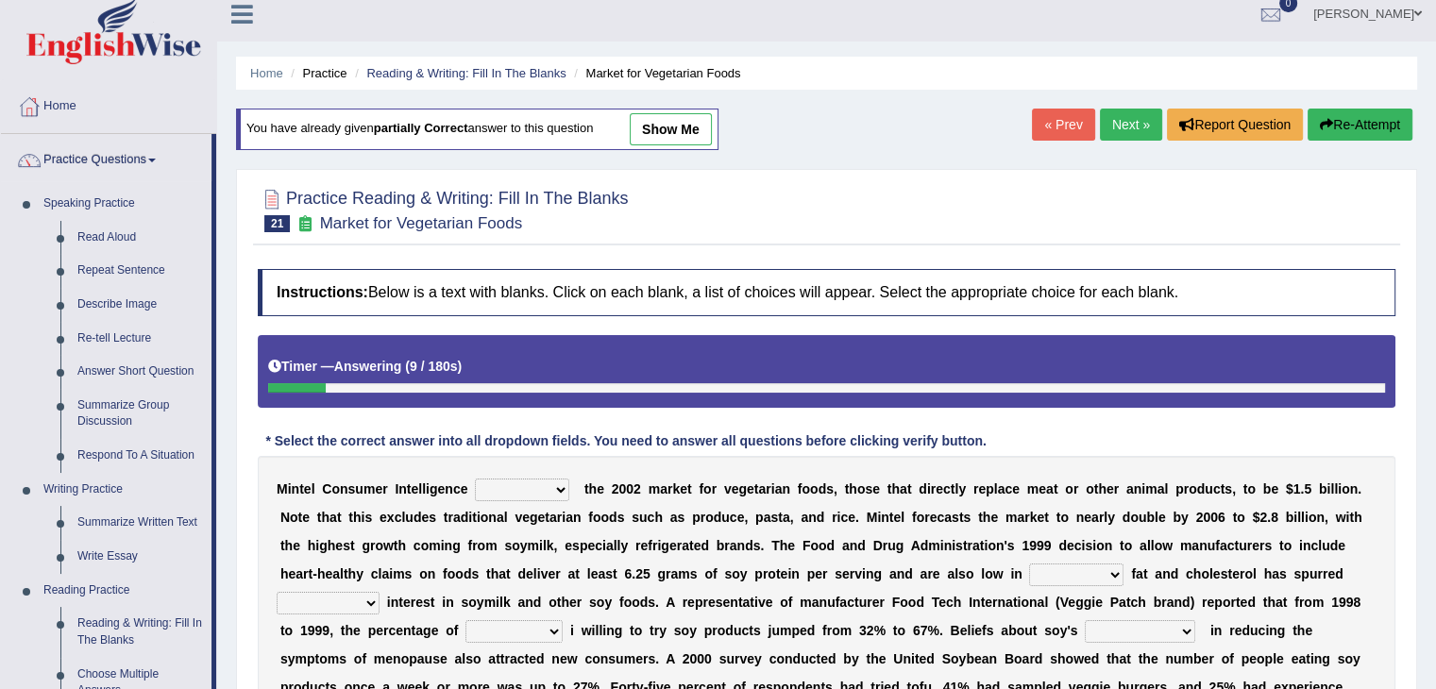
scroll to position [616, 0]
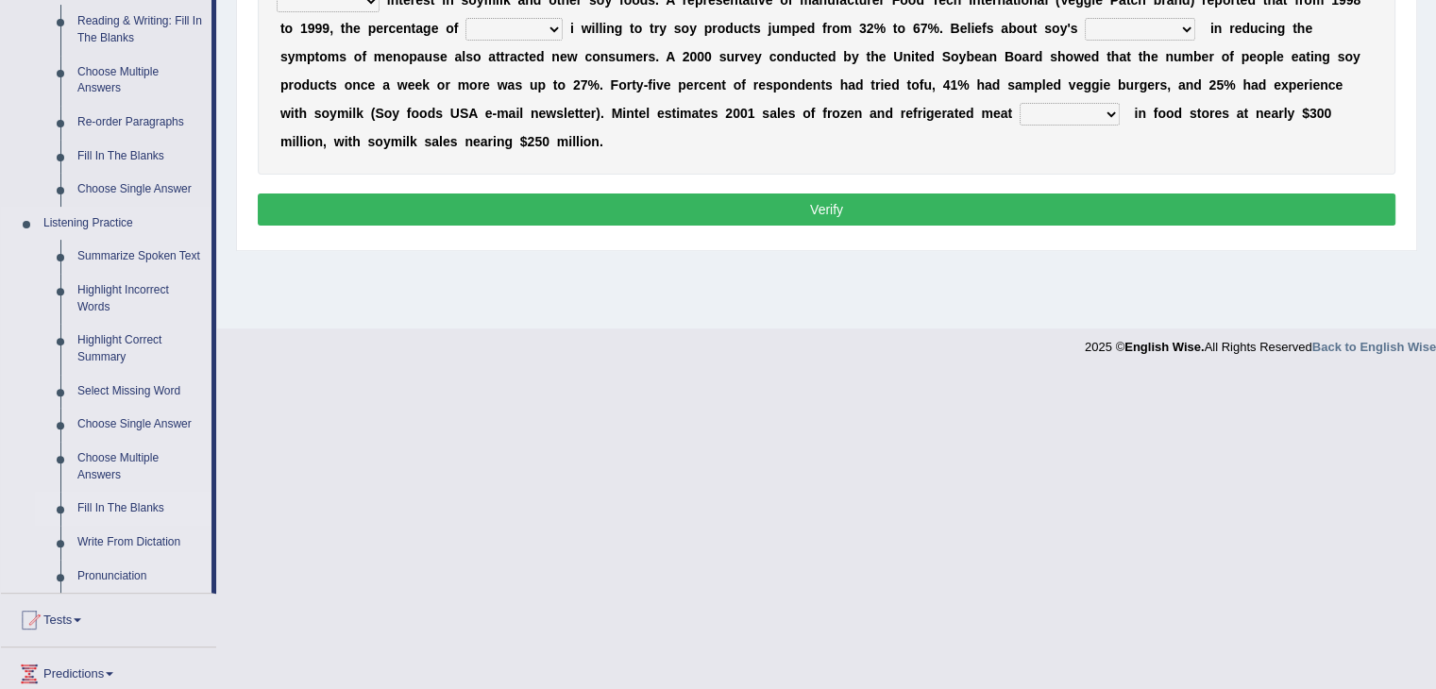
click at [98, 515] on link "Fill In The Blanks" at bounding box center [140, 509] width 143 height 34
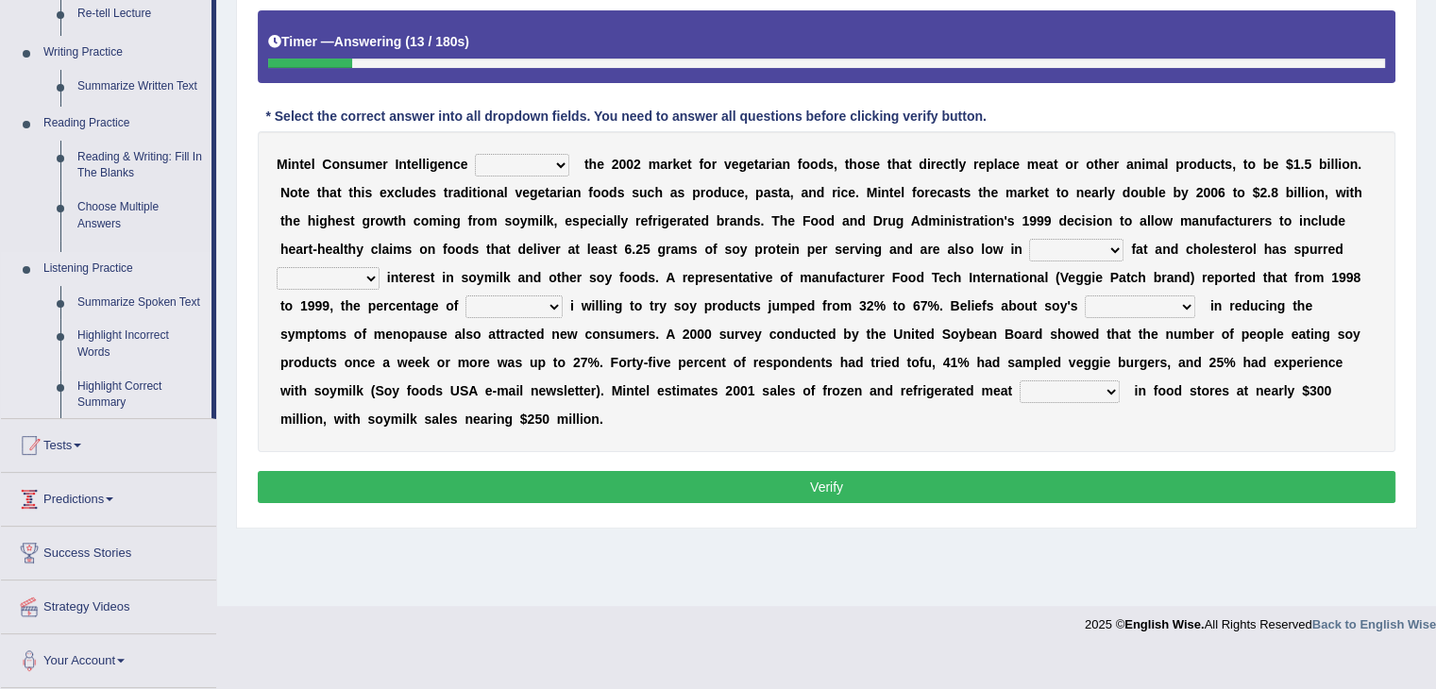
scroll to position [302, 0]
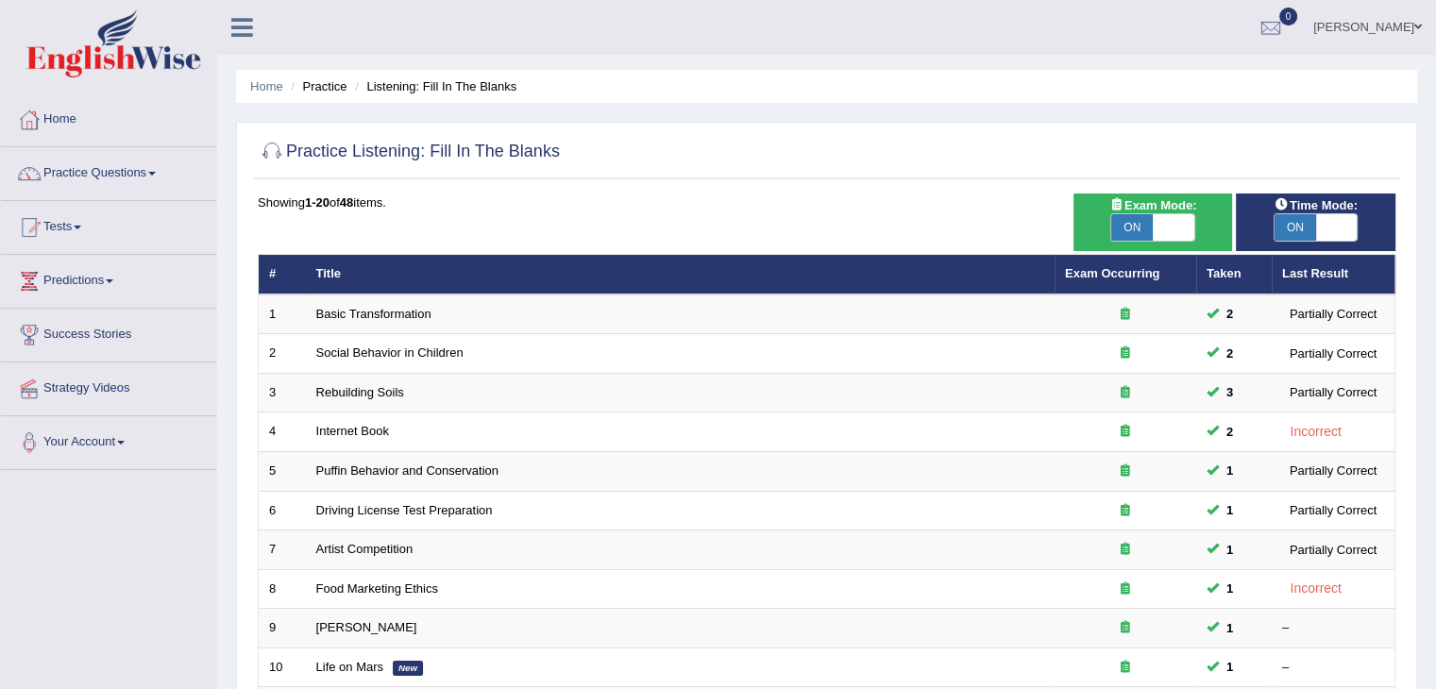
click at [669, 413] on td "Internet Book" at bounding box center [680, 433] width 749 height 40
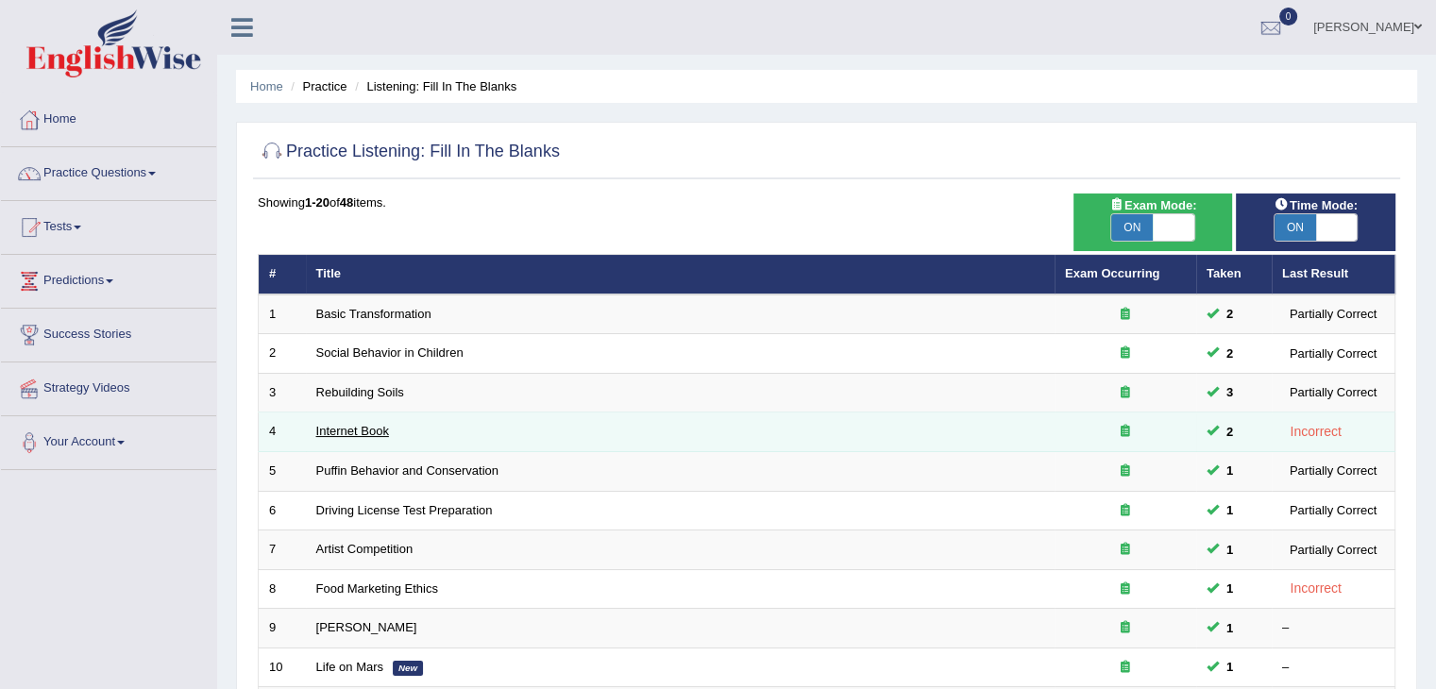
click at [321, 434] on link "Internet Book" at bounding box center [352, 431] width 73 height 14
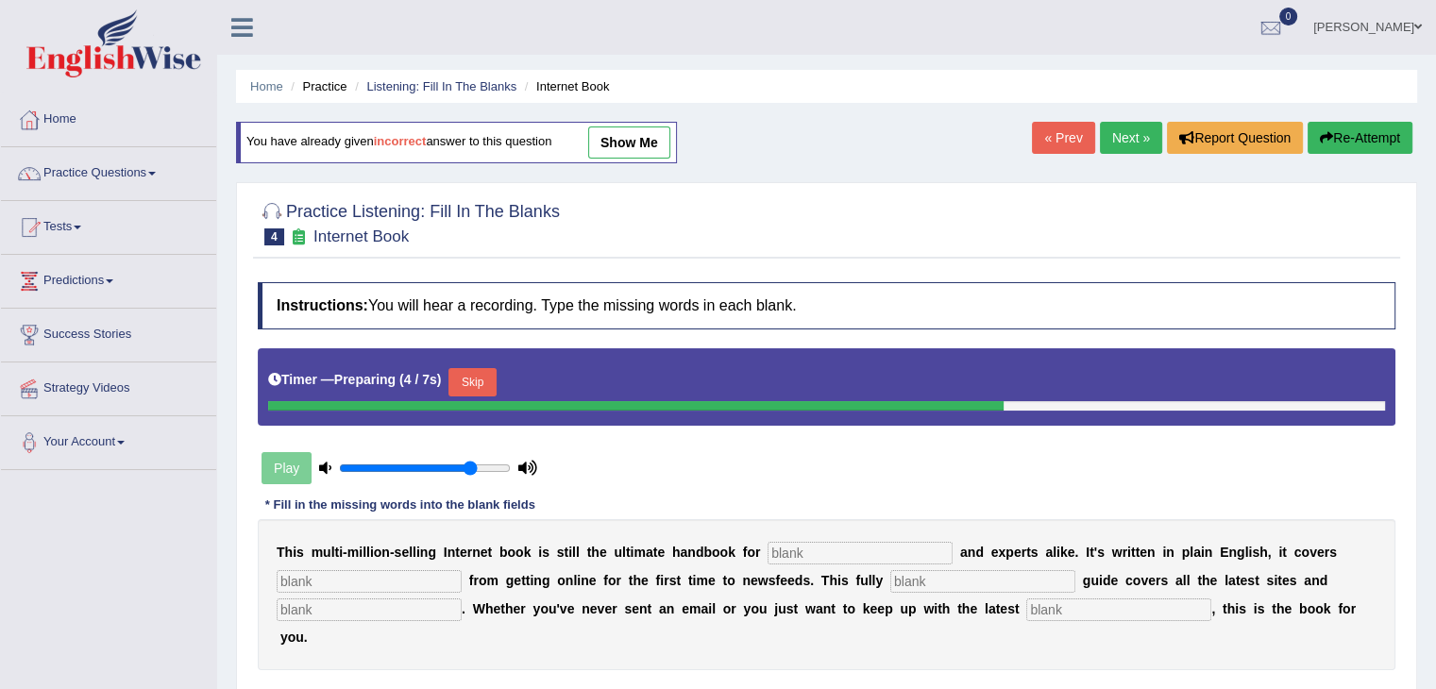
click at [479, 377] on button "Skip" at bounding box center [471, 382] width 47 height 28
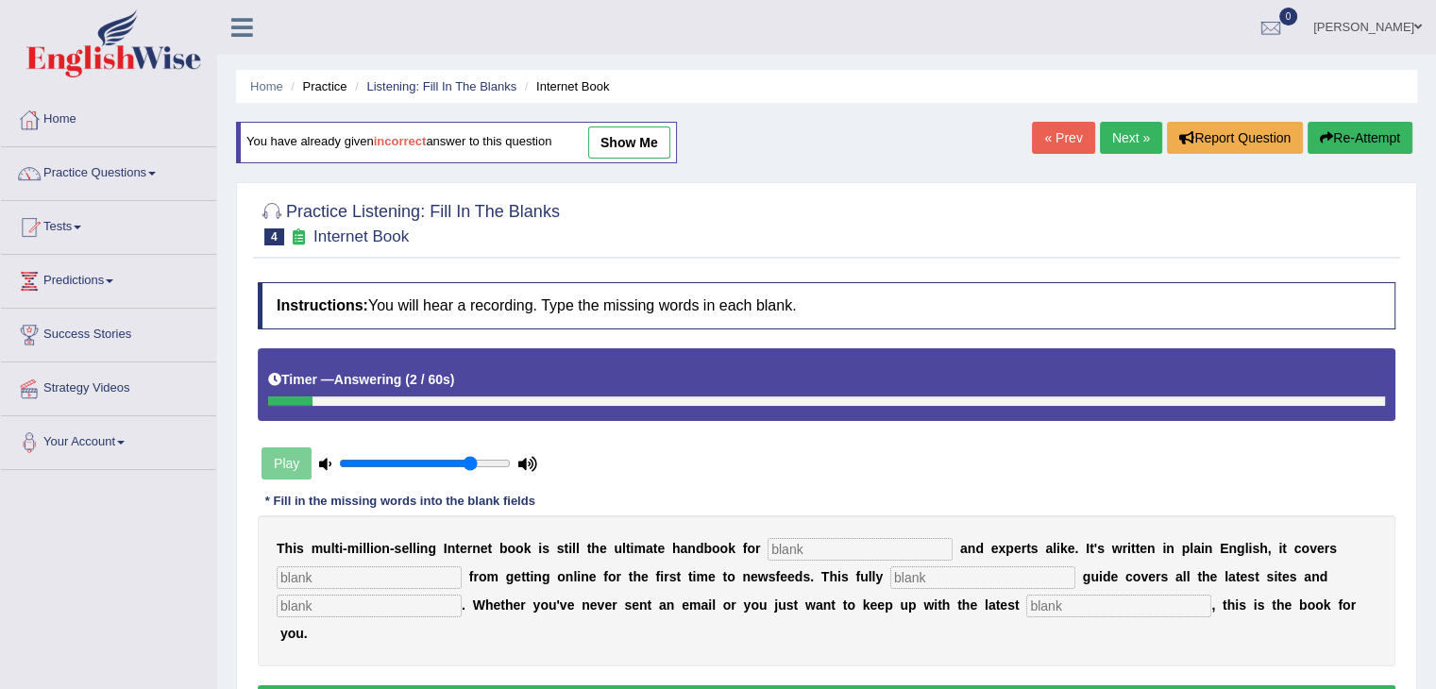
click at [841, 547] on input "text" at bounding box center [860, 549] width 185 height 23
click at [952, 567] on input "text" at bounding box center [982, 577] width 185 height 23
type input "revise"
click at [1081, 606] on input "text" at bounding box center [1118, 606] width 185 height 23
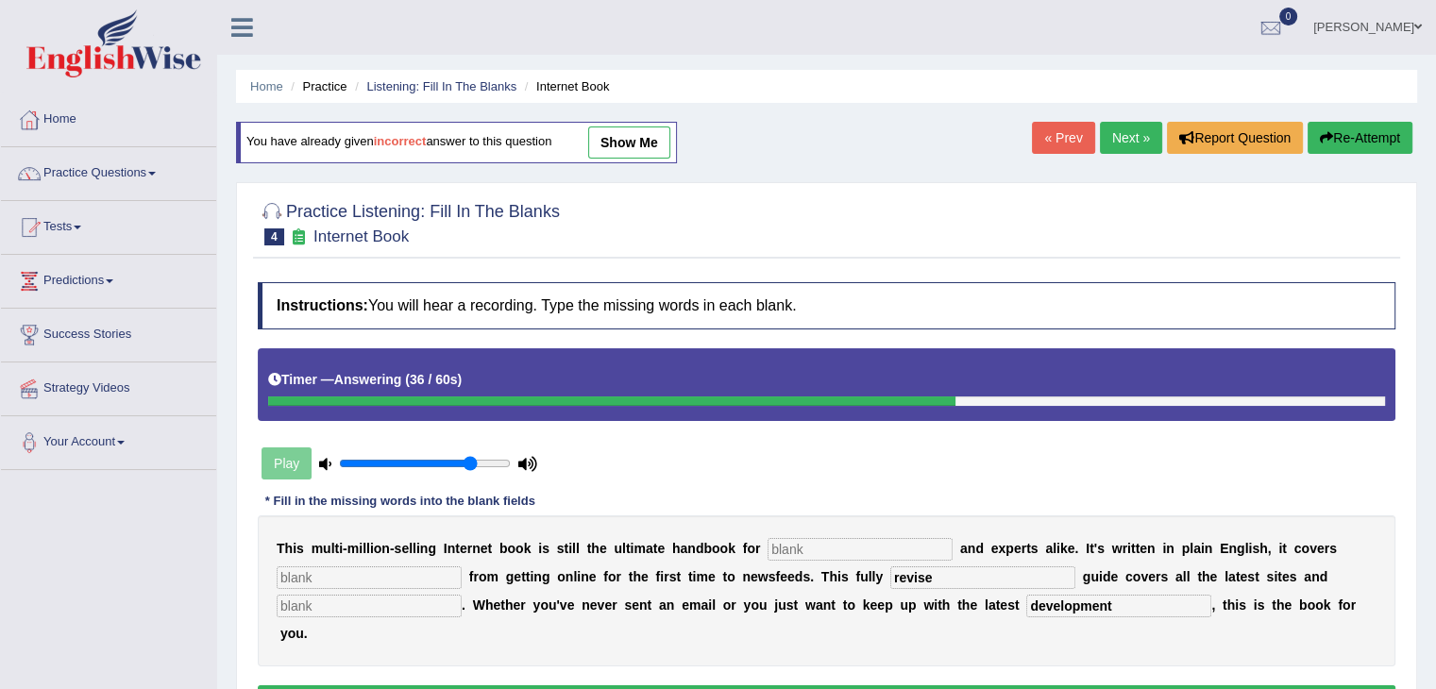
type input "development"
click at [851, 538] on input "text" at bounding box center [860, 549] width 185 height 23
click at [331, 579] on input "text" at bounding box center [369, 577] width 185 height 23
click at [304, 571] on input "everthing" at bounding box center [369, 577] width 185 height 23
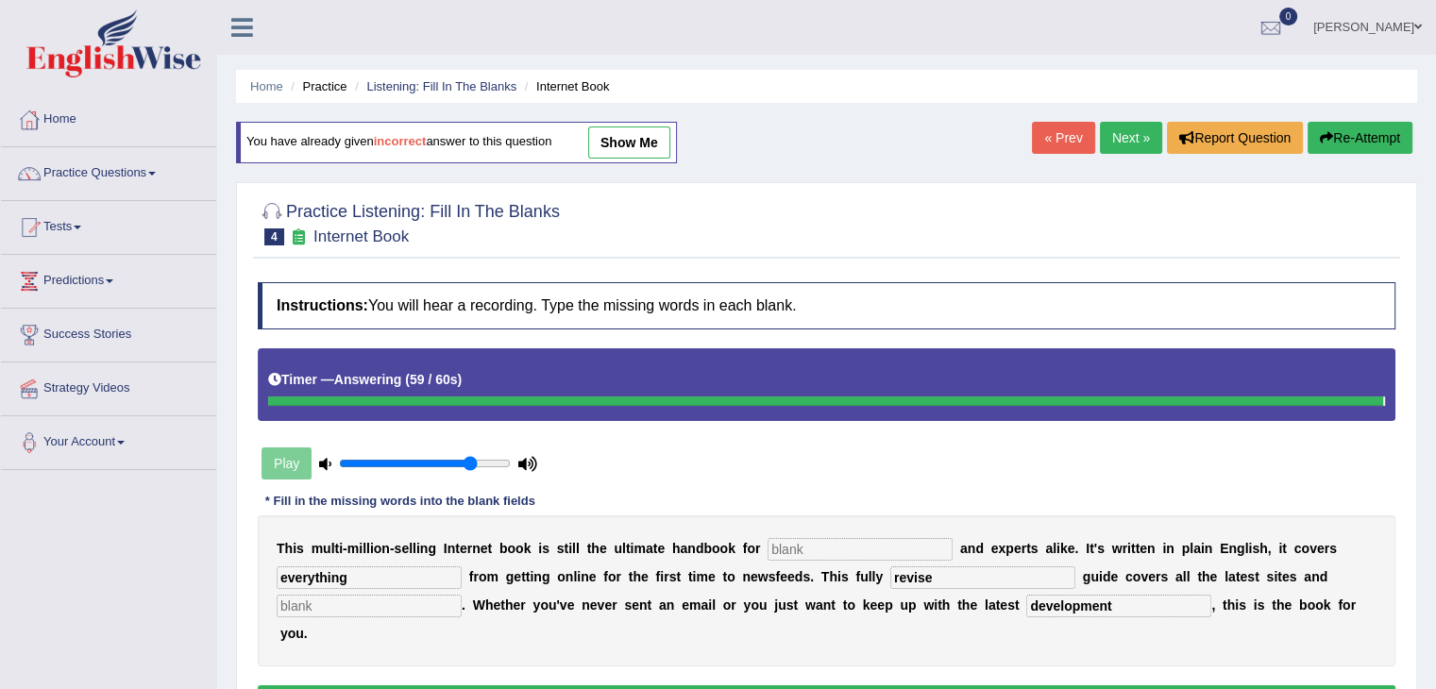
type input "everything"
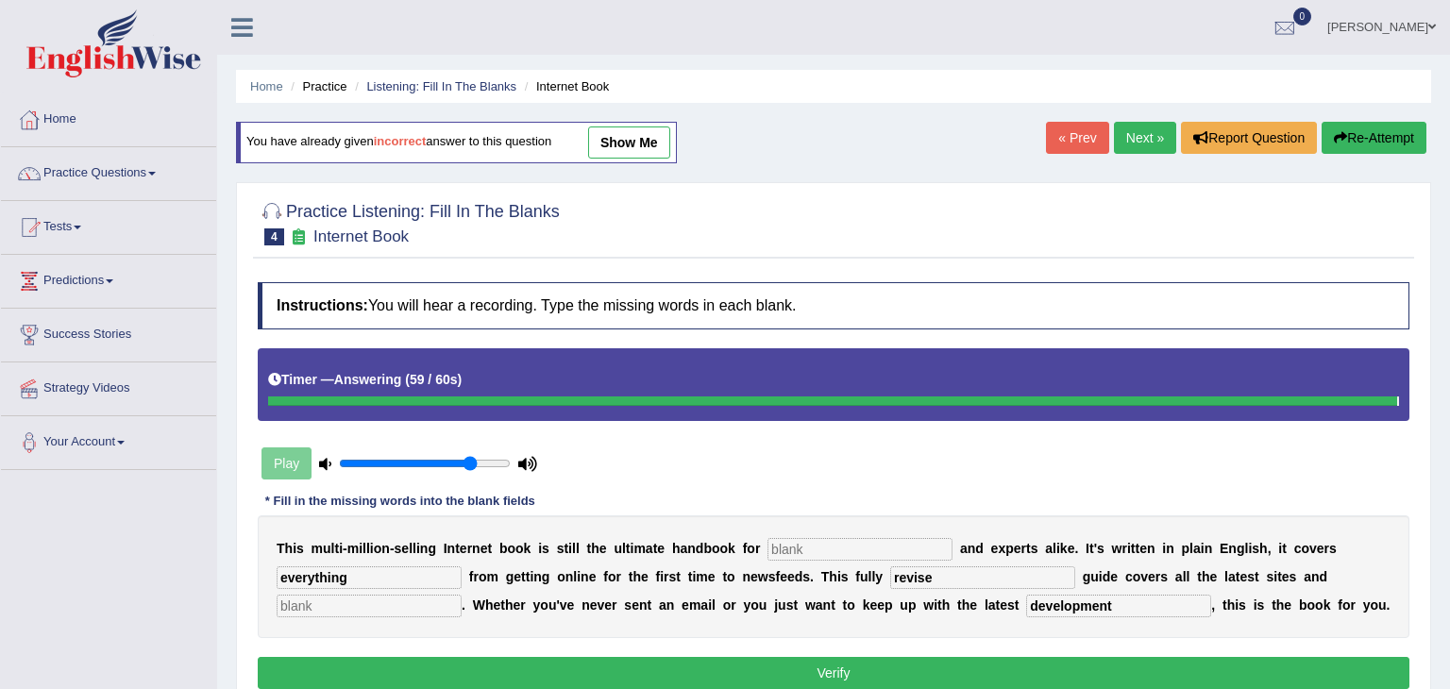
click at [887, 544] on body "Toggle navigation Home Practice Questions Speaking Practice Read Aloud Repeat S…" at bounding box center [725, 344] width 1450 height 689
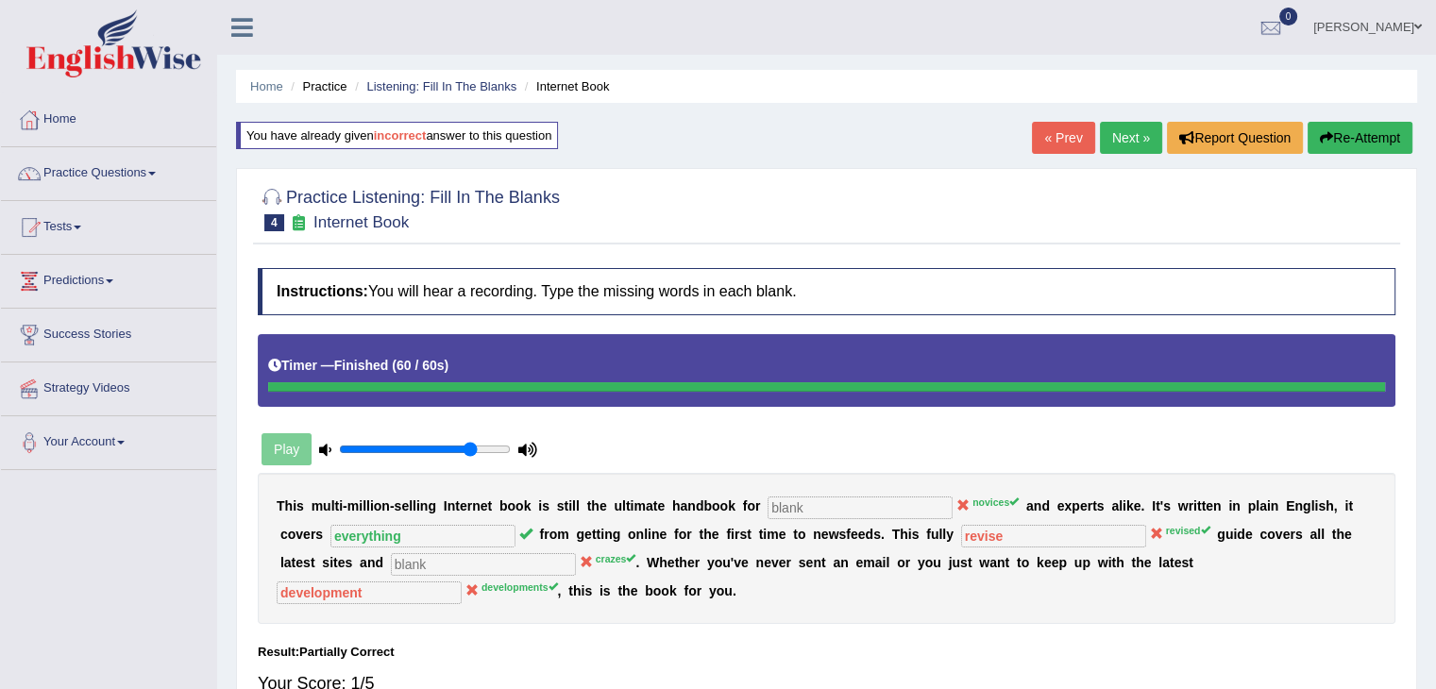
click at [1142, 125] on link "Next »" at bounding box center [1131, 138] width 62 height 32
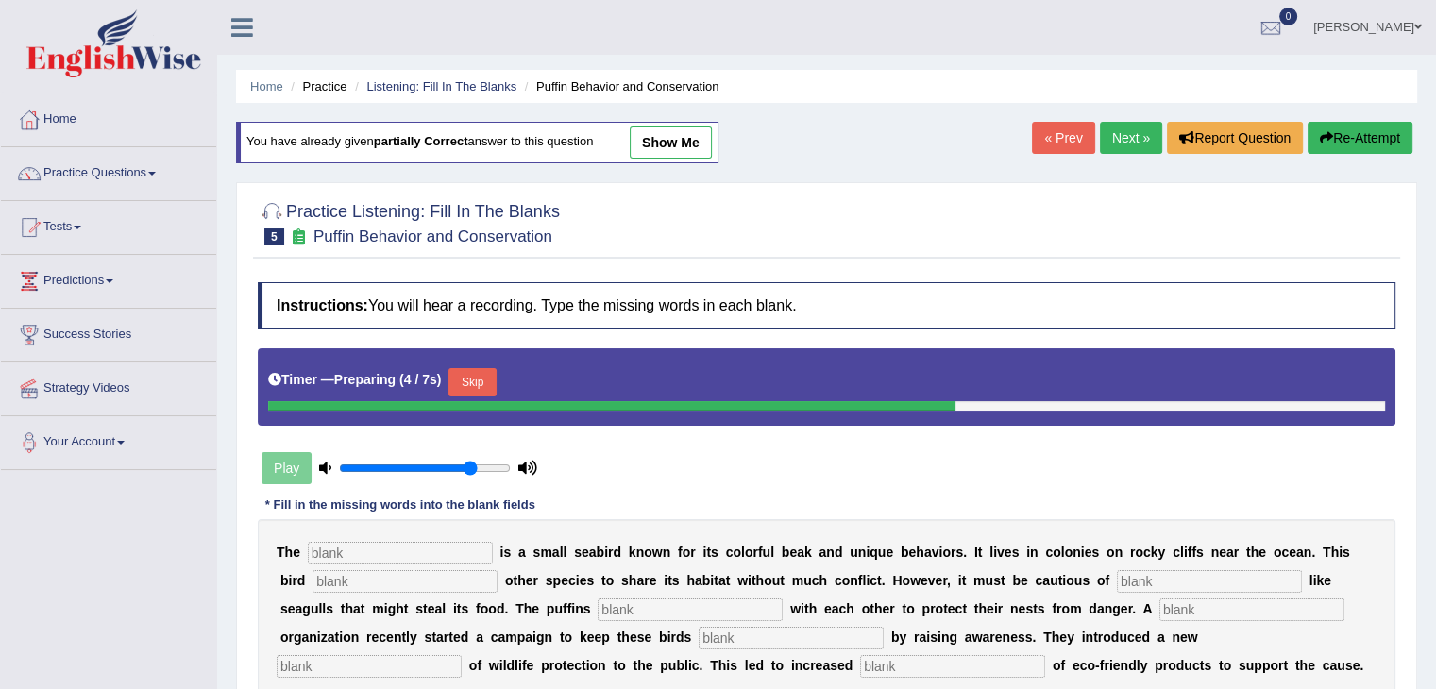
click at [491, 379] on button "Skip" at bounding box center [471, 382] width 47 height 28
